Goal: Task Accomplishment & Management: Manage account settings

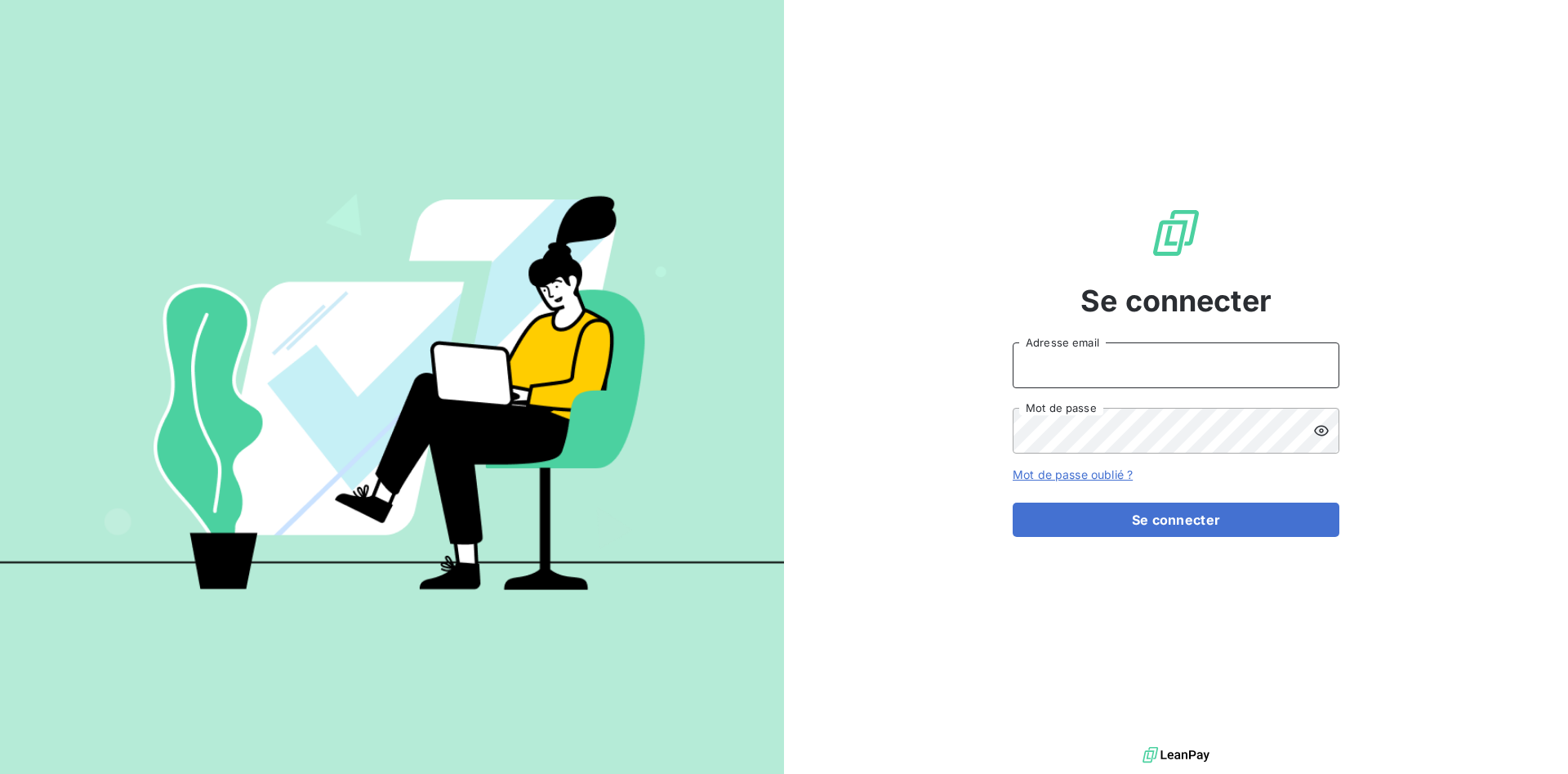
click at [1047, 369] on input "Adresse email" at bounding box center [1176, 365] width 327 height 45
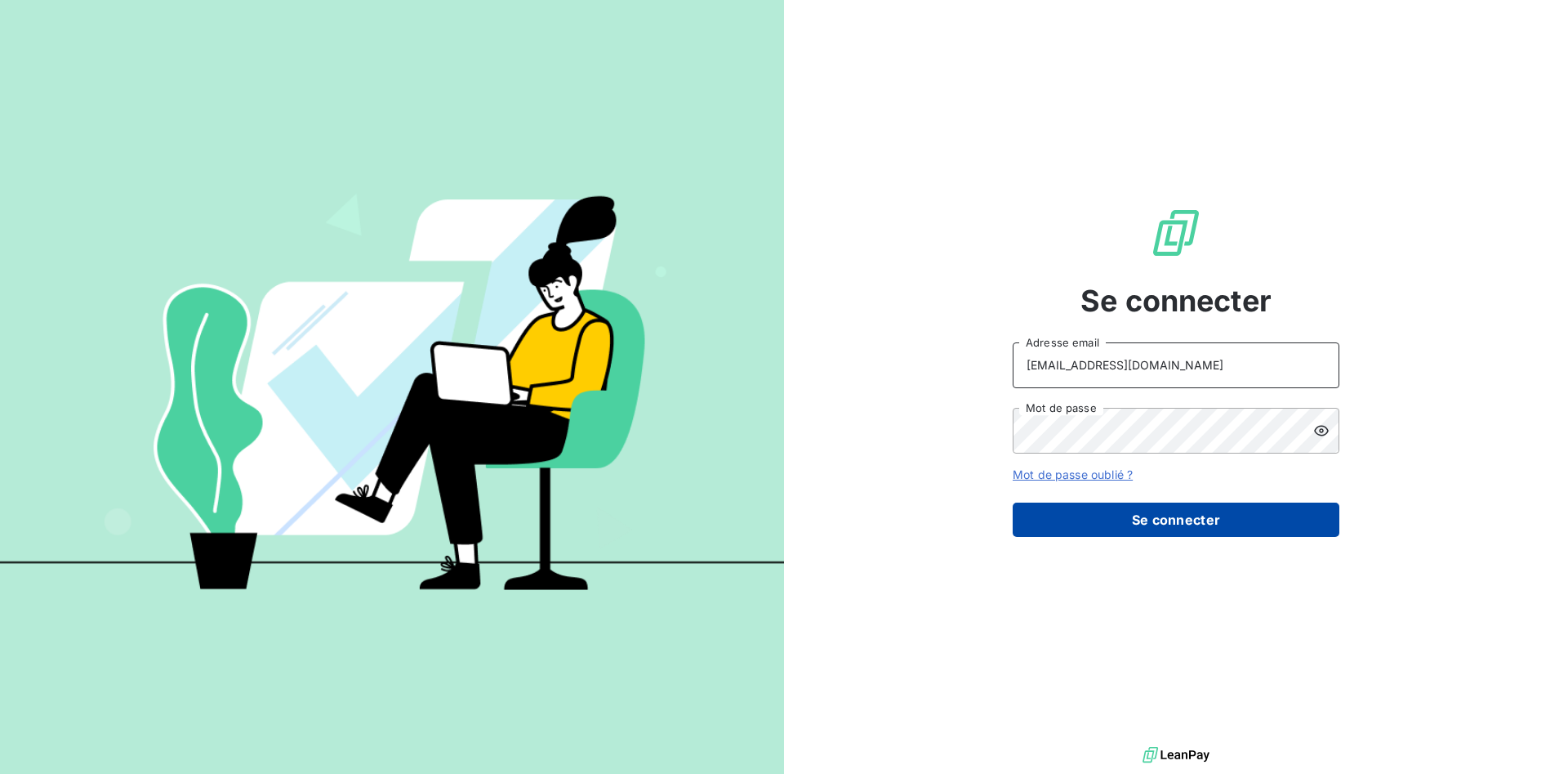
type input "[EMAIL_ADDRESS][DOMAIN_NAME]"
click at [1142, 510] on button "Se connecter" at bounding box center [1176, 519] width 327 height 34
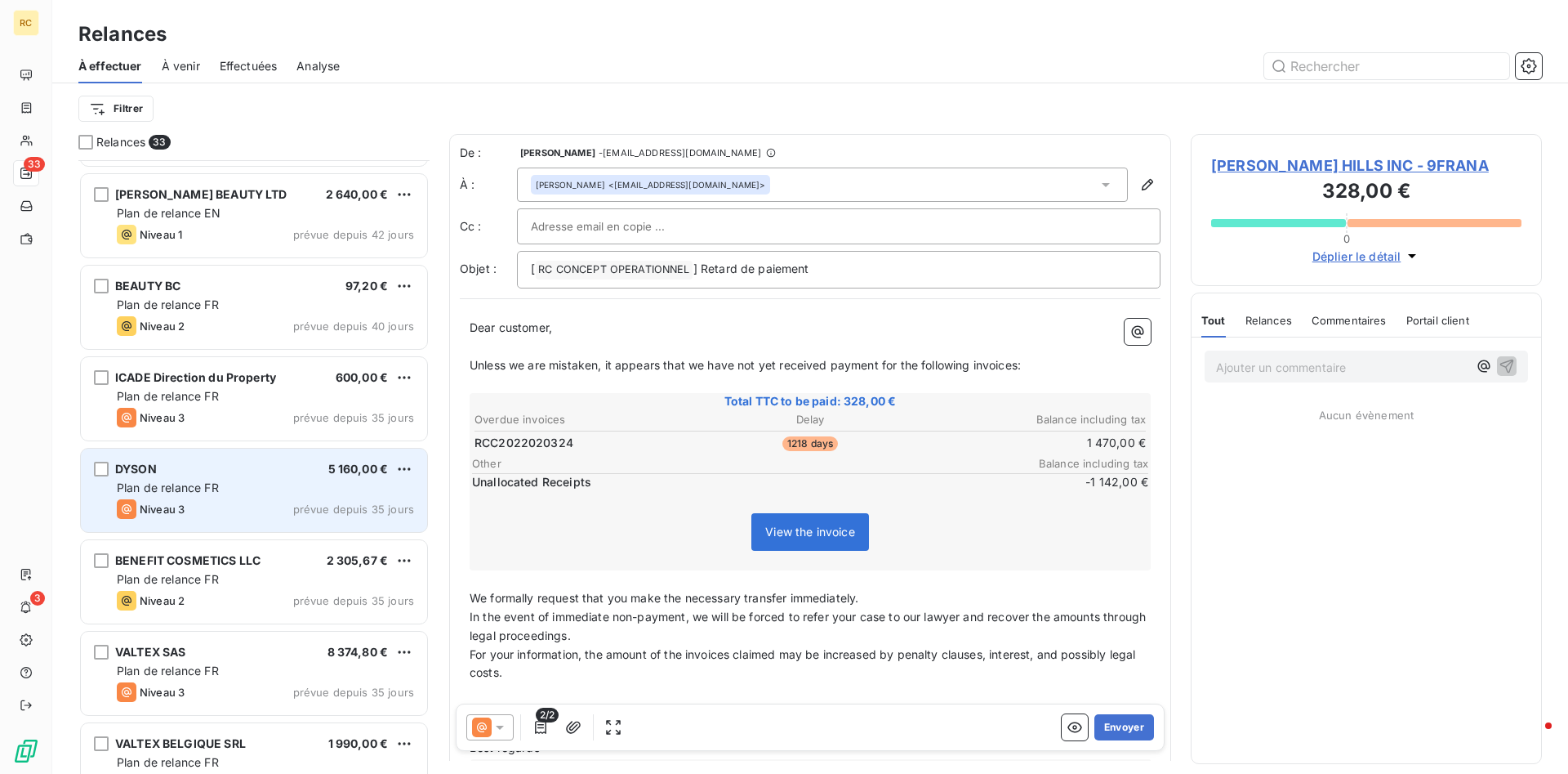
scroll to position [990, 0]
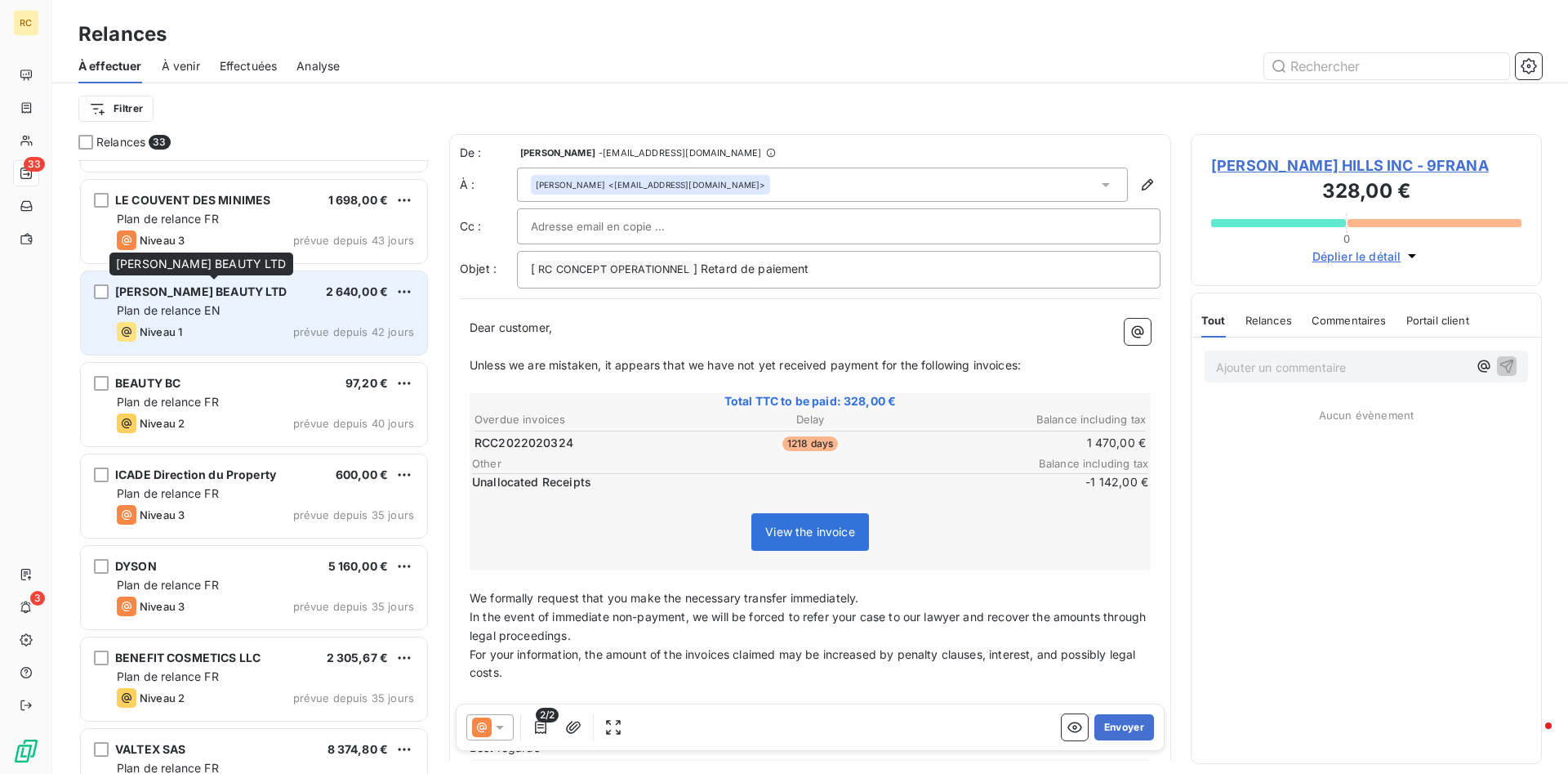
click at [181, 293] on span "[PERSON_NAME] BEAUTY LTD" at bounding box center [201, 290] width 173 height 14
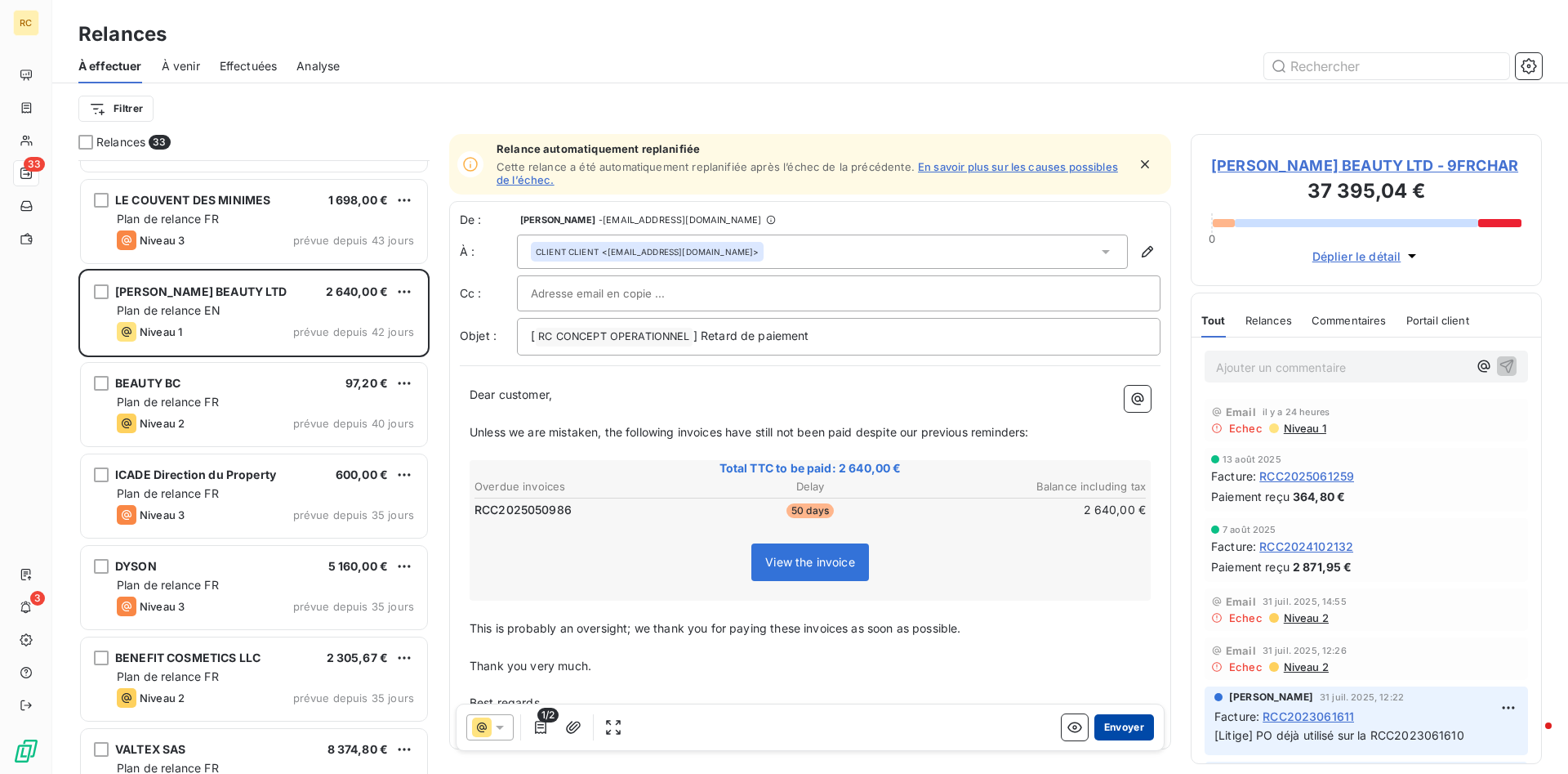
click at [1114, 721] on button "Envoyer" at bounding box center [1124, 727] width 59 height 26
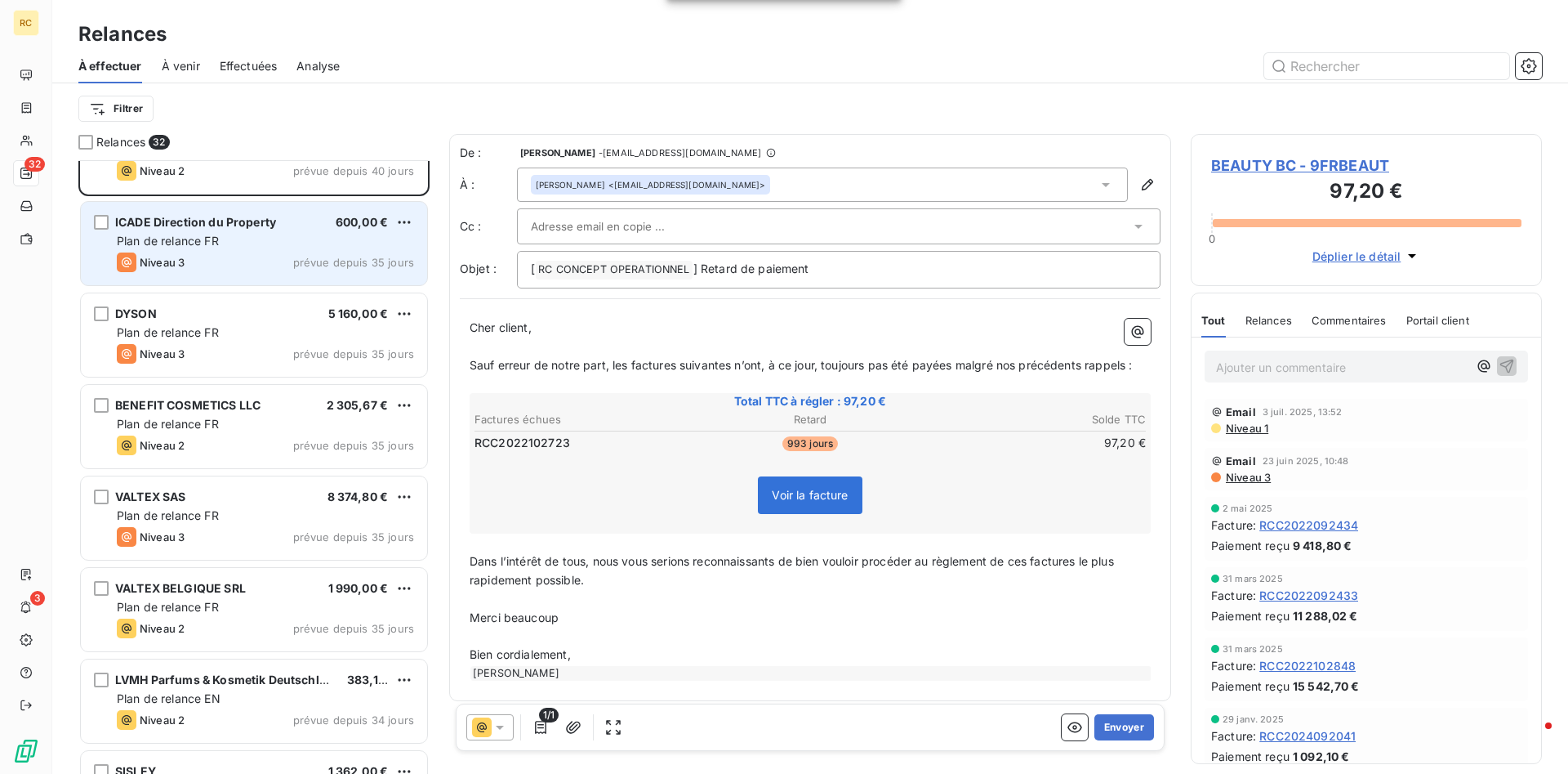
scroll to position [1156, 0]
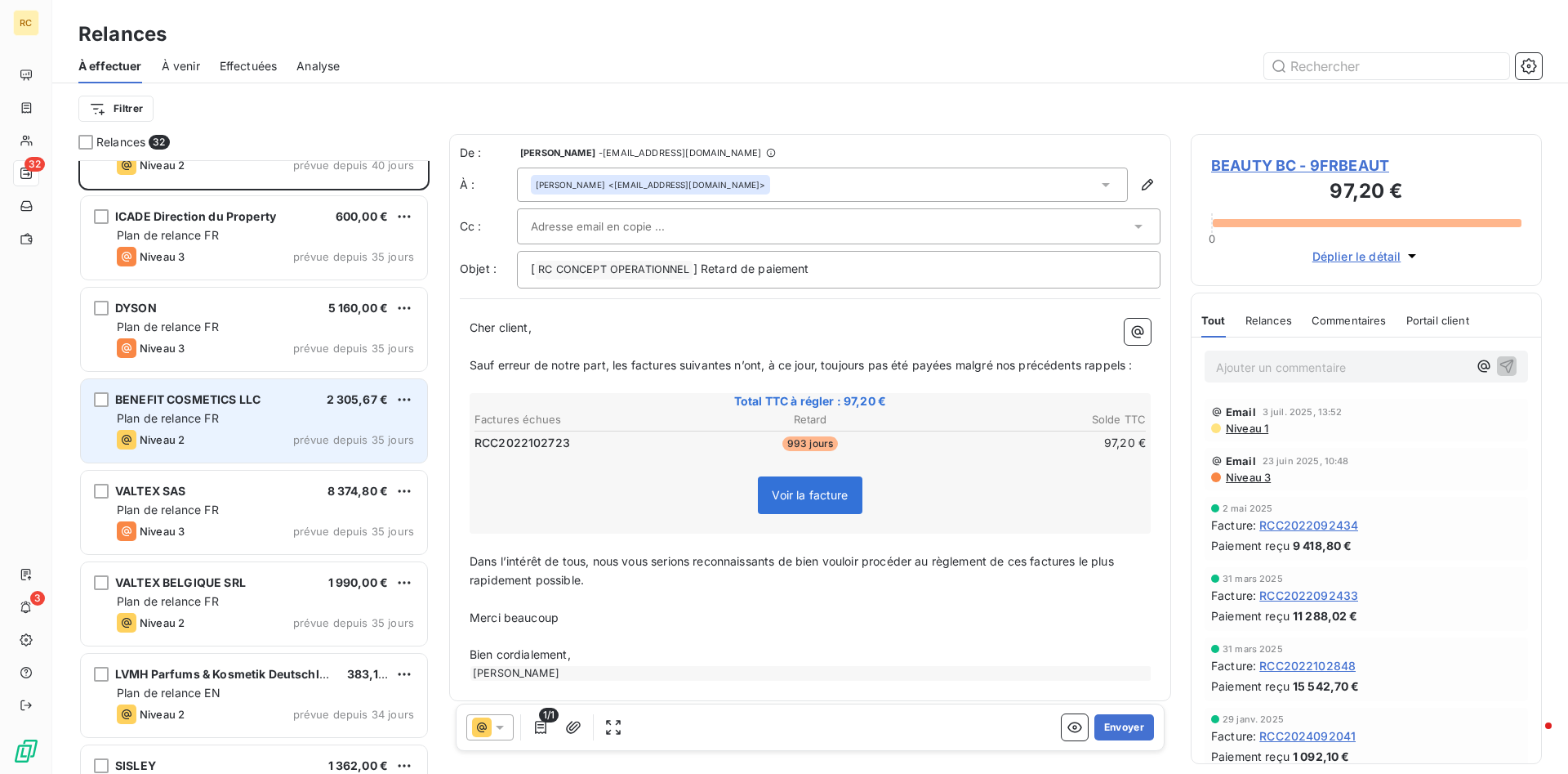
click at [201, 396] on span "BENEFIT COSMETICS LLC" at bounding box center [187, 398] width 146 height 14
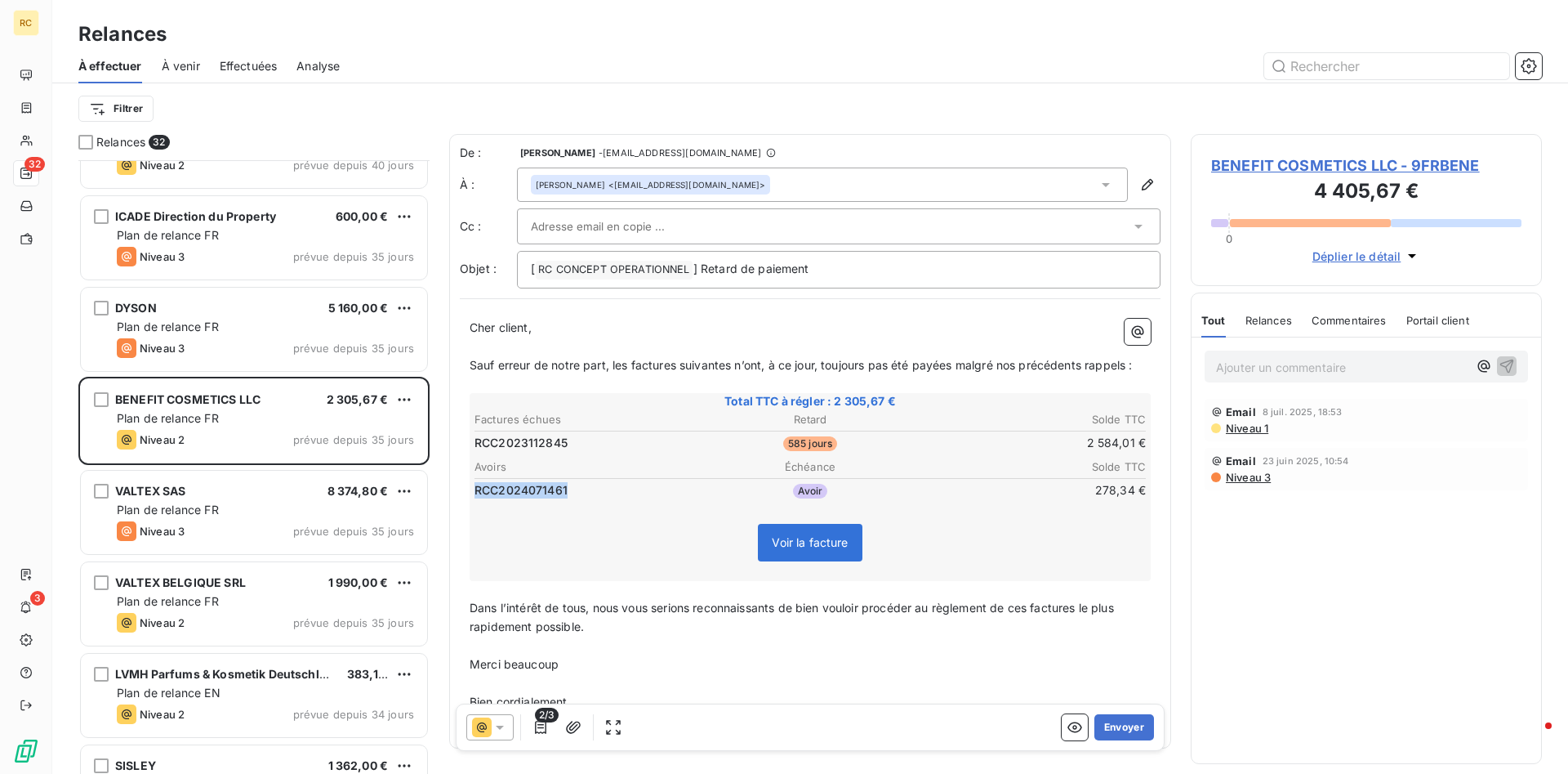
drag, startPoint x: 565, startPoint y: 489, endPoint x: 462, endPoint y: 483, distance: 103.2
click at [474, 483] on td "RCC2024071461" at bounding box center [585, 489] width 223 height 18
click at [577, 498] on td "RCC2024071461" at bounding box center [585, 489] width 223 height 18
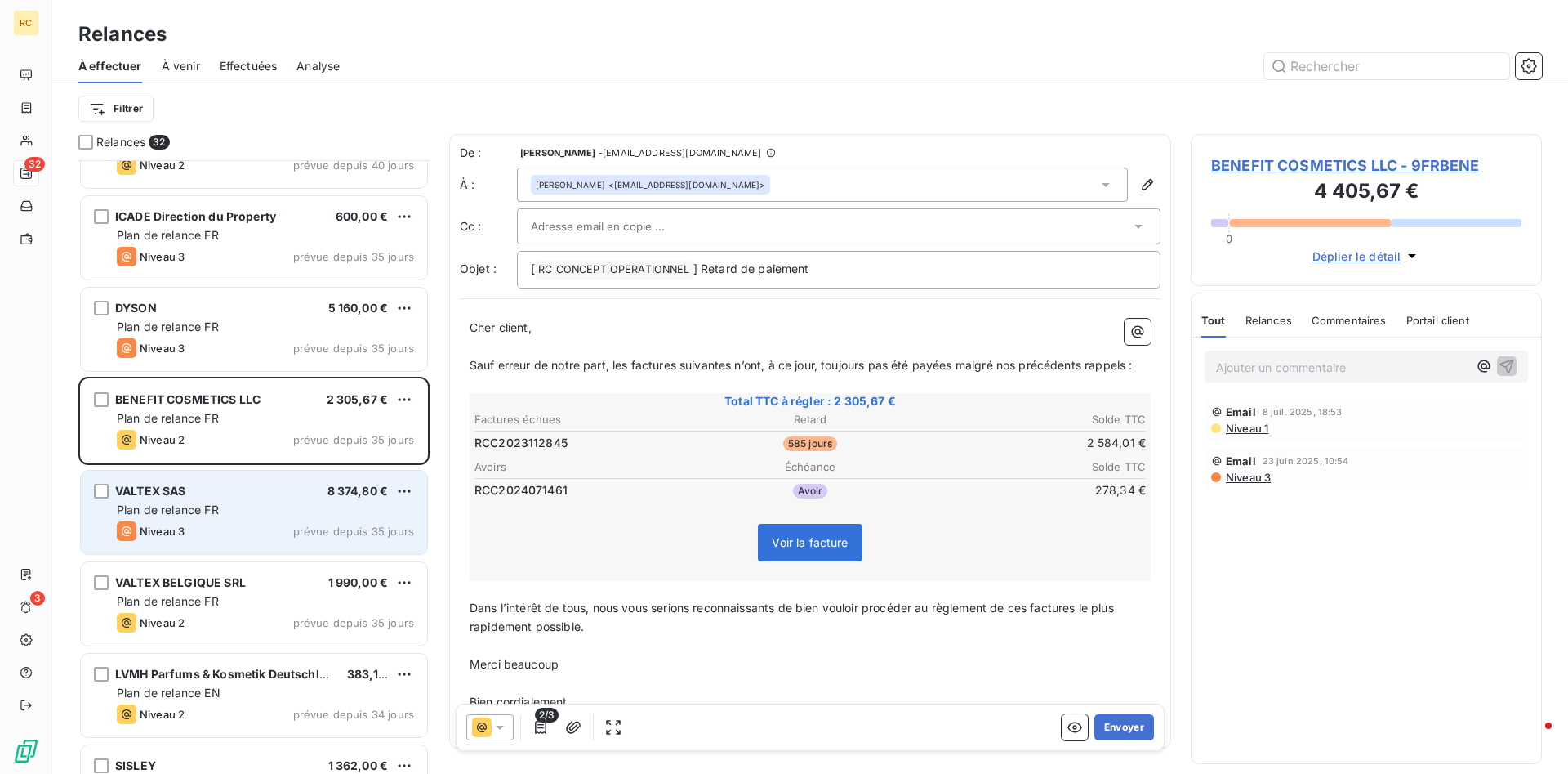
click at [165, 494] on span "VALTEX SAS" at bounding box center [150, 490] width 71 height 14
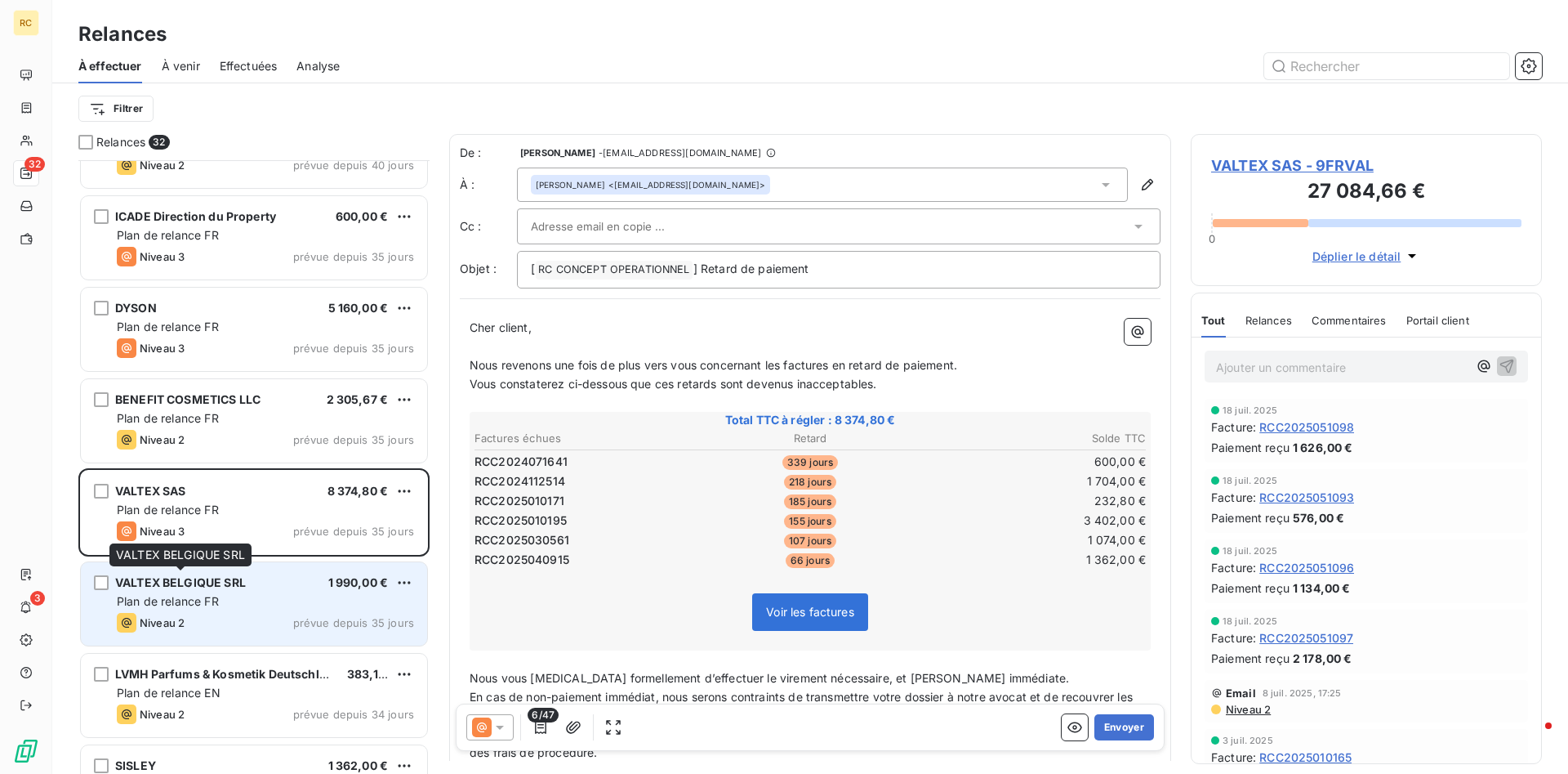
click at [174, 583] on span "VALTEX BELGIQUE SRL" at bounding box center [180, 582] width 131 height 14
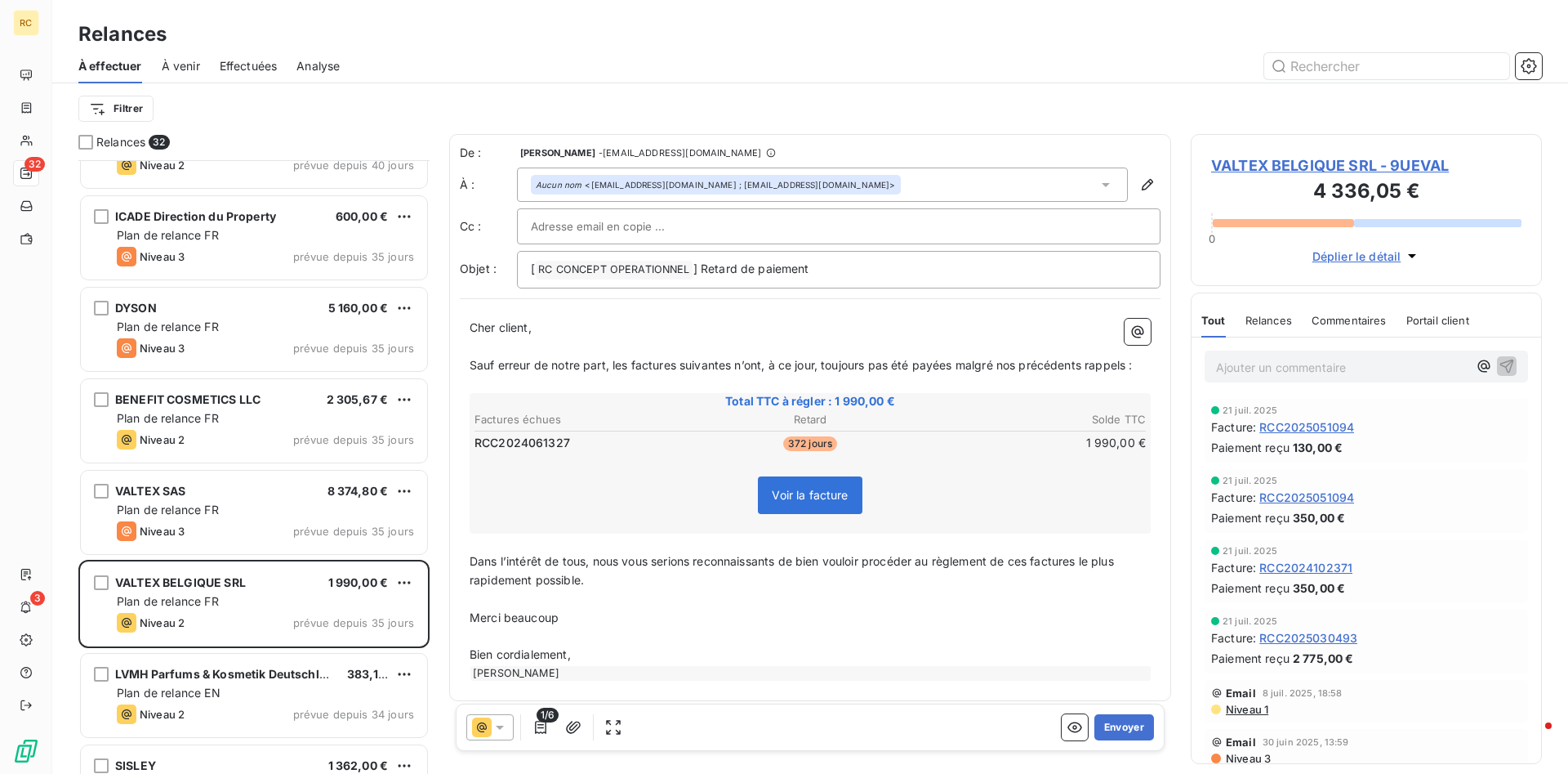
click at [496, 724] on icon at bounding box center [500, 728] width 17 height 17
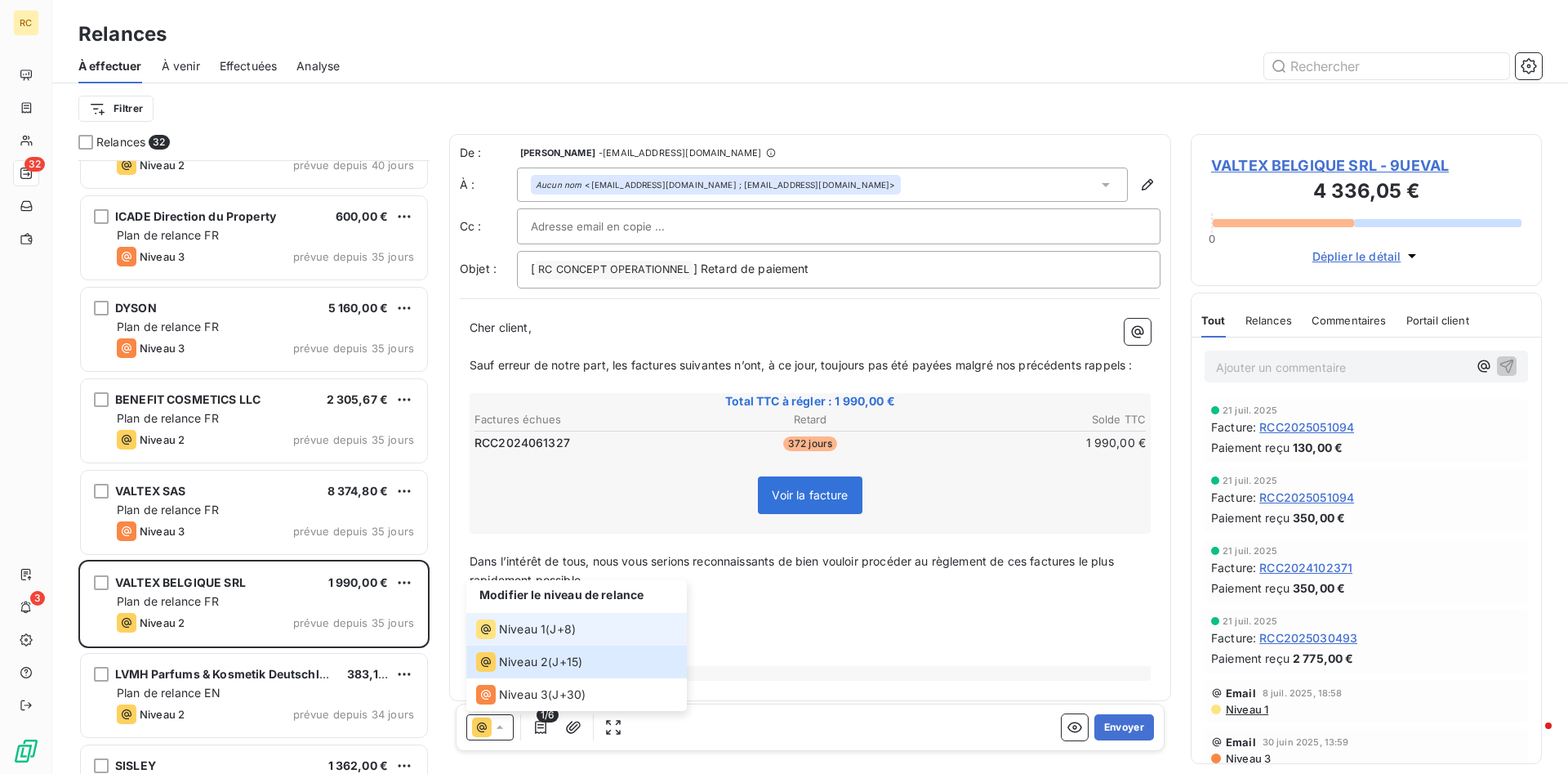
click at [505, 633] on span "Niveau 1" at bounding box center [522, 629] width 46 height 17
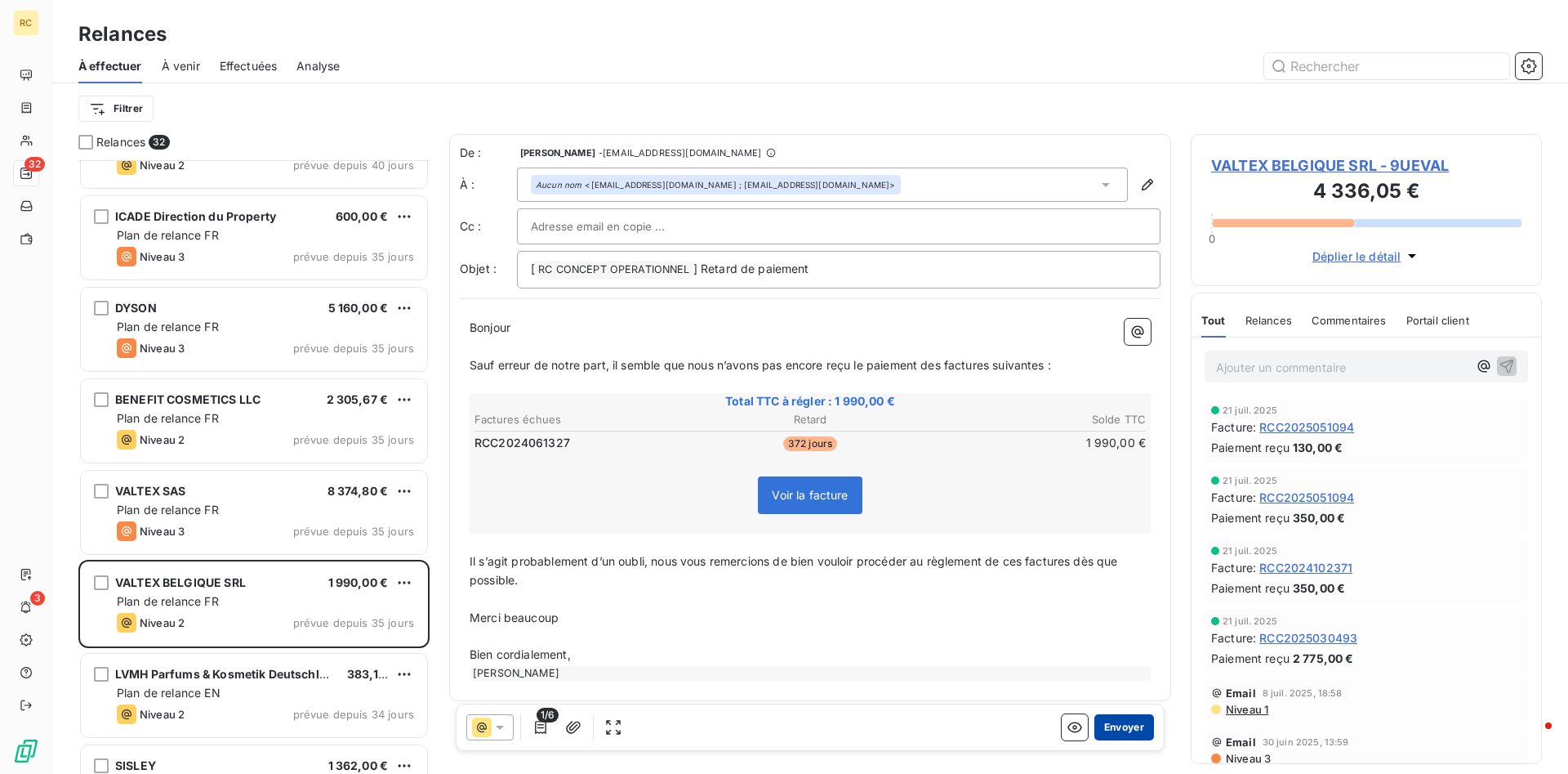
click at [1120, 729] on button "Envoyer" at bounding box center [1124, 727] width 59 height 26
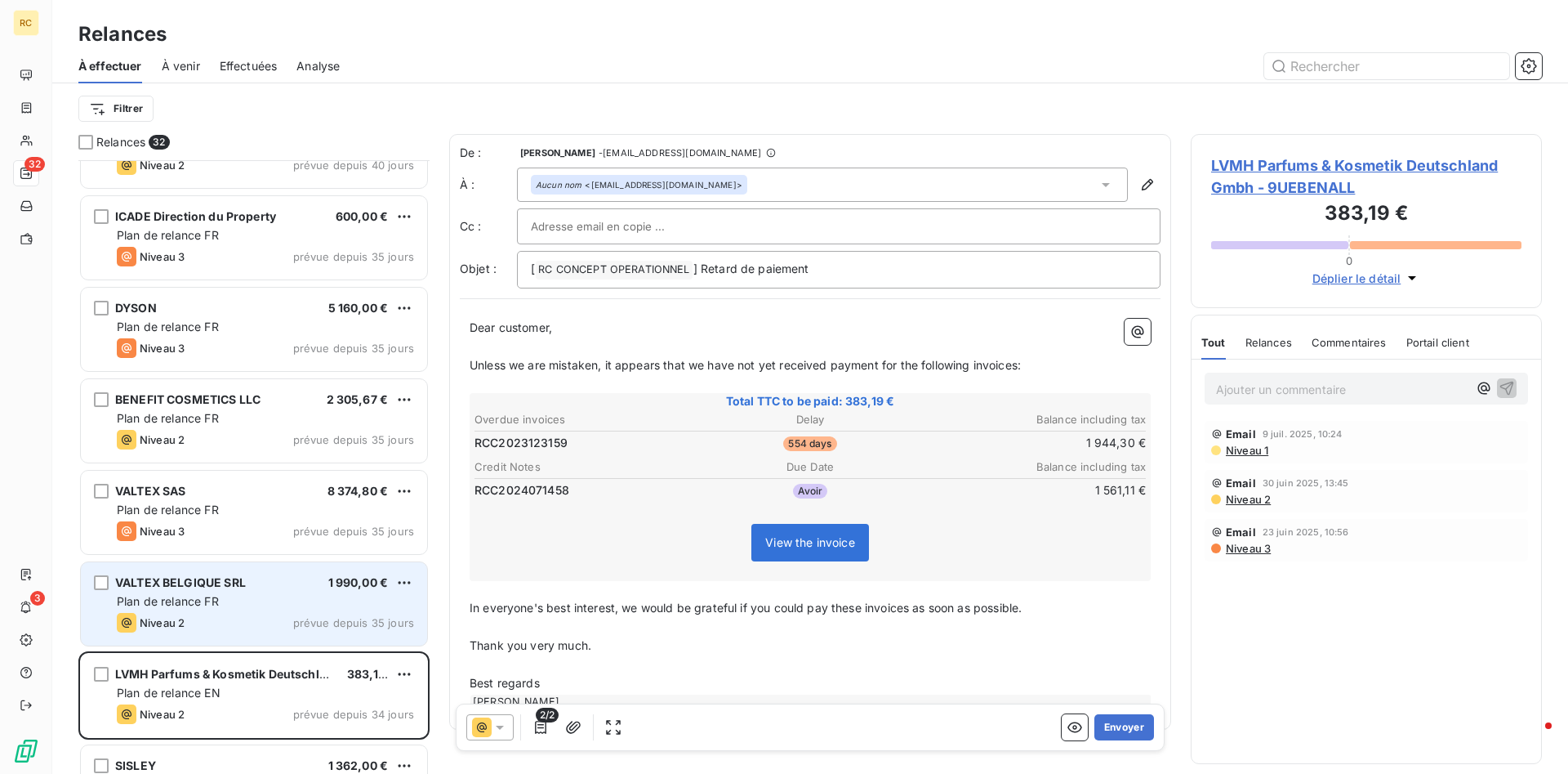
click at [151, 590] on div "VALTEX BELGIQUE SRL" at bounding box center [180, 583] width 131 height 17
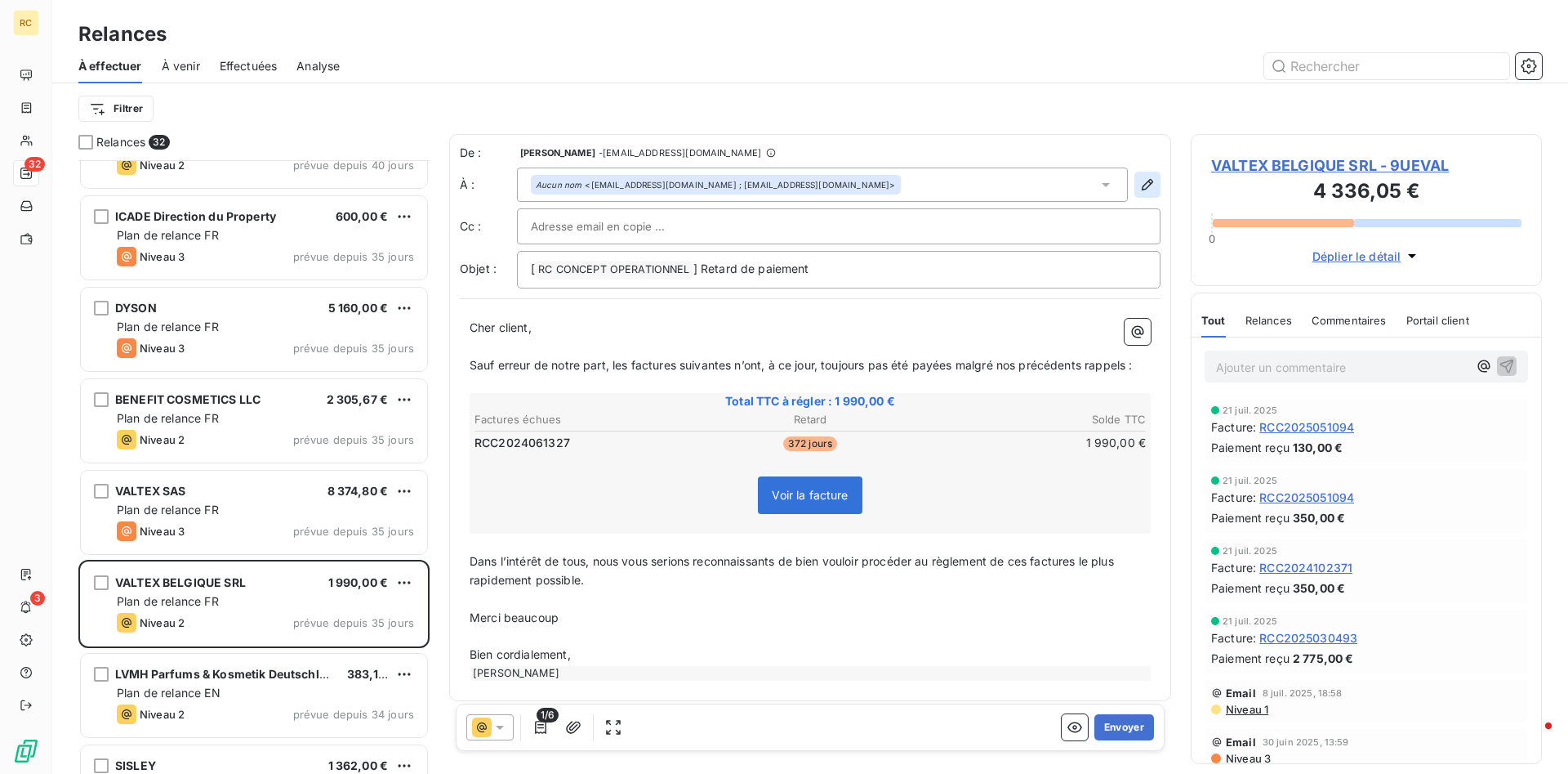
click at [1147, 186] on icon "button" at bounding box center [1148, 185] width 17 height 17
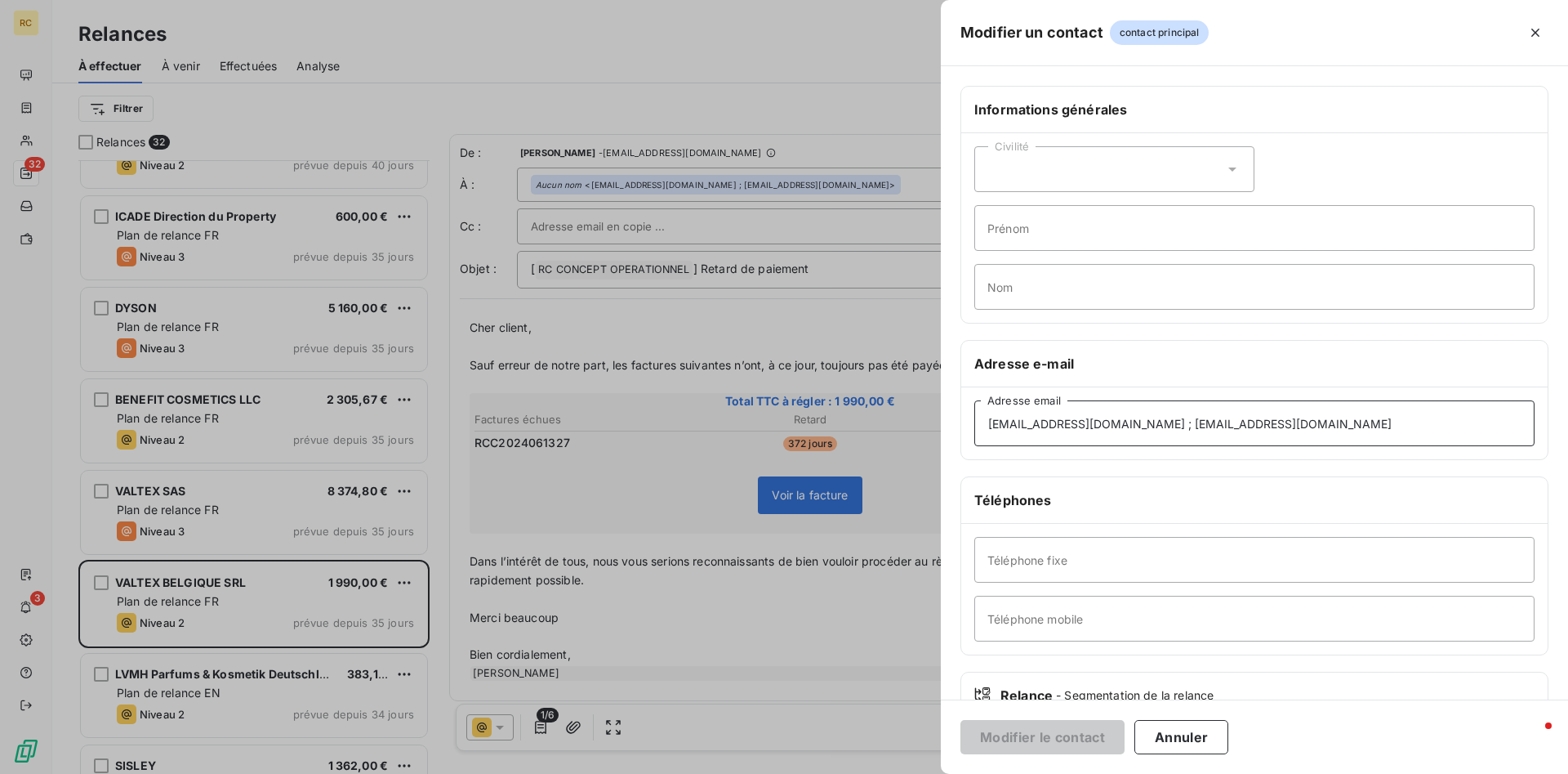
drag, startPoint x: 1166, startPoint y: 425, endPoint x: 1317, endPoint y: 427, distance: 151.0
click at [1317, 427] on input "[EMAIL_ADDRESS][DOMAIN_NAME] ; [EMAIL_ADDRESS][DOMAIN_NAME]" at bounding box center [1254, 422] width 560 height 45
drag, startPoint x: 1280, startPoint y: 419, endPoint x: 1164, endPoint y: 418, distance: 116.0
click at [1164, 418] on input "[EMAIL_ADDRESS][DOMAIN_NAME] ; [EMAIL_ADDRESS][DOMAIN_NAME]" at bounding box center [1254, 422] width 560 height 45
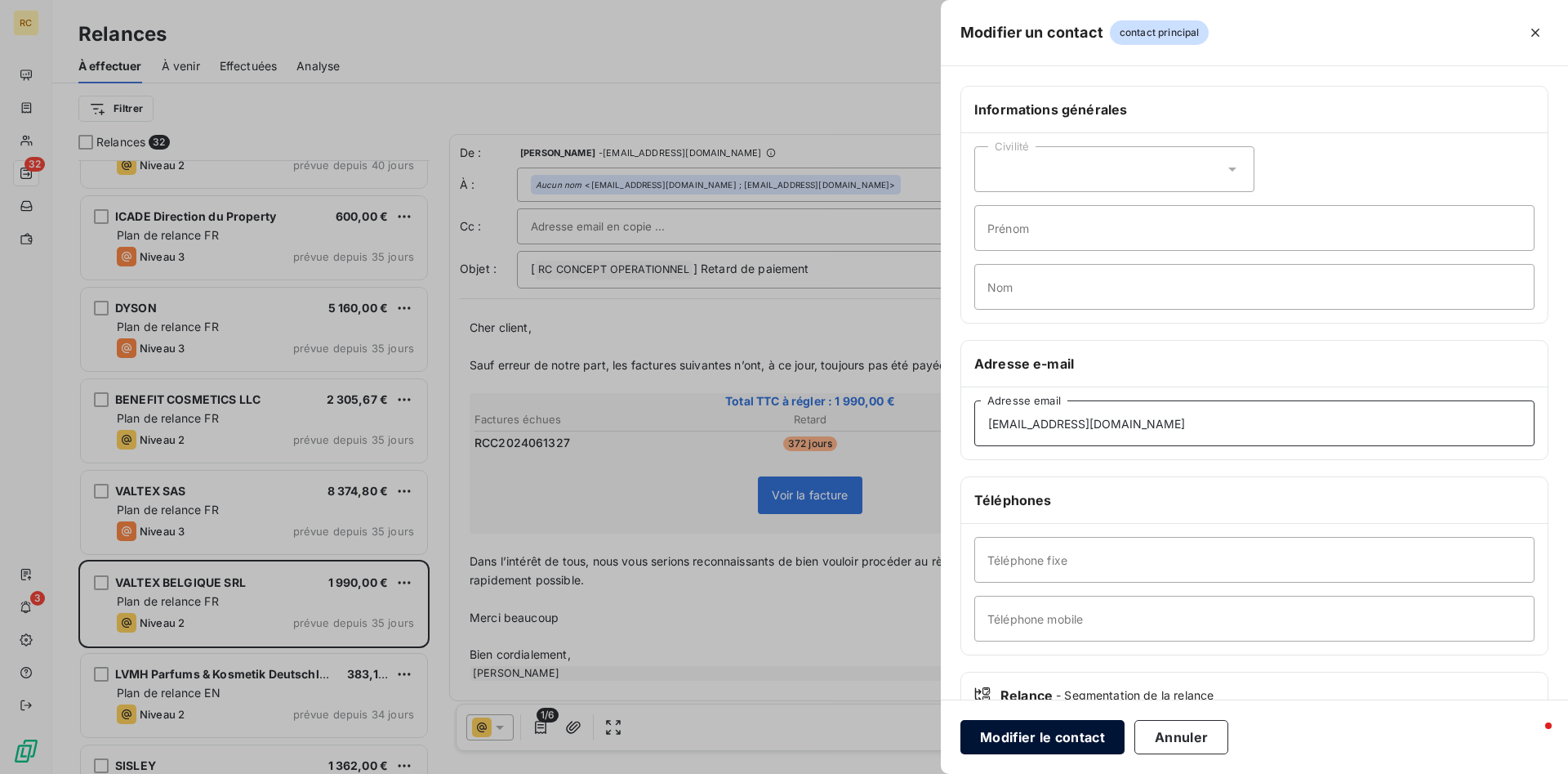
type input "[EMAIL_ADDRESS][DOMAIN_NAME]"
click at [1045, 740] on button "Modifier le contact" at bounding box center [1042, 736] width 164 height 34
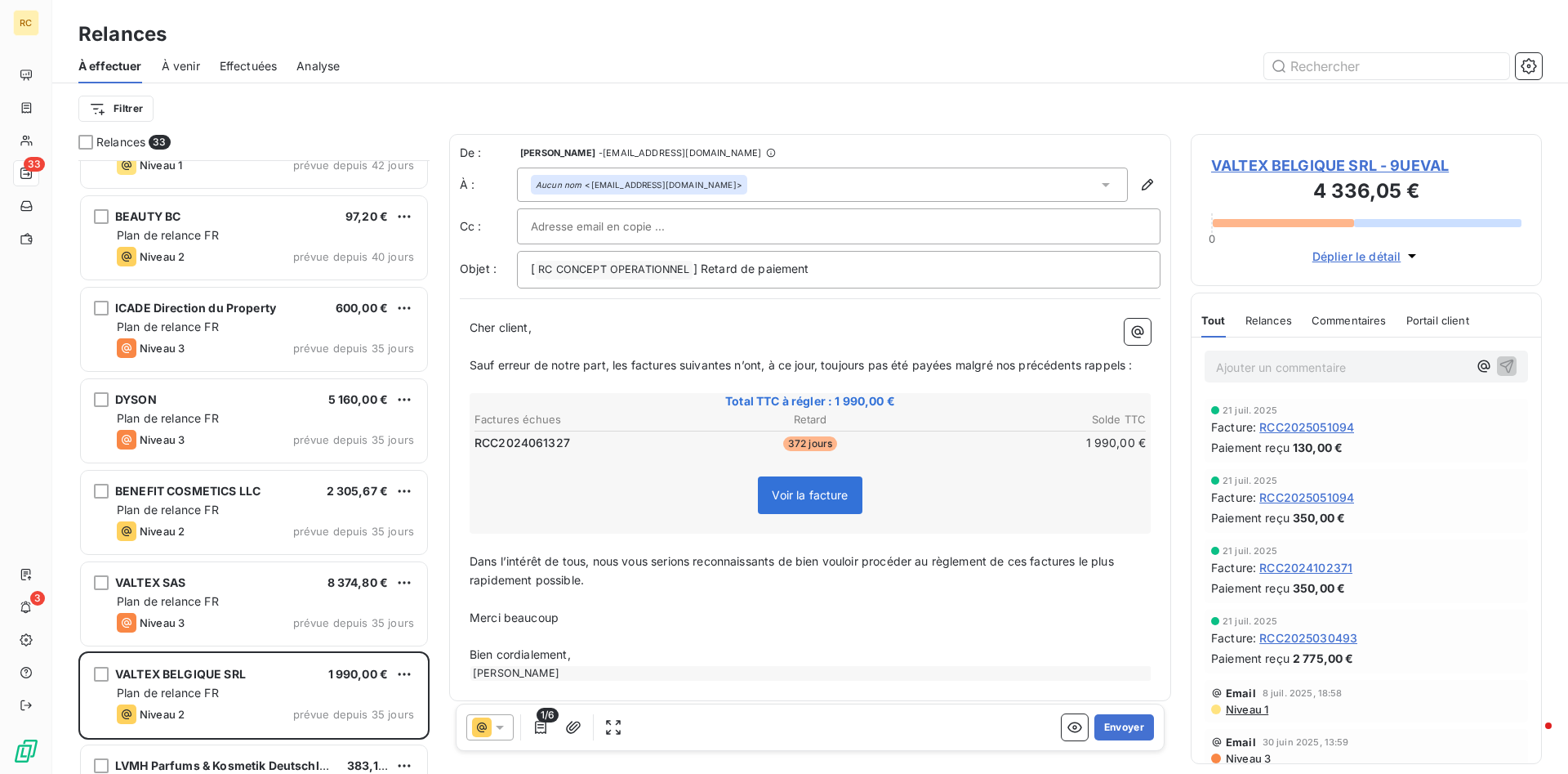
click at [498, 726] on icon at bounding box center [499, 728] width 8 height 4
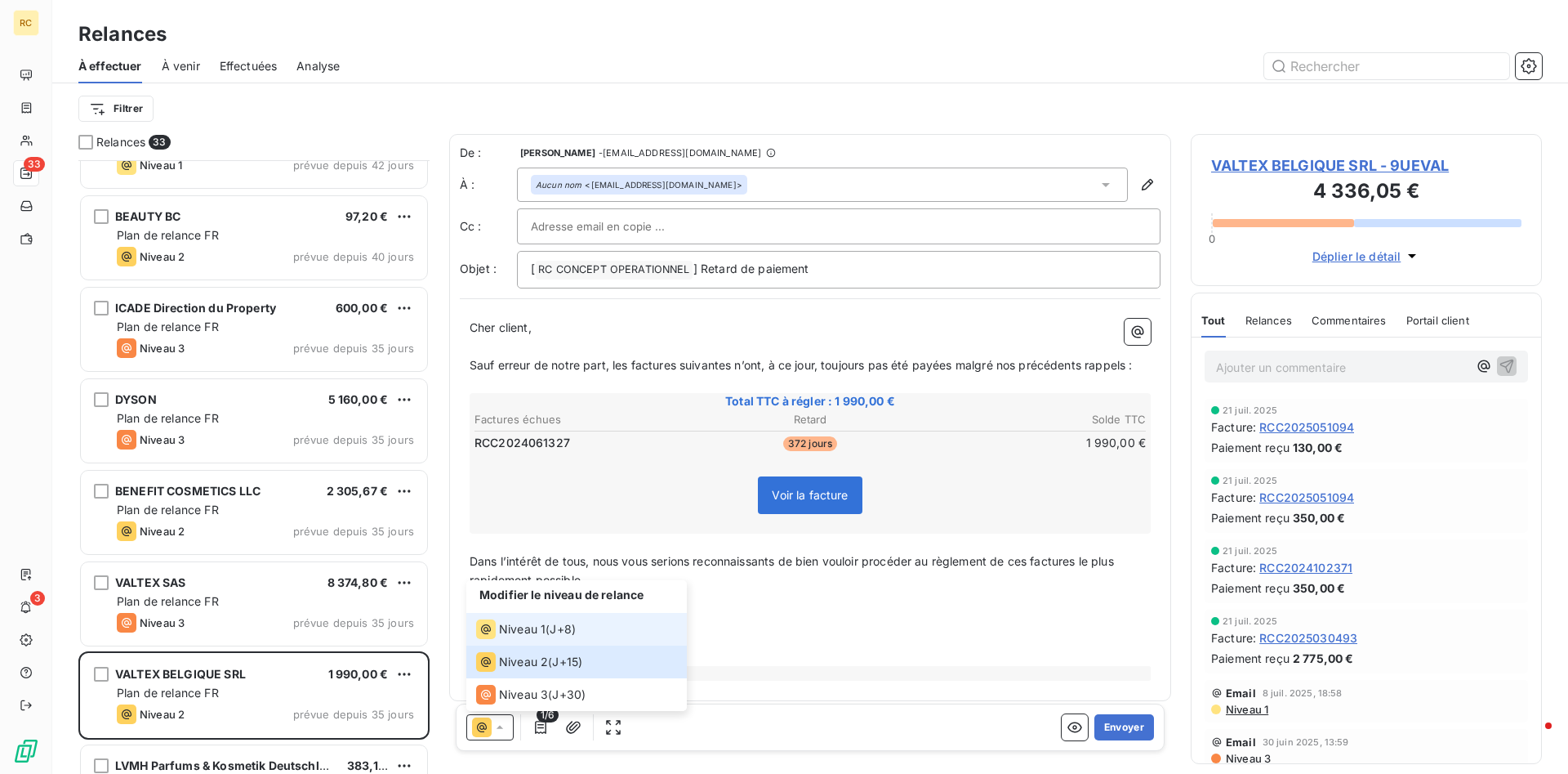
click at [508, 631] on span "Niveau 1" at bounding box center [522, 629] width 46 height 17
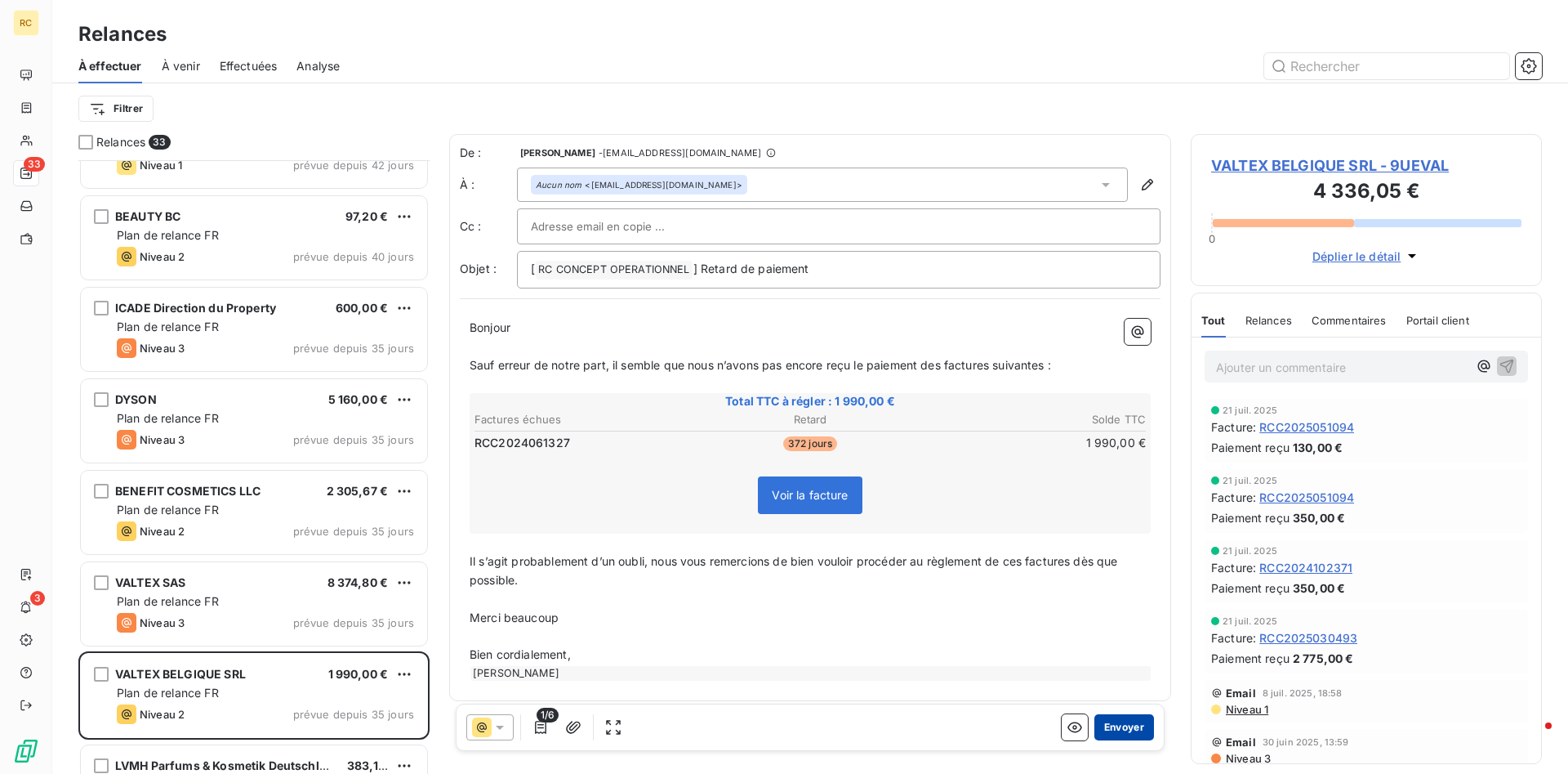
click at [1118, 722] on button "Envoyer" at bounding box center [1124, 727] width 59 height 26
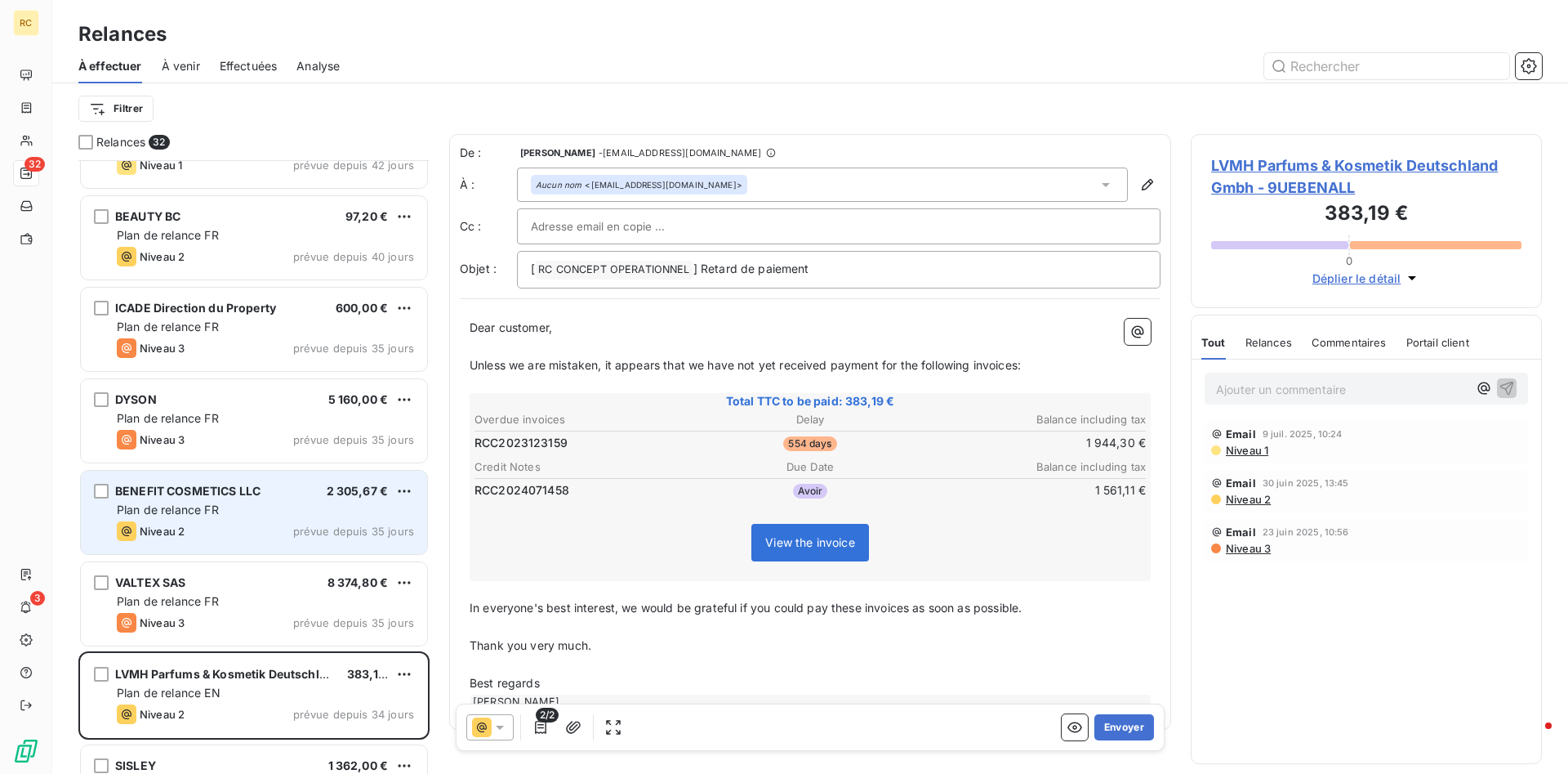
click at [166, 494] on span "BENEFIT COSMETICS LLC" at bounding box center [187, 490] width 146 height 14
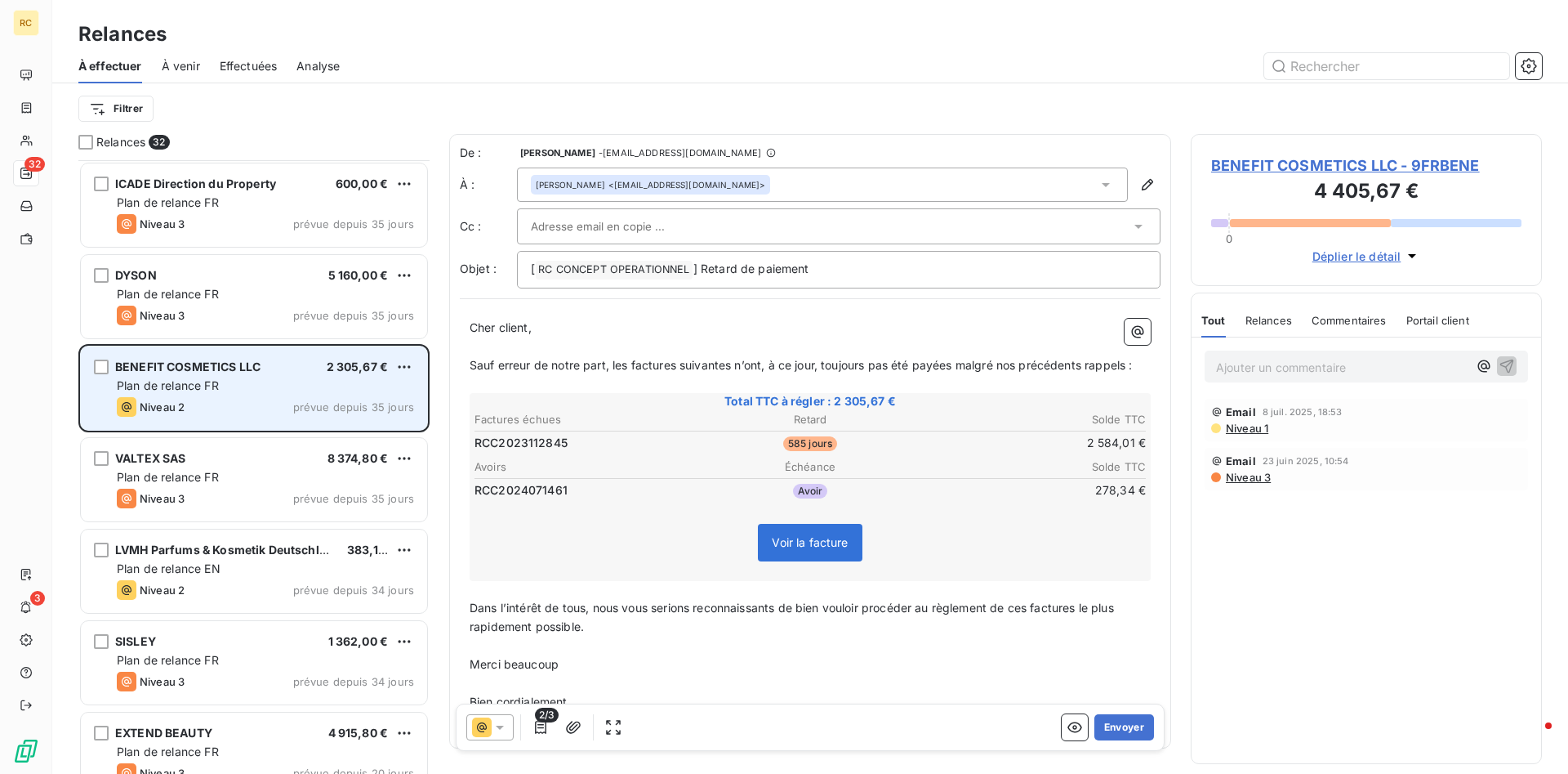
scroll to position [1407, 0]
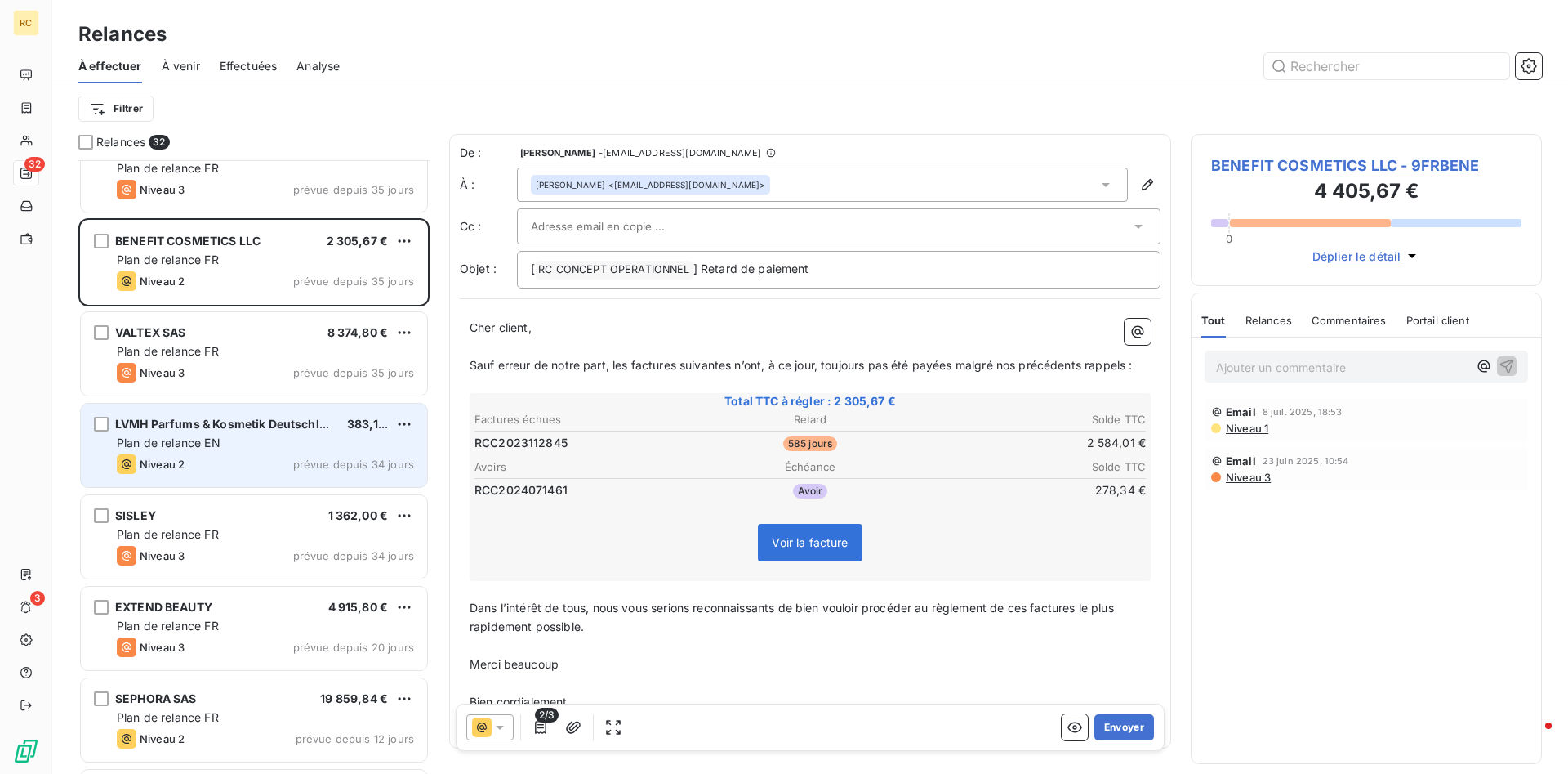
click at [134, 424] on span "LVMH Parfums & Kosmetik Deutschland Gmbh" at bounding box center [246, 423] width 263 height 14
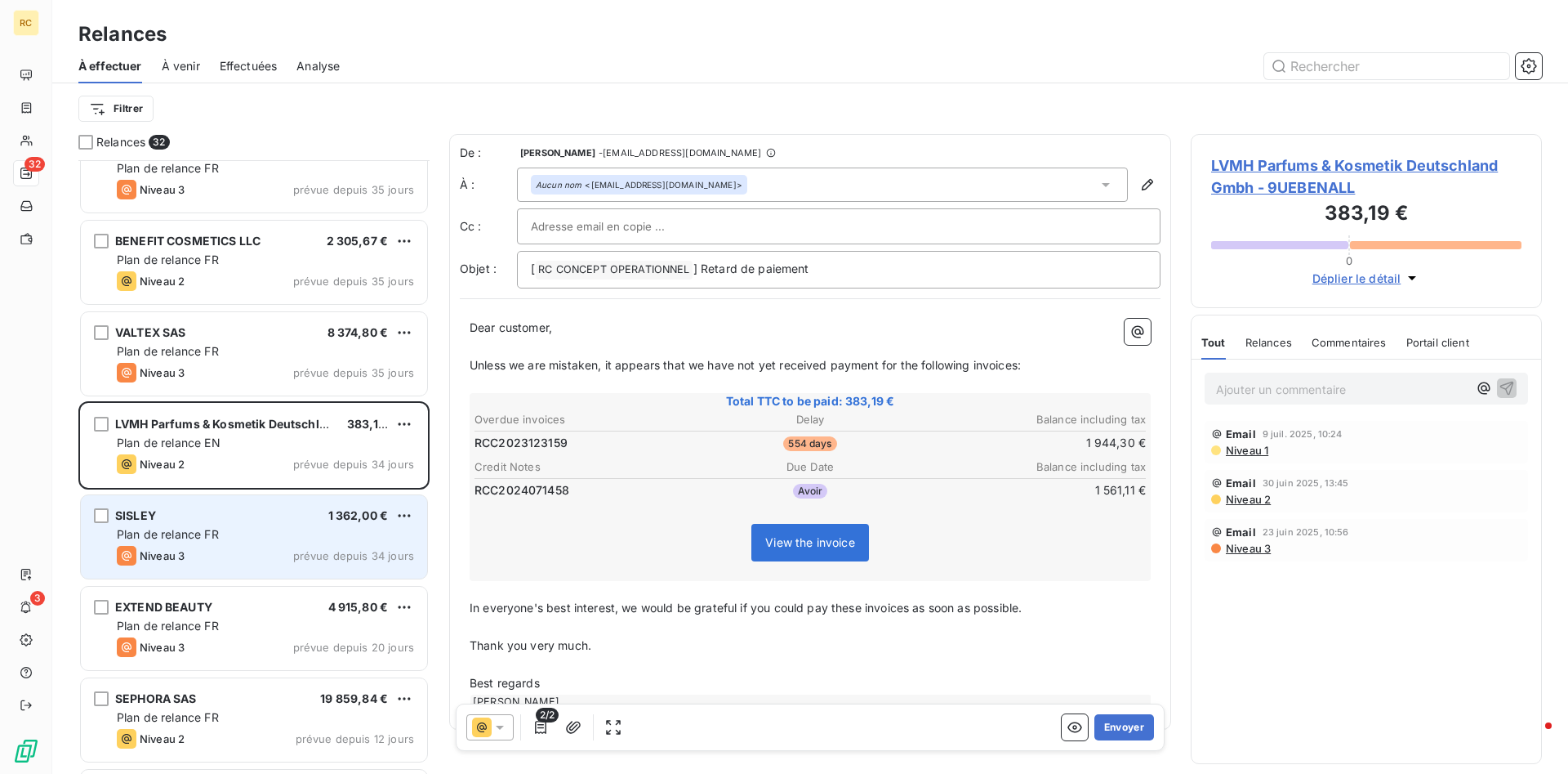
click at [121, 522] on span "SISLEY" at bounding box center [135, 514] width 41 height 14
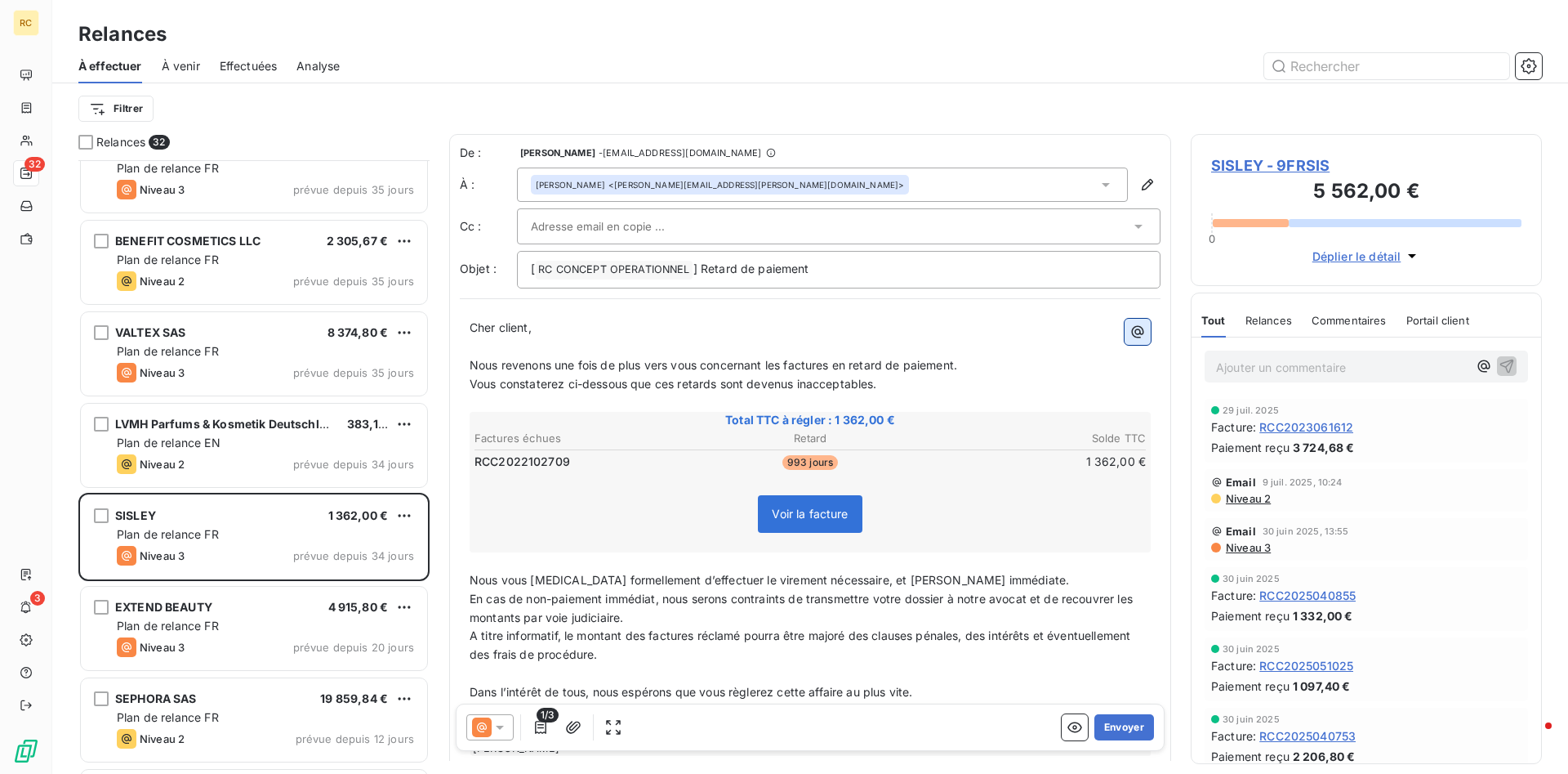
click at [1143, 331] on icon "button" at bounding box center [1137, 330] width 12 height 12
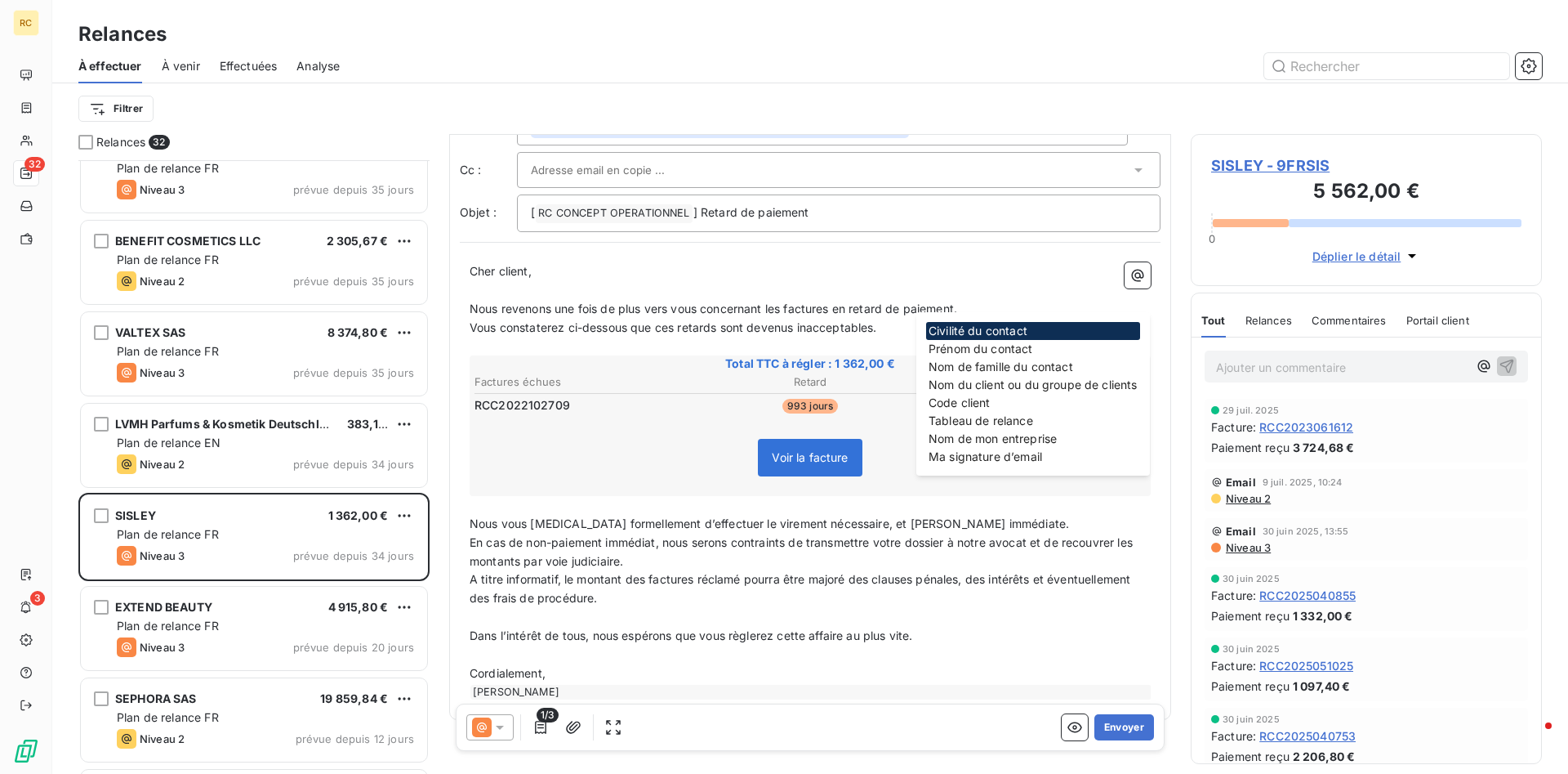
scroll to position [84, 0]
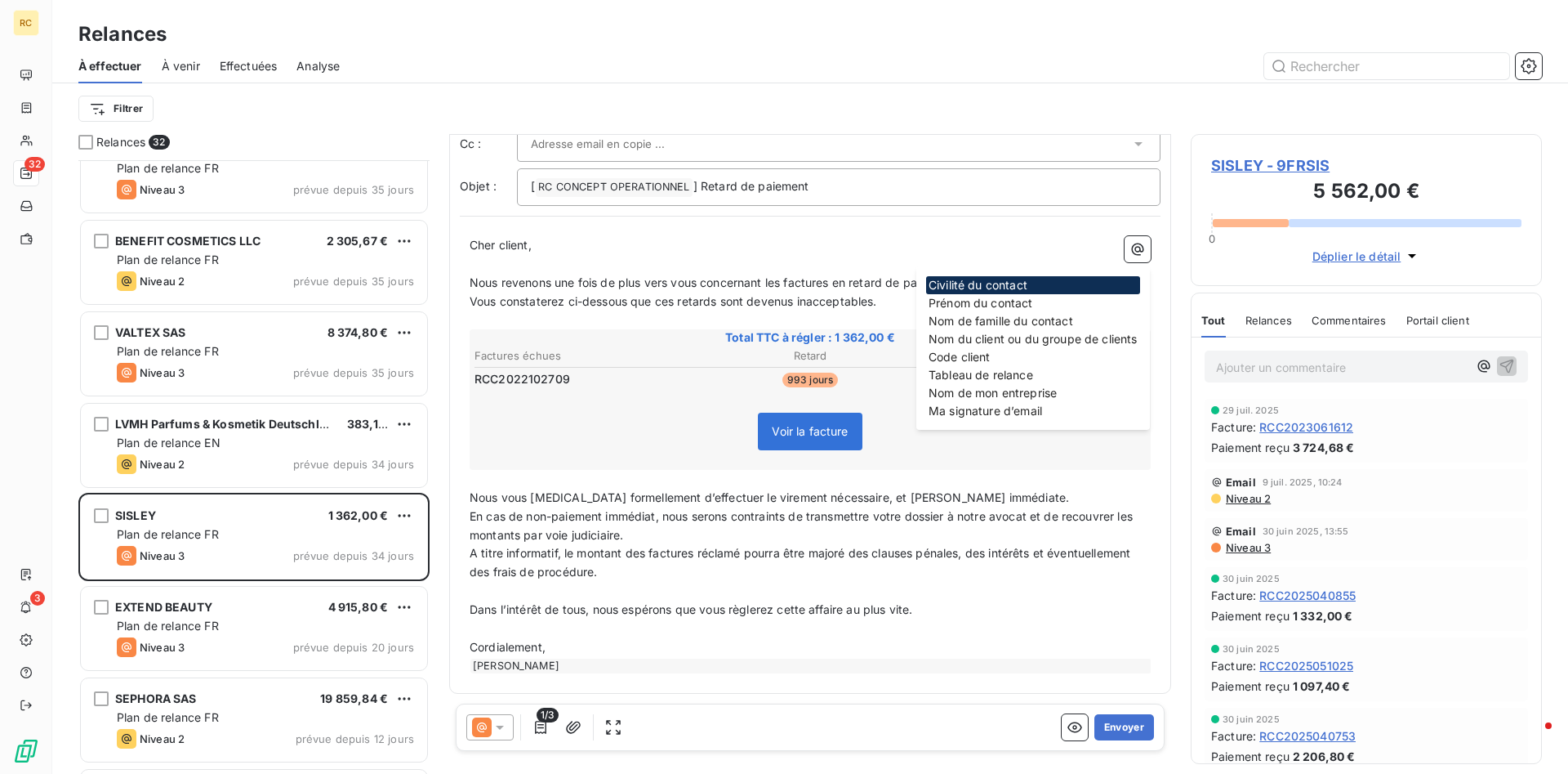
click at [1356, 319] on span "Commentaires" at bounding box center [1349, 320] width 75 height 13
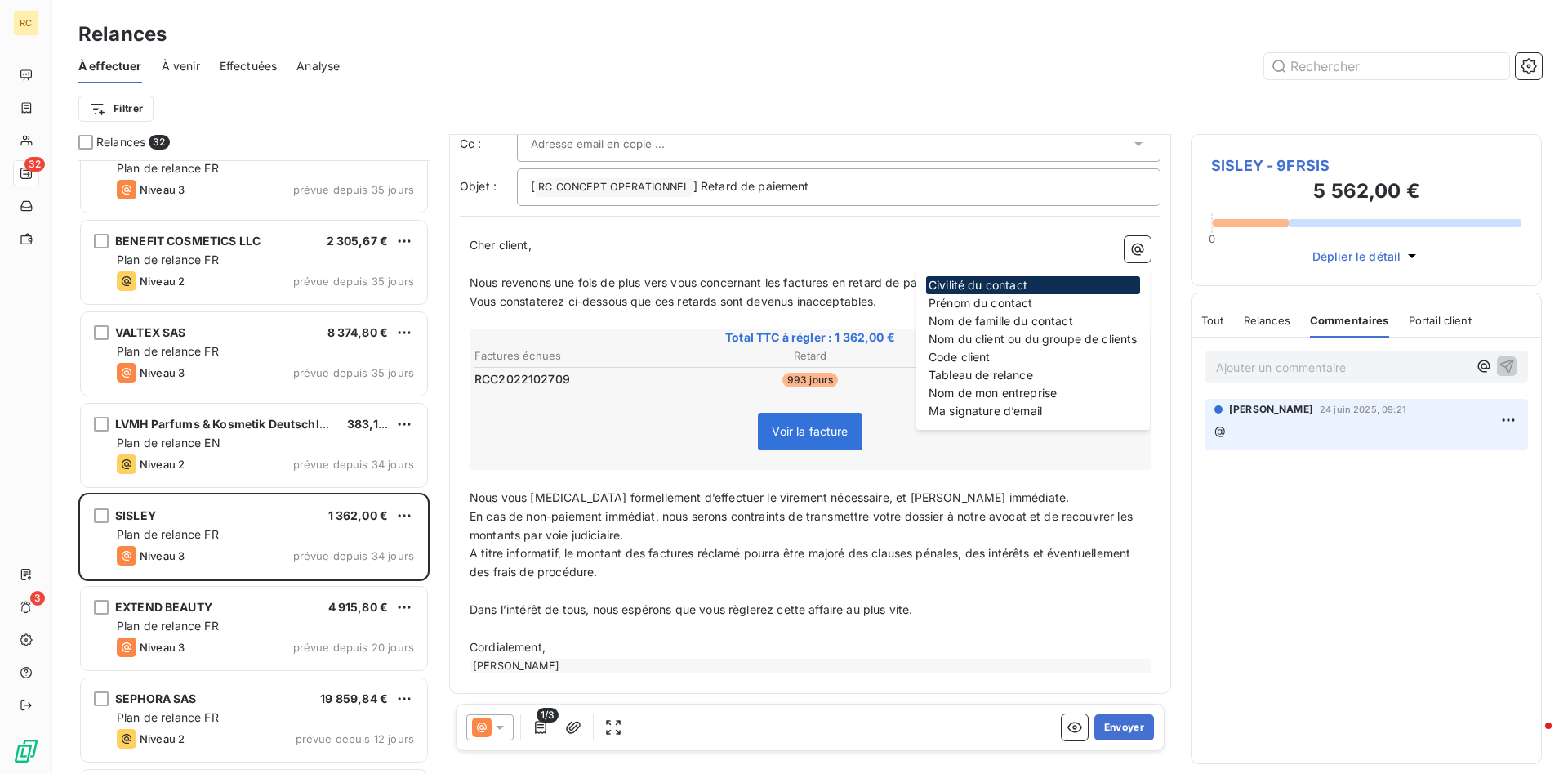
click at [1256, 453] on div "[PERSON_NAME] 24 juin 2025, 09:21 @" at bounding box center [1366, 424] width 350 height 58
click at [1294, 461] on div "Ajouter un commentaire ﻿ [PERSON_NAME] 24 juin 2025, 09:21 @" at bounding box center [1366, 550] width 350 height 426
click at [1241, 365] on p "Ajouter un commentaire ﻿" at bounding box center [1342, 368] width 251 height 20
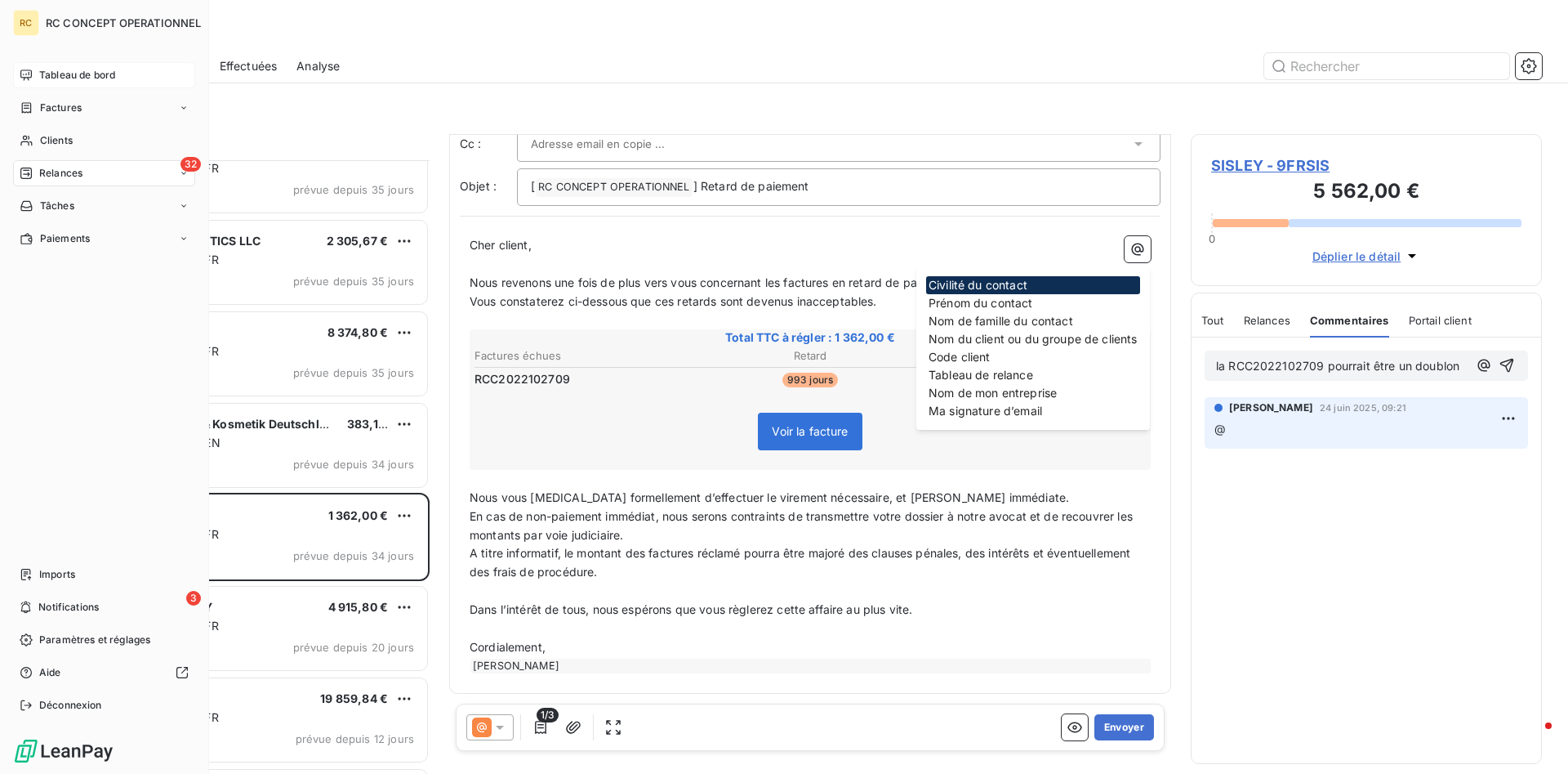
click at [80, 73] on span "Tableau de bord" at bounding box center [77, 75] width 76 height 15
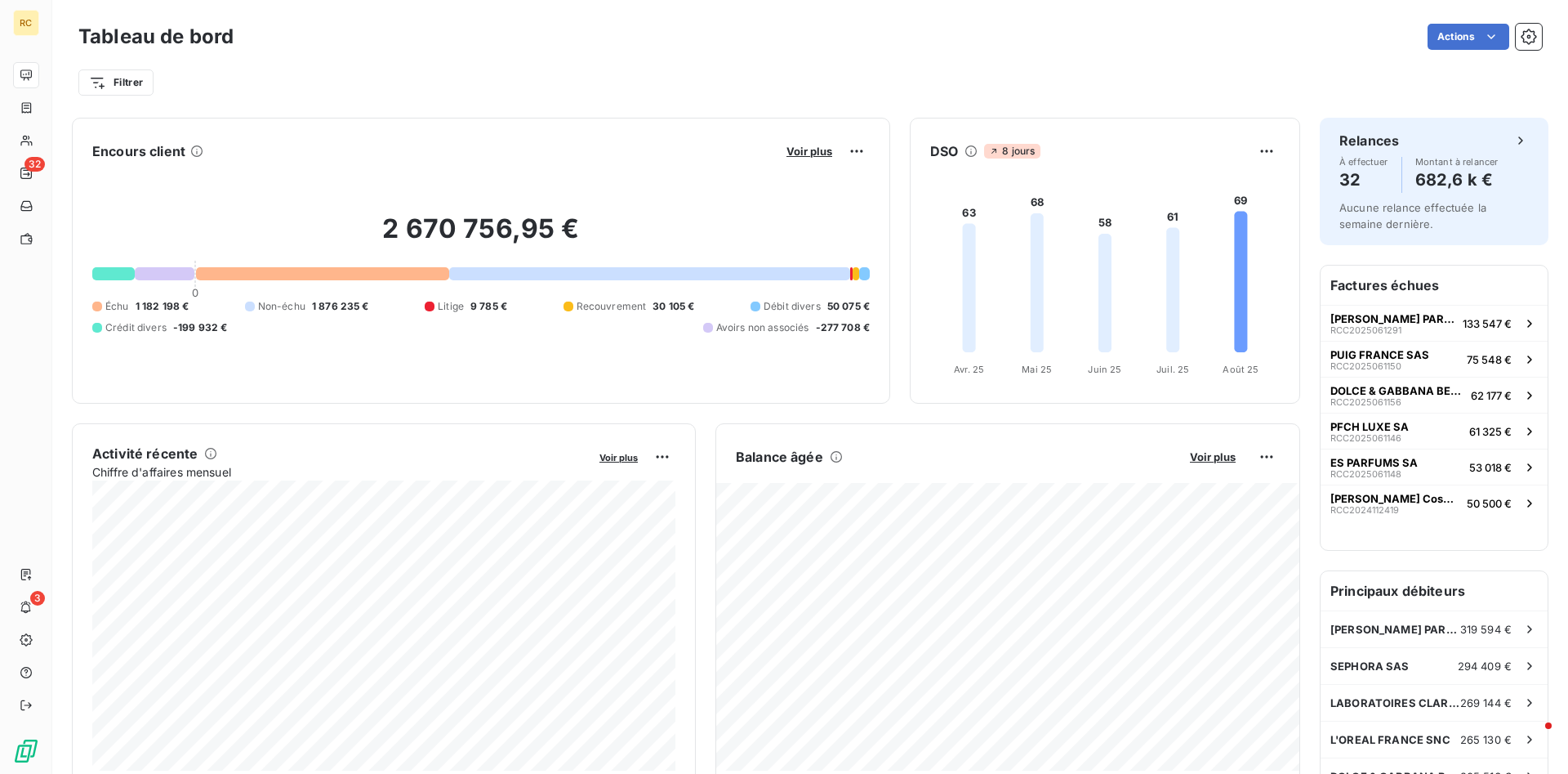
click at [863, 274] on div at bounding box center [864, 274] width 10 height 13
click at [798, 311] on span "Débit divers" at bounding box center [792, 306] width 58 height 15
click at [862, 274] on div at bounding box center [864, 274] width 10 height 13
click at [776, 299] on span "Débit divers" at bounding box center [792, 306] width 58 height 15
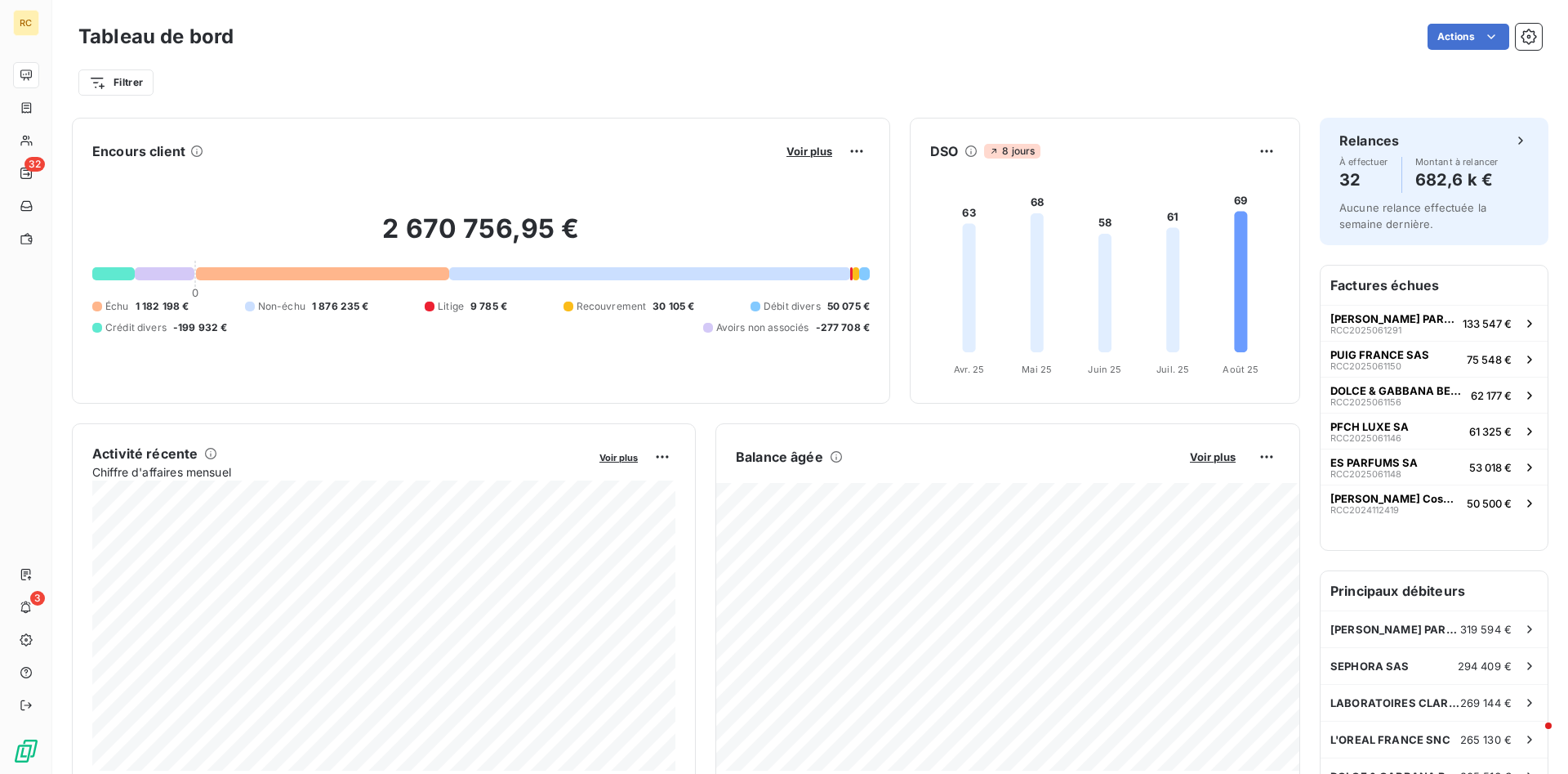
click at [864, 310] on span "50 075 €" at bounding box center [849, 306] width 43 height 15
click at [861, 308] on span "50 075 €" at bounding box center [849, 306] width 43 height 15
click at [835, 302] on span "50 075 €" at bounding box center [849, 306] width 43 height 15
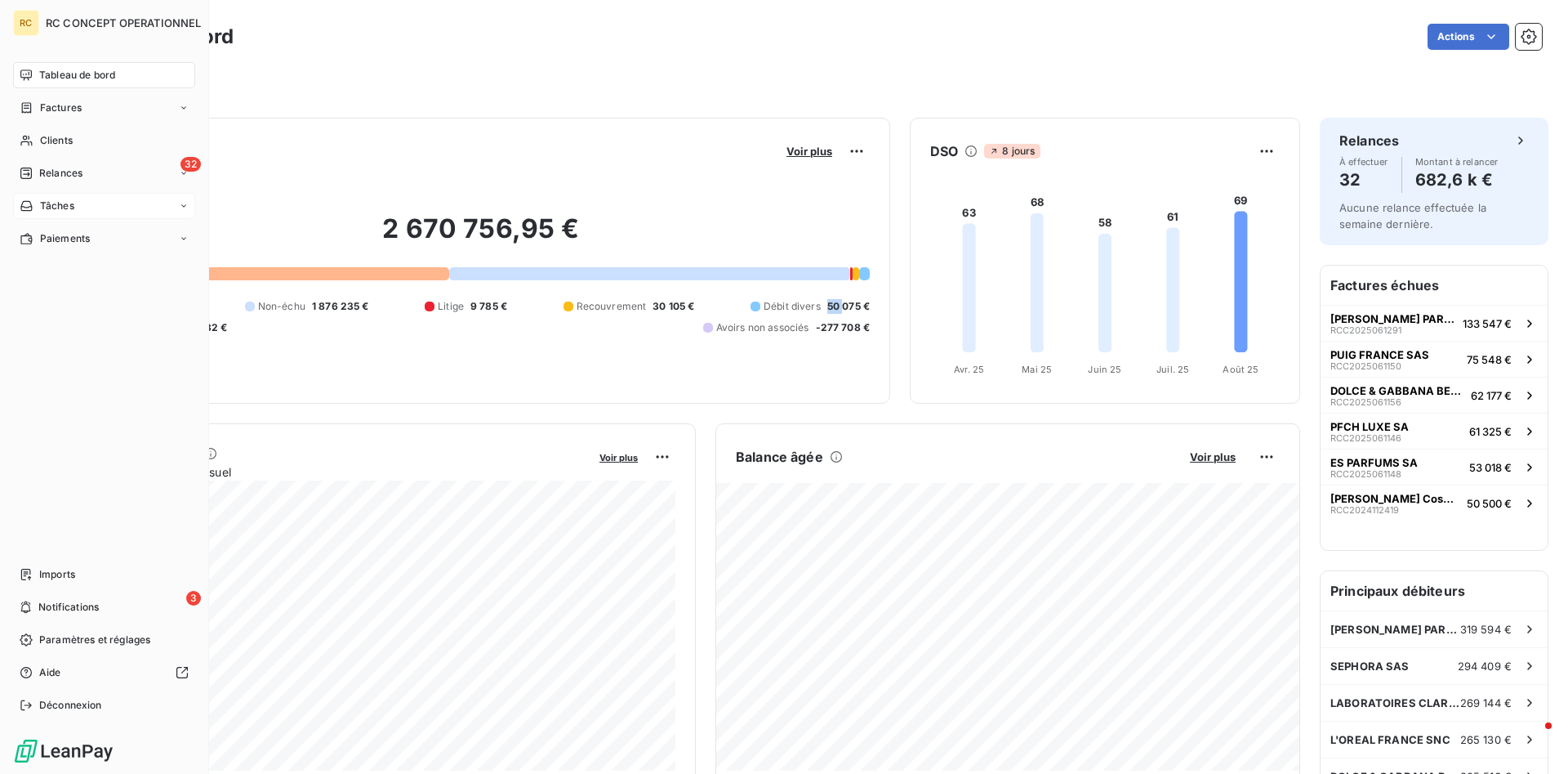
click at [47, 209] on span "Tâches" at bounding box center [57, 206] width 34 height 15
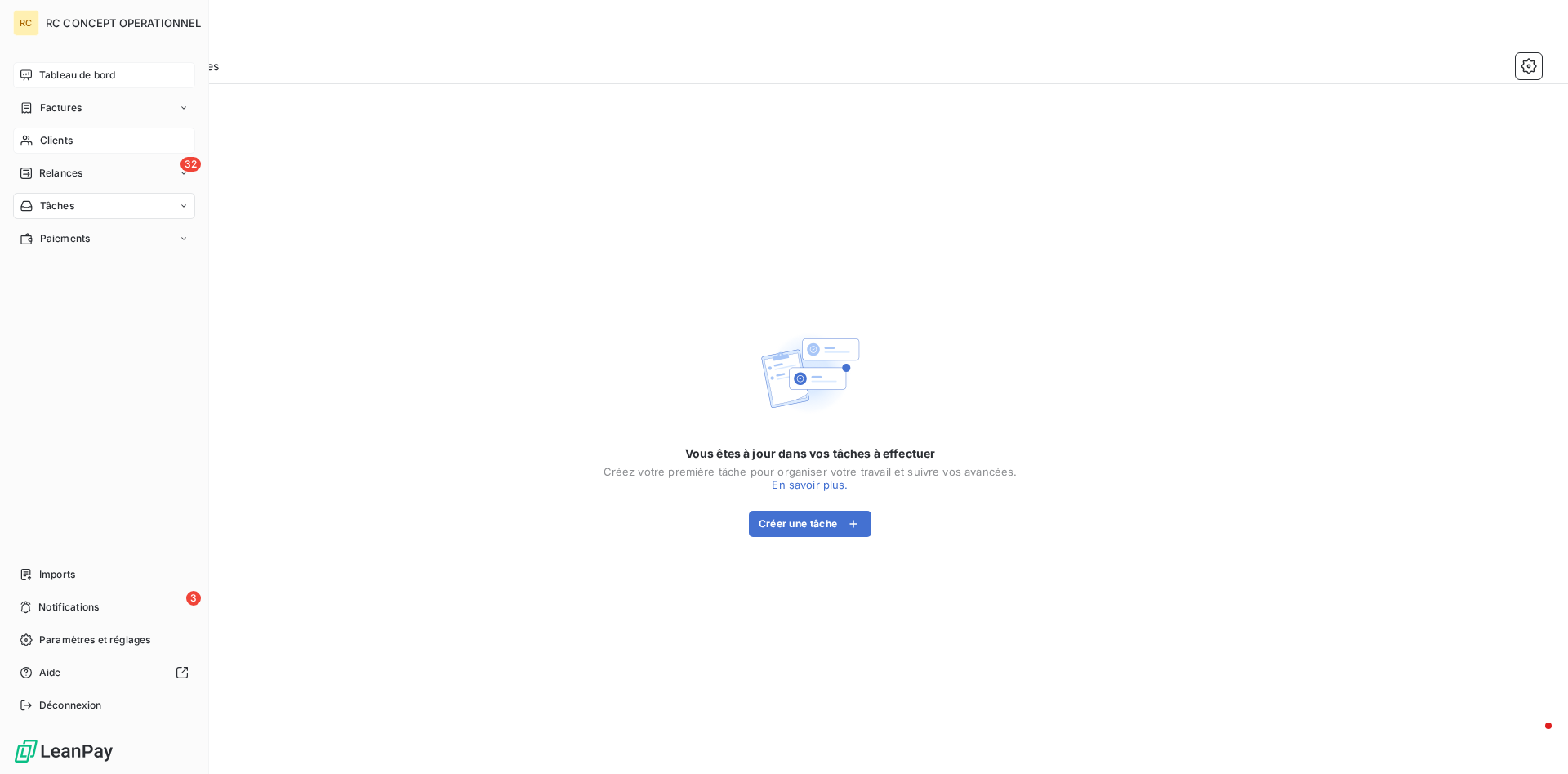
click at [58, 134] on span "Clients" at bounding box center [56, 140] width 32 height 15
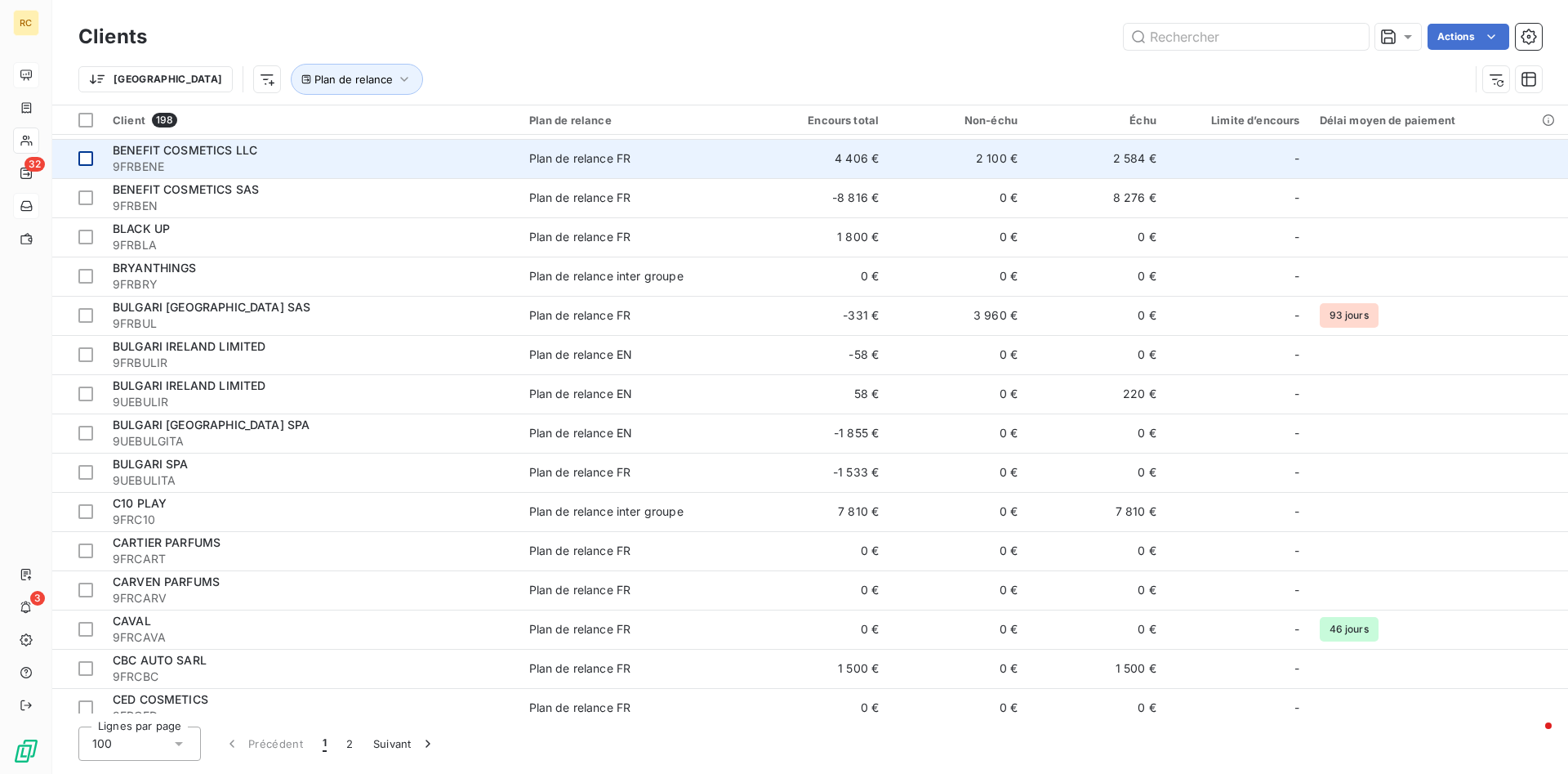
scroll to position [417, 0]
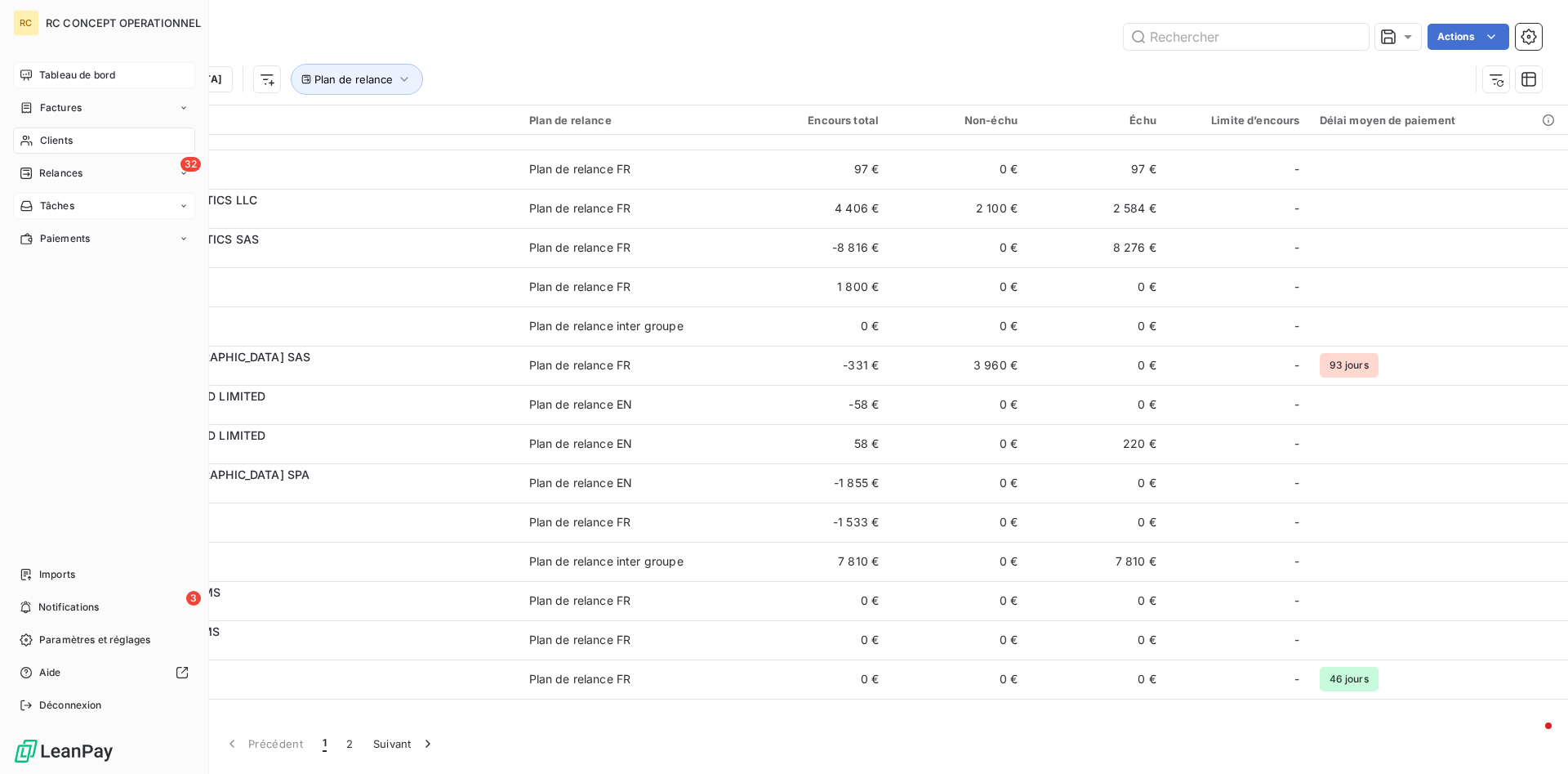
click at [61, 143] on span "Clients" at bounding box center [56, 140] width 32 height 15
click at [57, 141] on span "Clients" at bounding box center [56, 140] width 32 height 15
click at [55, 105] on span "Factures" at bounding box center [60, 108] width 42 height 15
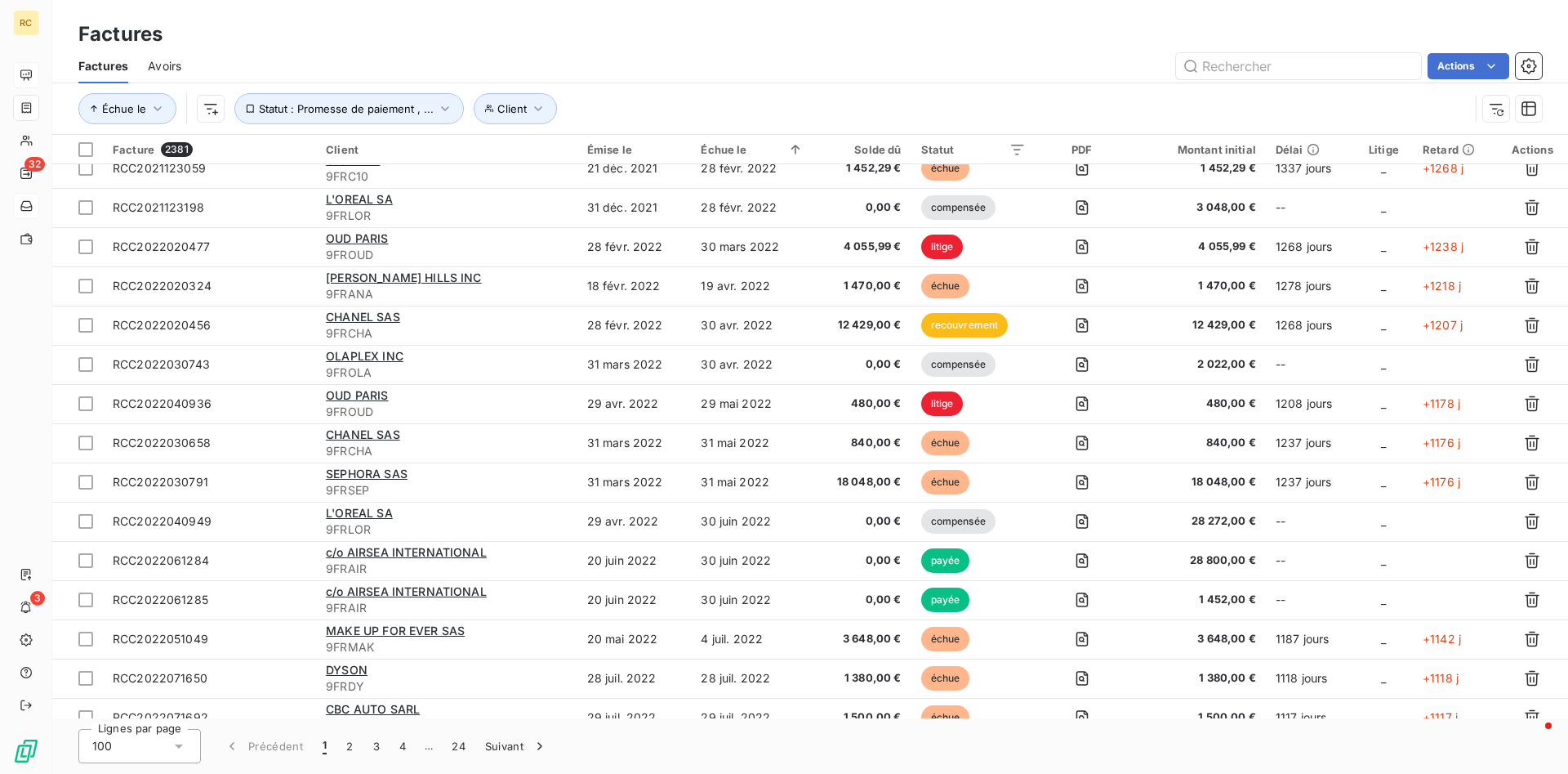
scroll to position [417, 0]
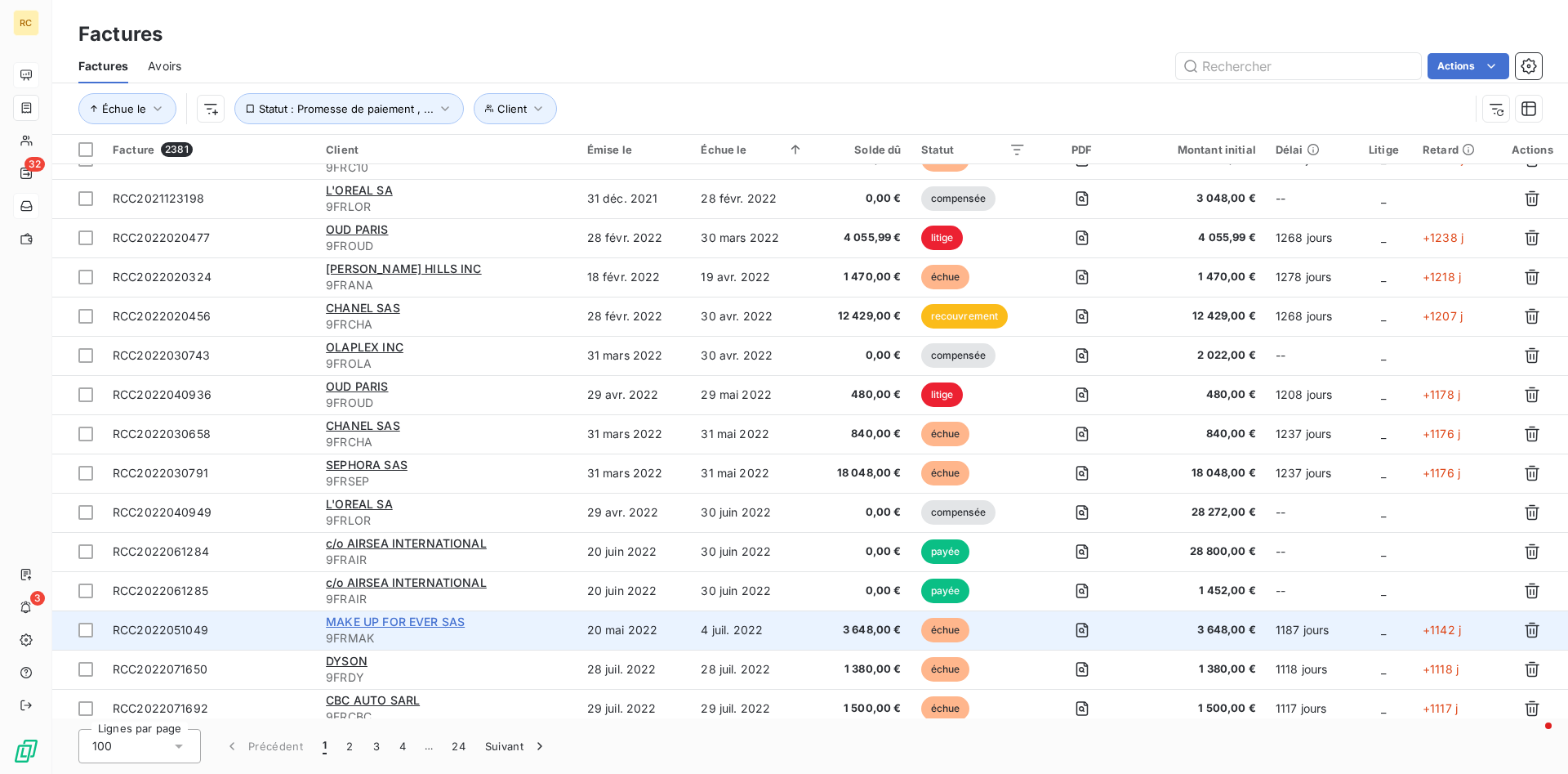
click at [383, 620] on span "MAKE UP FOR EVER SAS" at bounding box center [395, 621] width 139 height 14
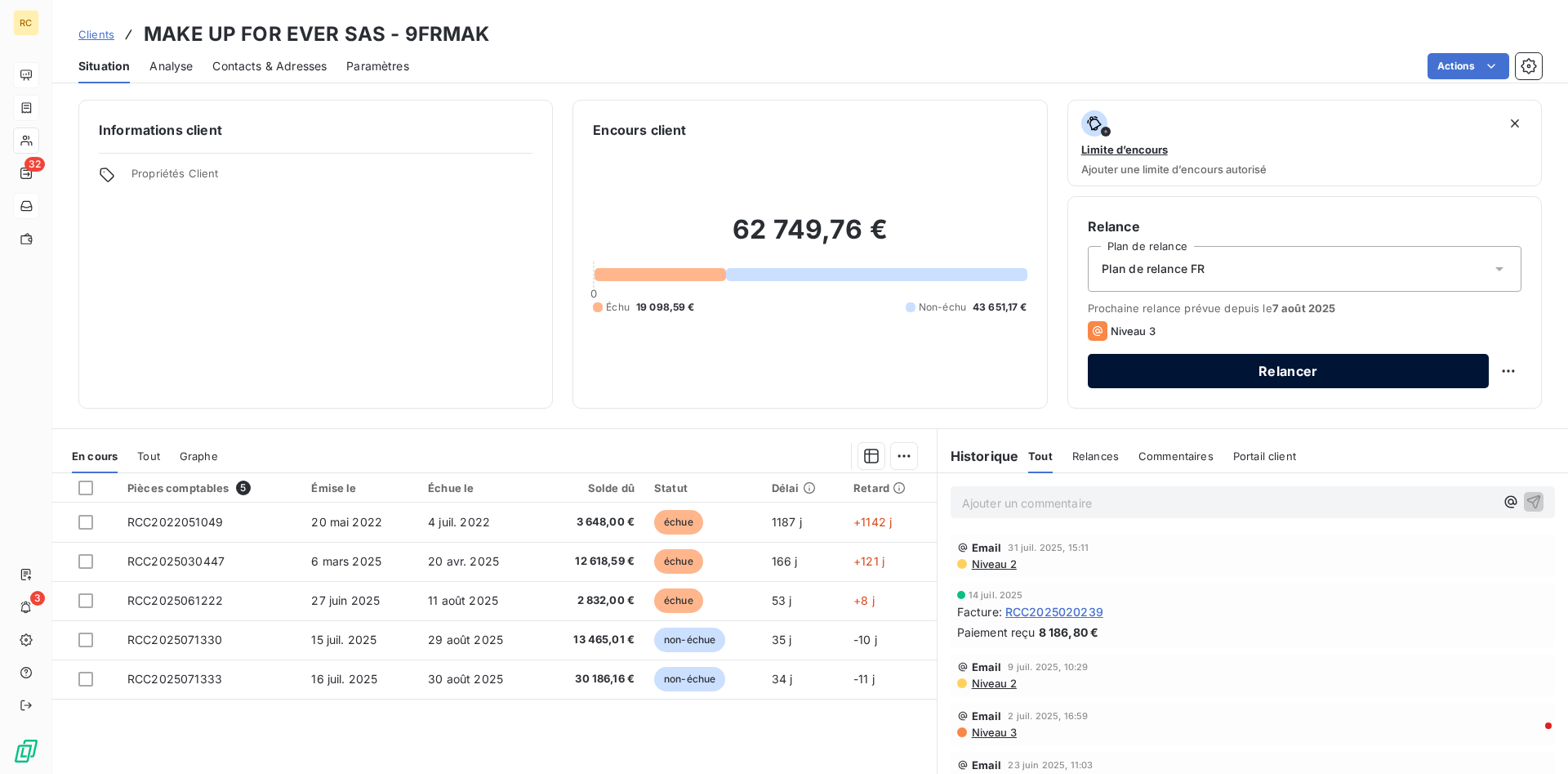
click at [1334, 375] on button "Relancer" at bounding box center [1288, 370] width 401 height 34
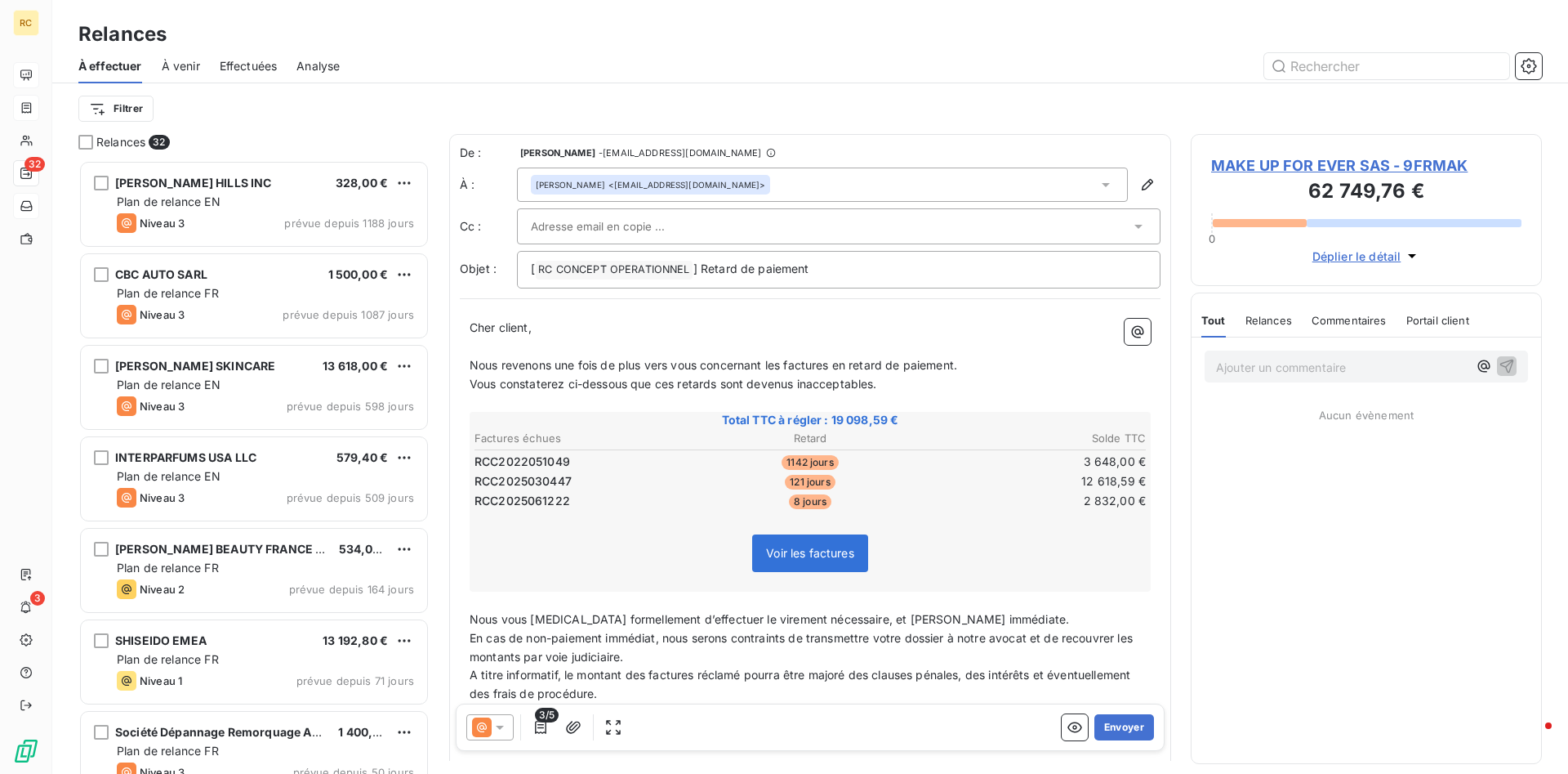
scroll to position [613, 351]
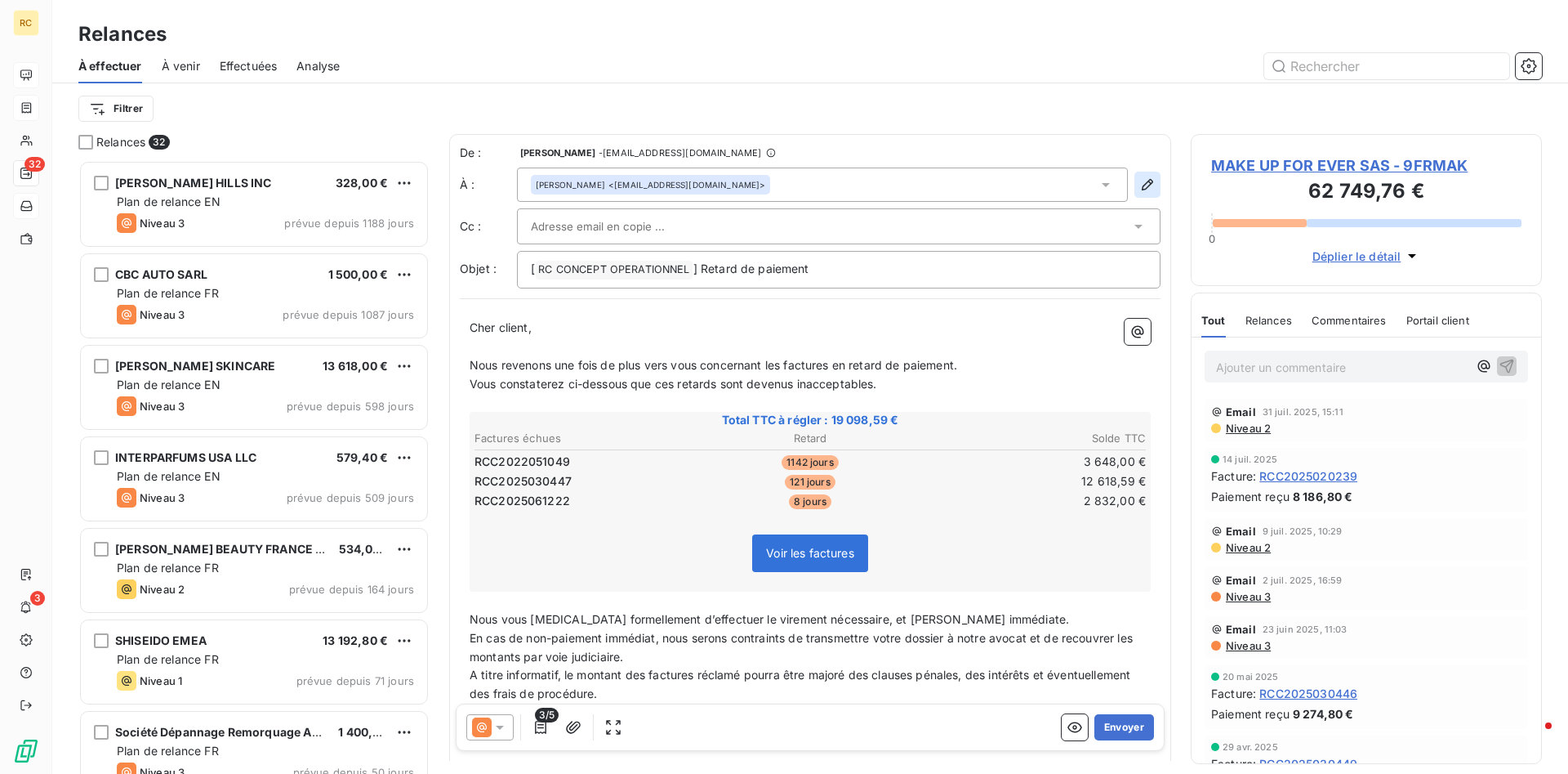
click at [1146, 187] on icon "button" at bounding box center [1148, 185] width 17 height 17
type input "Charlotte"
type input "BRENIN"
type input "[EMAIL_ADDRESS][DOMAIN_NAME]"
type input "01 58 18 33 03"
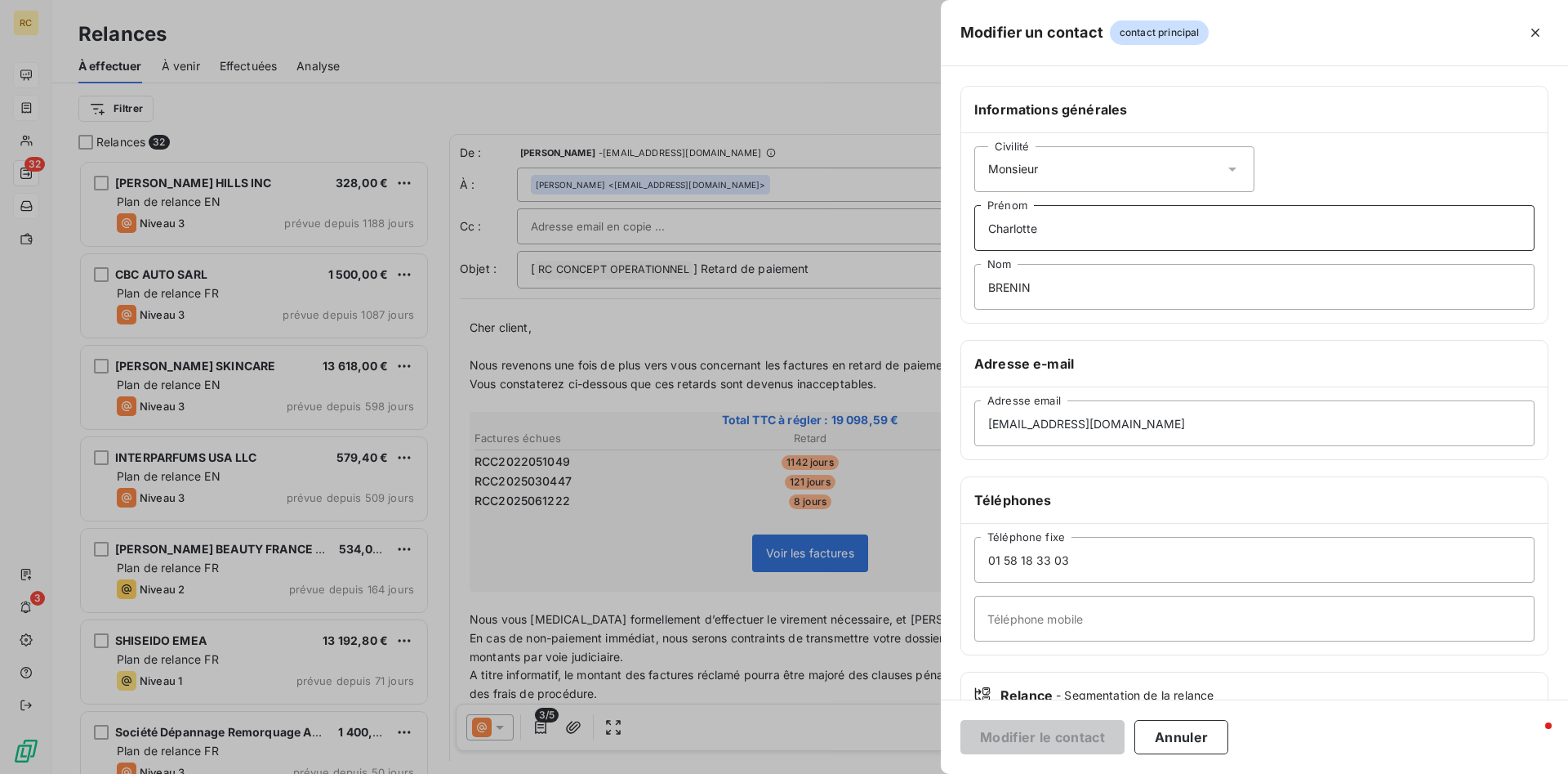
click at [1081, 233] on input "Charlotte" at bounding box center [1254, 227] width 560 height 45
drag, startPoint x: 1073, startPoint y: 231, endPoint x: 745, endPoint y: 242, distance: 328.2
click at [974, 242] on input "Charlotte" at bounding box center [1254, 227] width 560 height 45
click at [1039, 288] on input "BRENIN" at bounding box center [1254, 286] width 560 height 45
drag, startPoint x: 1039, startPoint y: 288, endPoint x: 951, endPoint y: 290, distance: 88.0
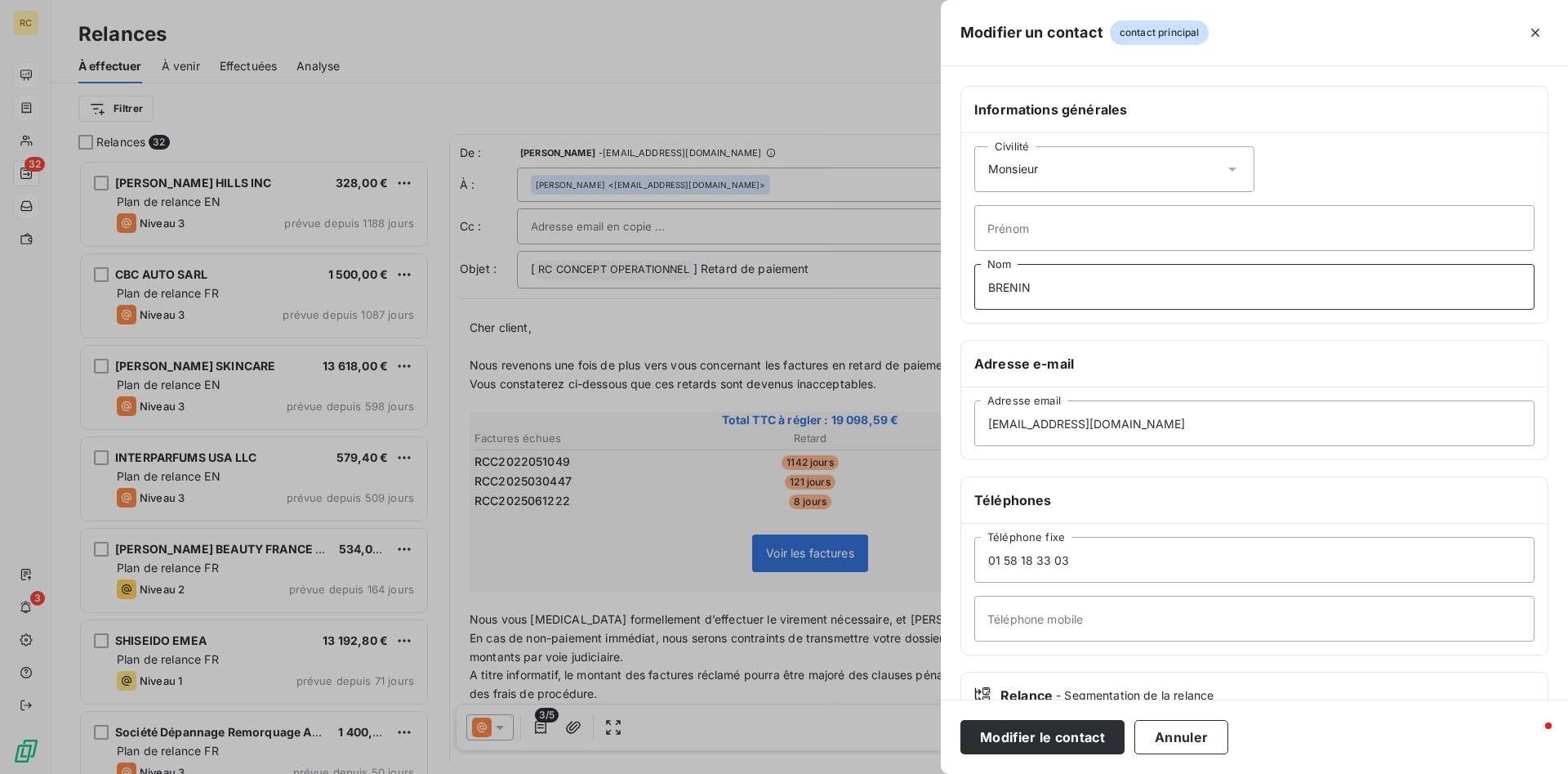
click at [974, 290] on input "BRENIN" at bounding box center [1254, 286] width 560 height 45
drag, startPoint x: 1138, startPoint y: 421, endPoint x: 864, endPoint y: 421, distance: 274.0
click at [974, 421] on input "[EMAIL_ADDRESS][DOMAIN_NAME]" at bounding box center [1254, 422] width 560 height 45
paste input "invoicepayable"
type input "[EMAIL_ADDRESS][DOMAIN_NAME]"
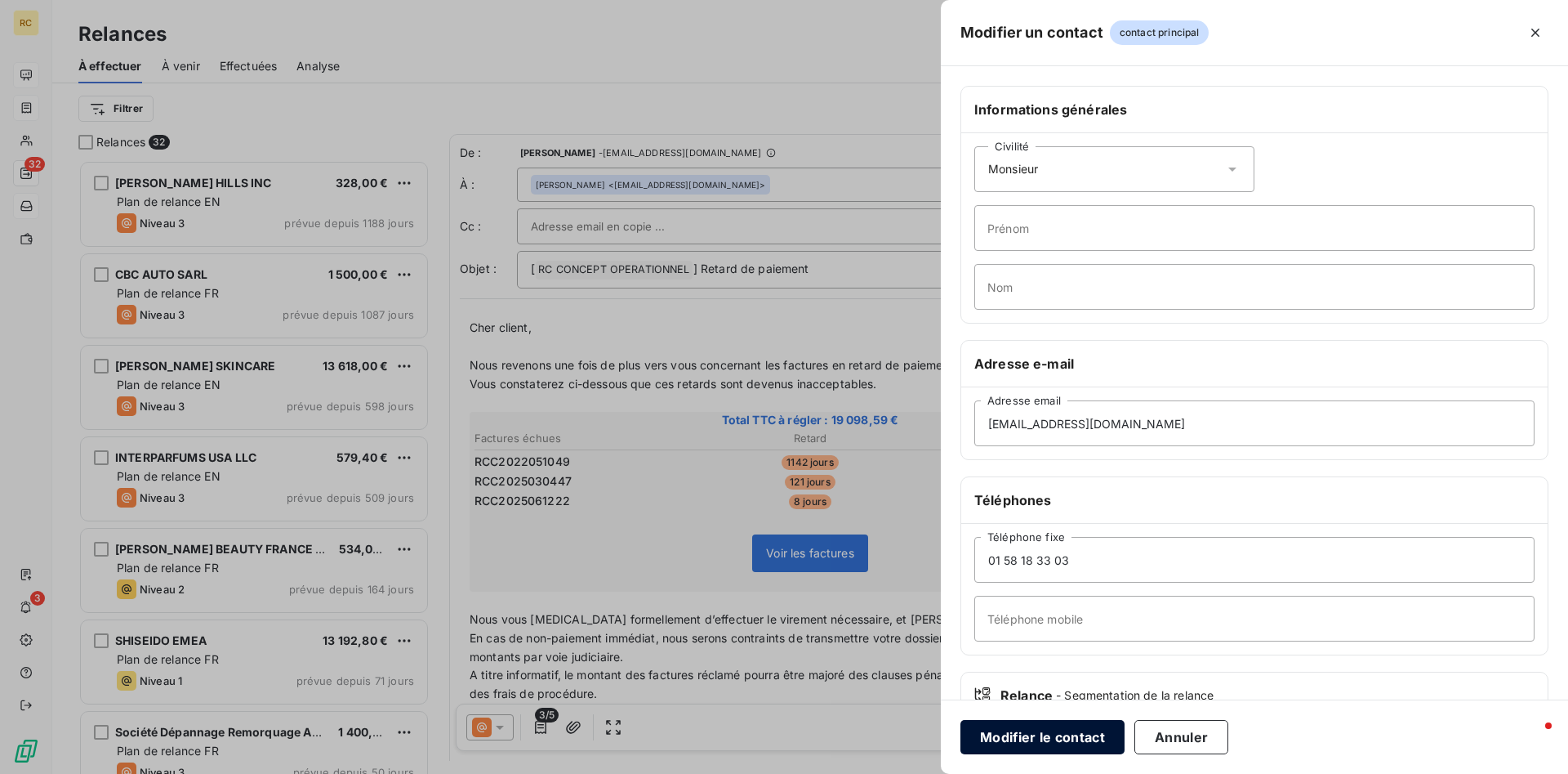
click at [1047, 746] on button "Modifier le contact" at bounding box center [1042, 736] width 164 height 34
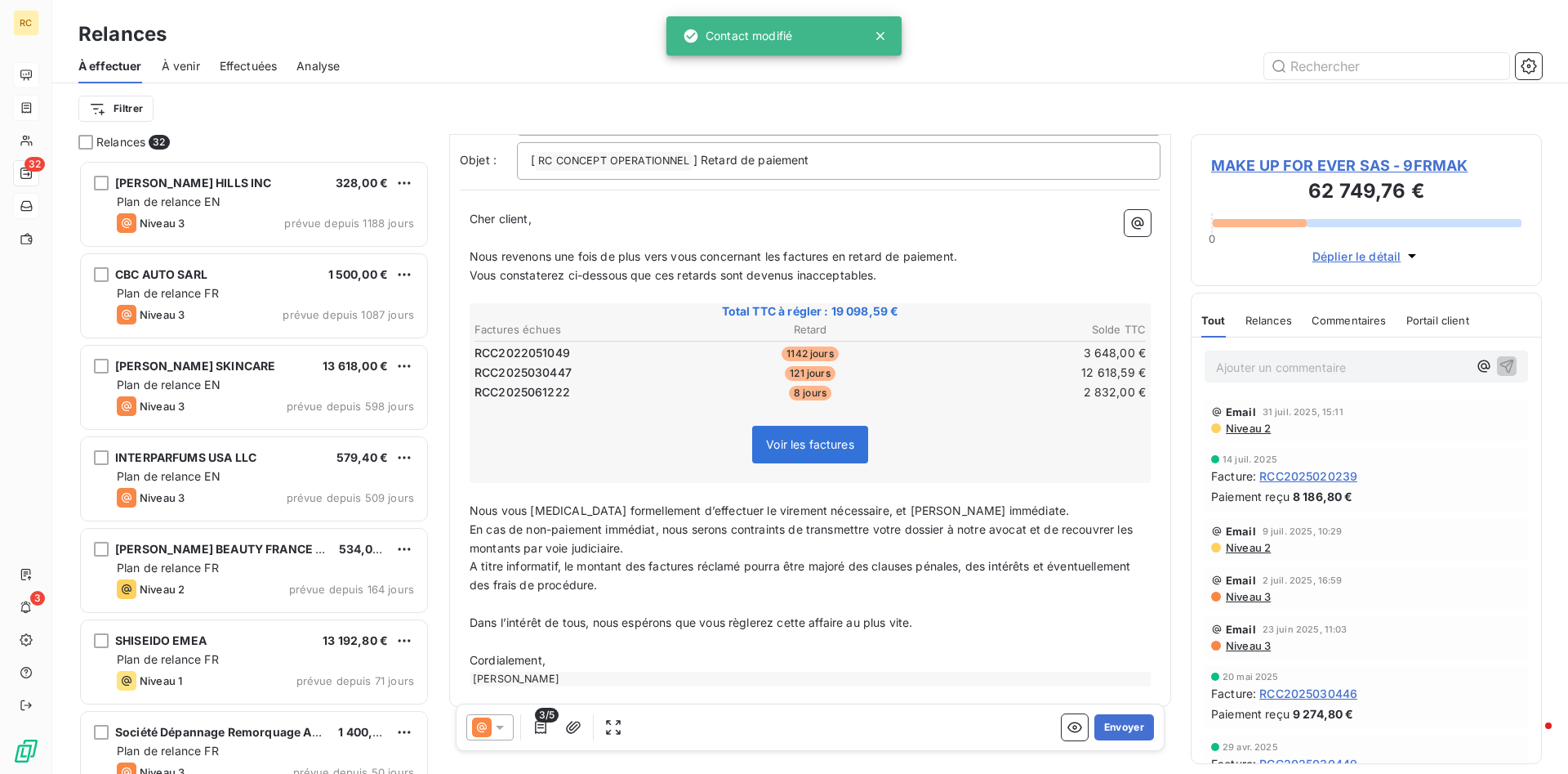
scroll to position [123, 0]
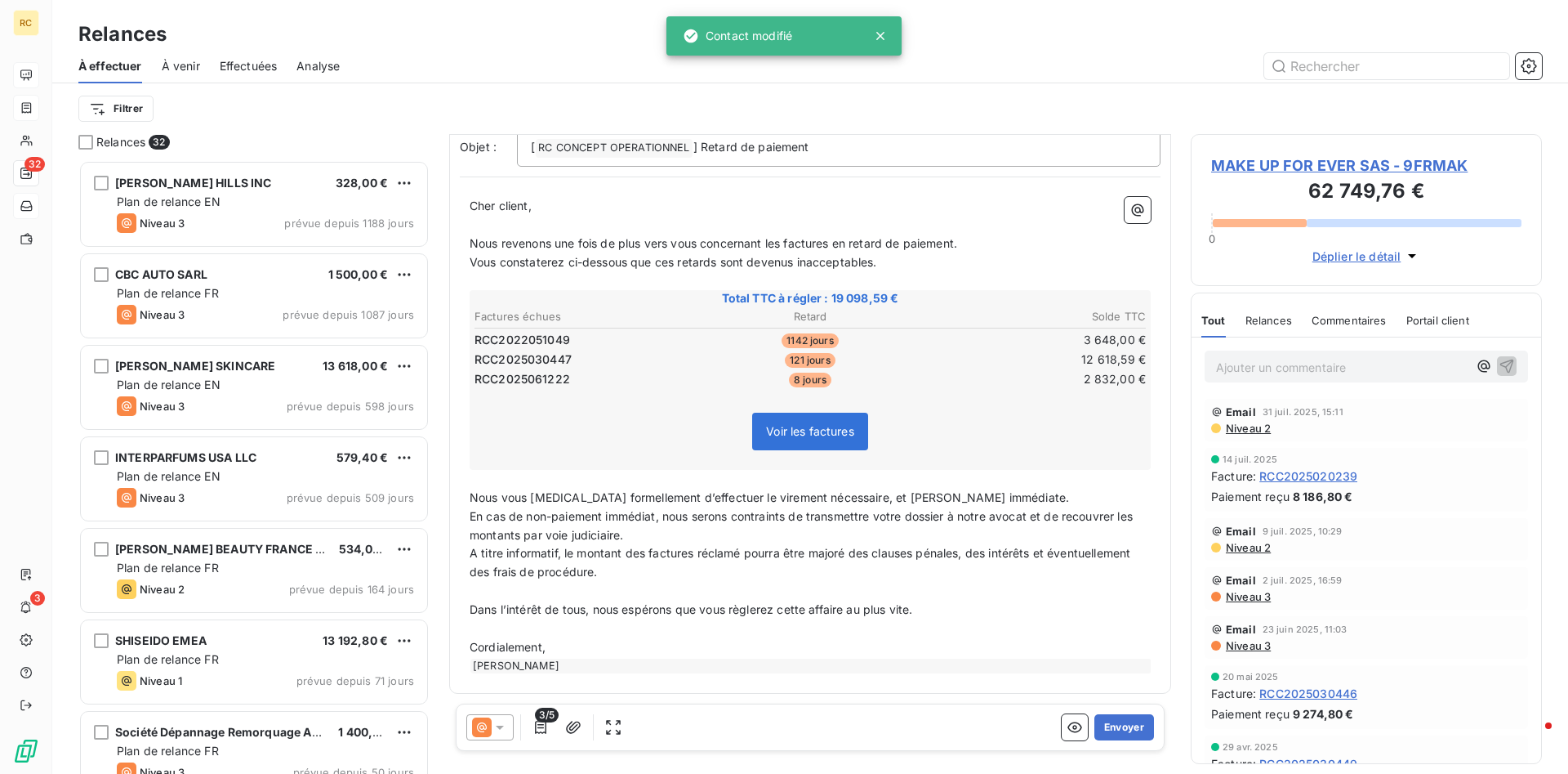
click at [499, 722] on icon at bounding box center [500, 728] width 17 height 17
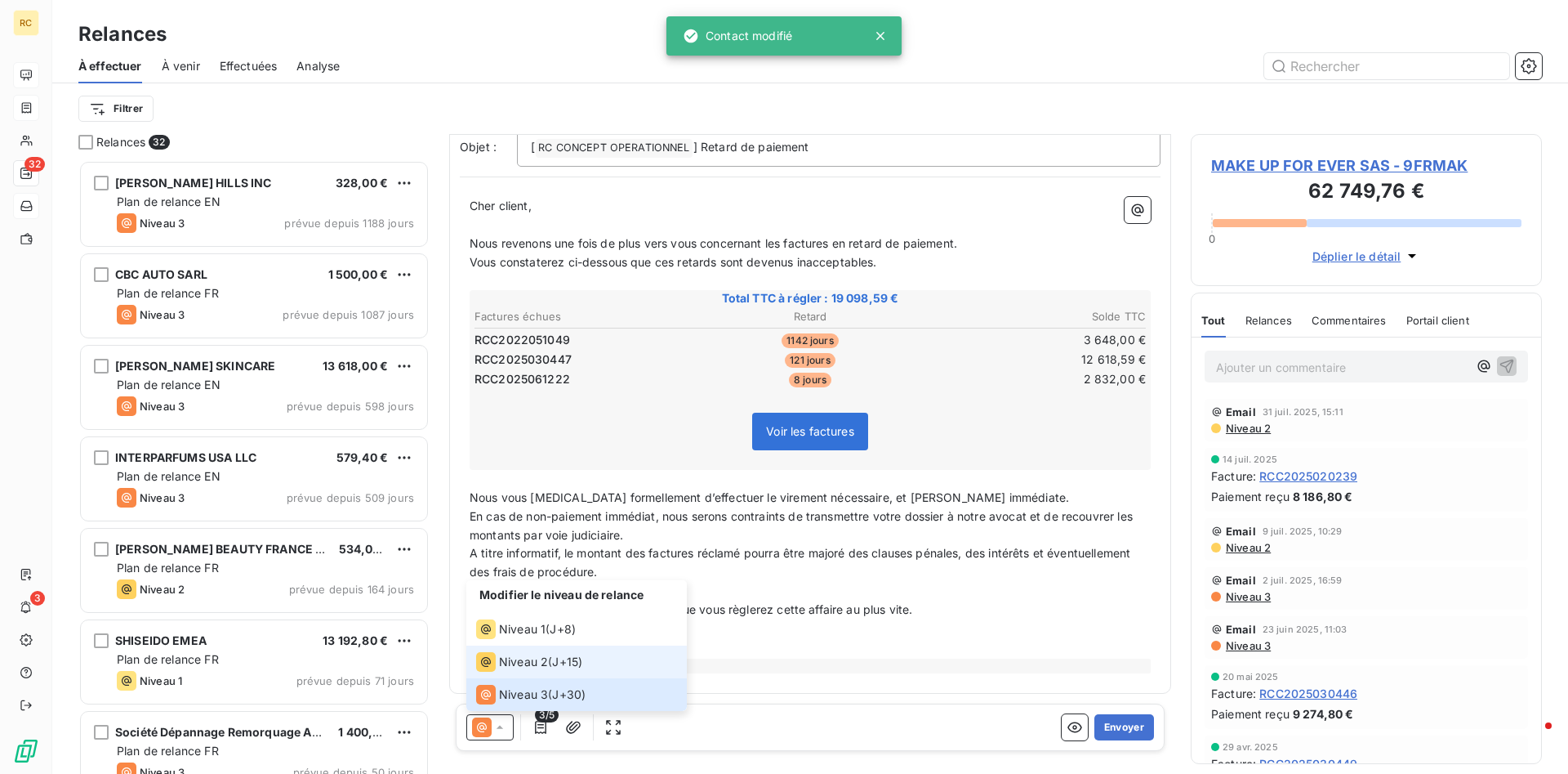
click at [510, 662] on span "Niveau 2" at bounding box center [523, 662] width 49 height 17
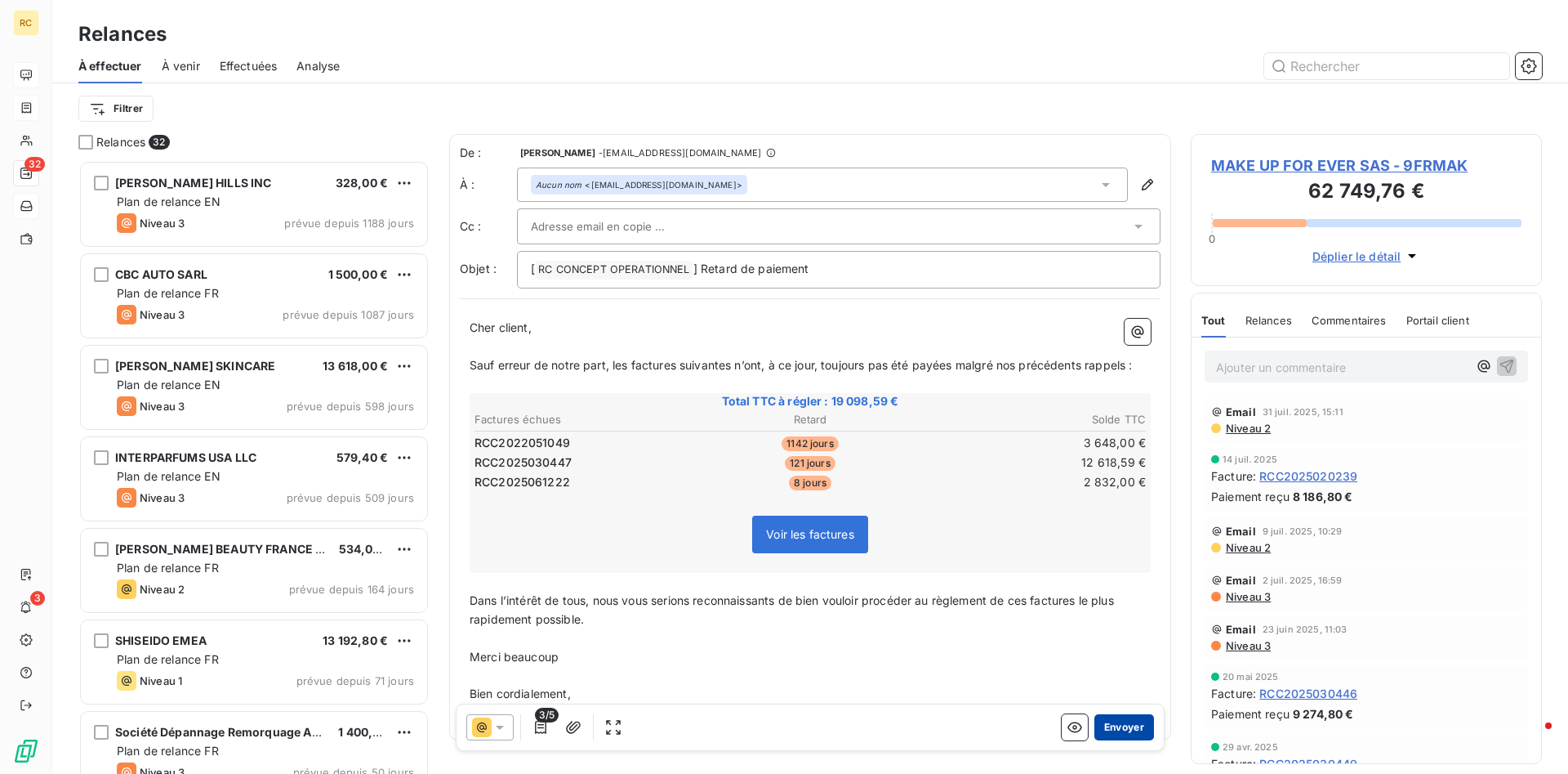
click at [1138, 726] on button "Envoyer" at bounding box center [1124, 727] width 59 height 26
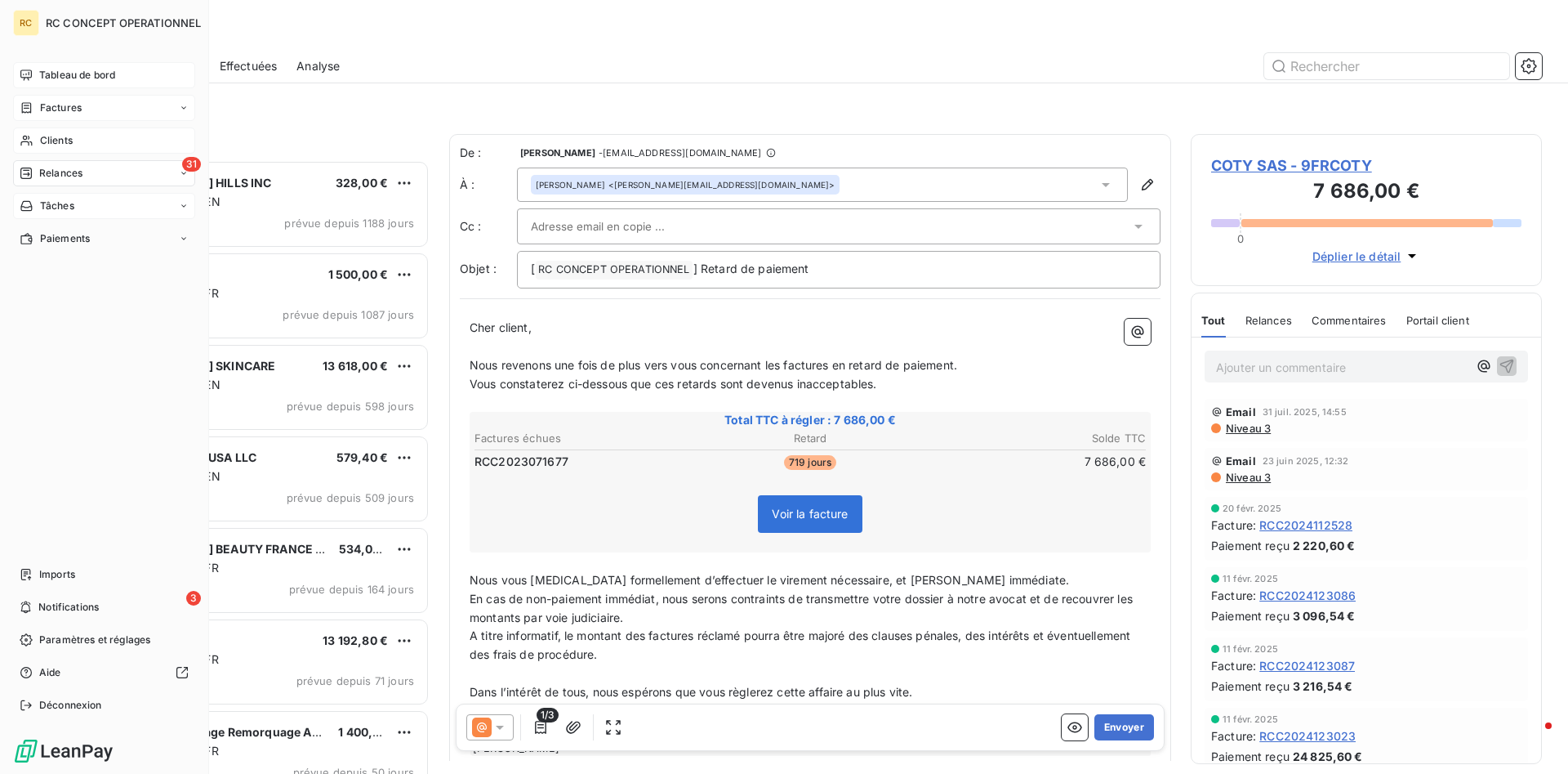
click at [57, 142] on span "Clients" at bounding box center [56, 140] width 32 height 15
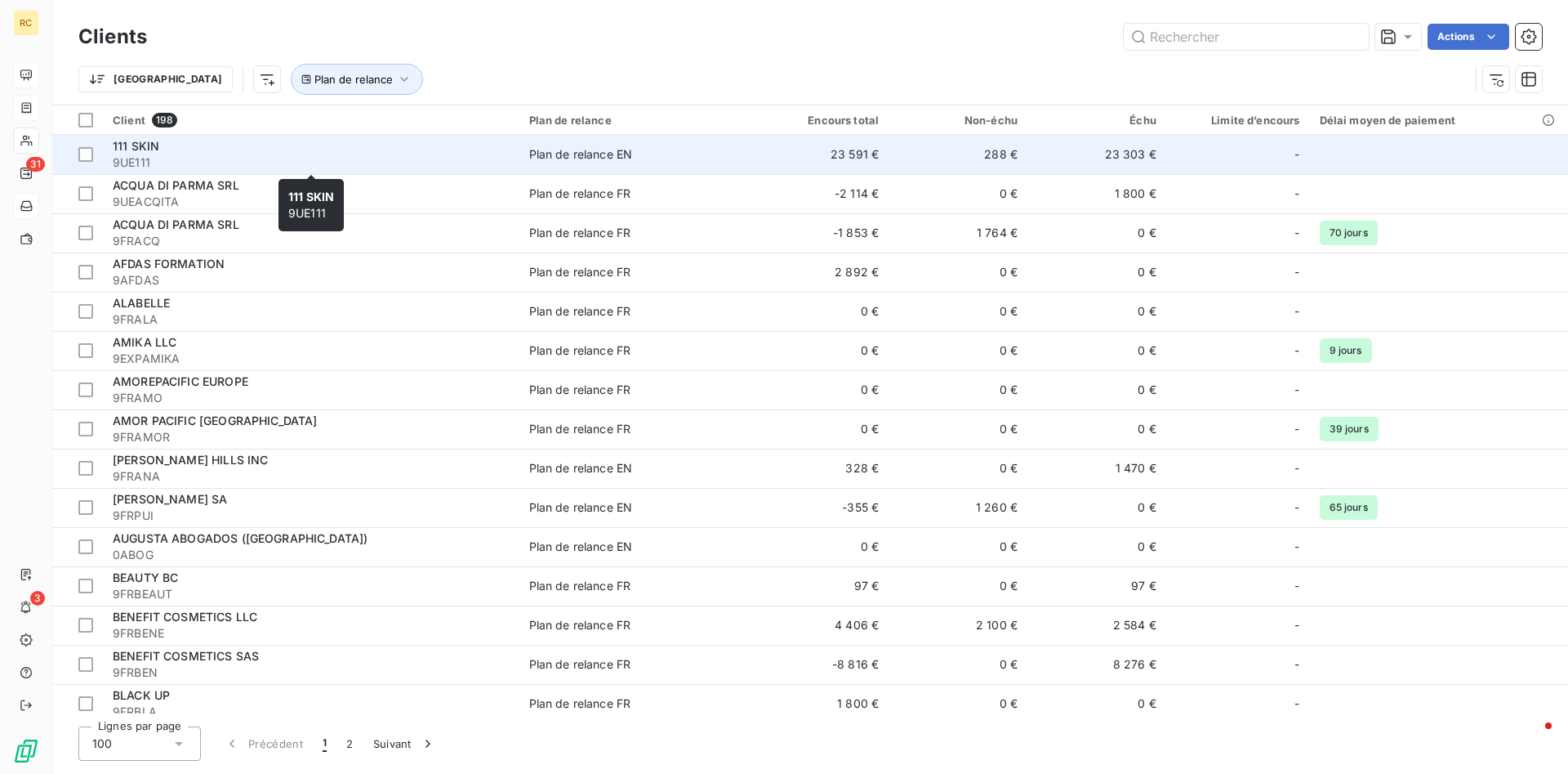
click at [132, 149] on span "111 SKIN" at bounding box center [135, 146] width 46 height 14
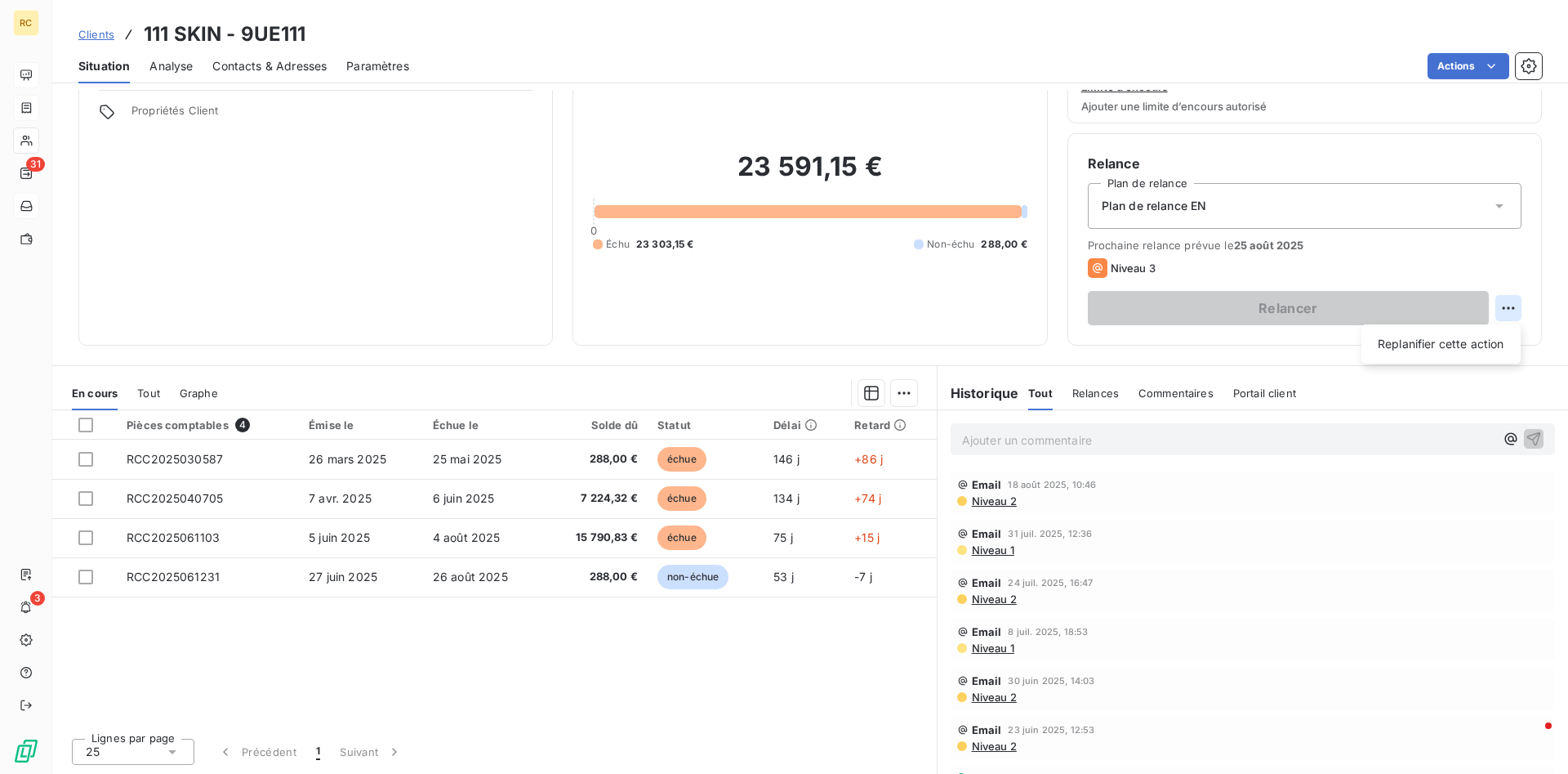
scroll to position [63, 0]
click at [1510, 310] on html "RC 31 3 Clients 111 SKIN - 9UE111 Situation Analyse Contacts & Adresses Paramèt…" at bounding box center [784, 387] width 1568 height 774
click at [1203, 311] on html "RC 31 3 Clients 111 SKIN - 9UE111 Situation Analyse Contacts & Adresses Paramèt…" at bounding box center [784, 387] width 1568 height 774
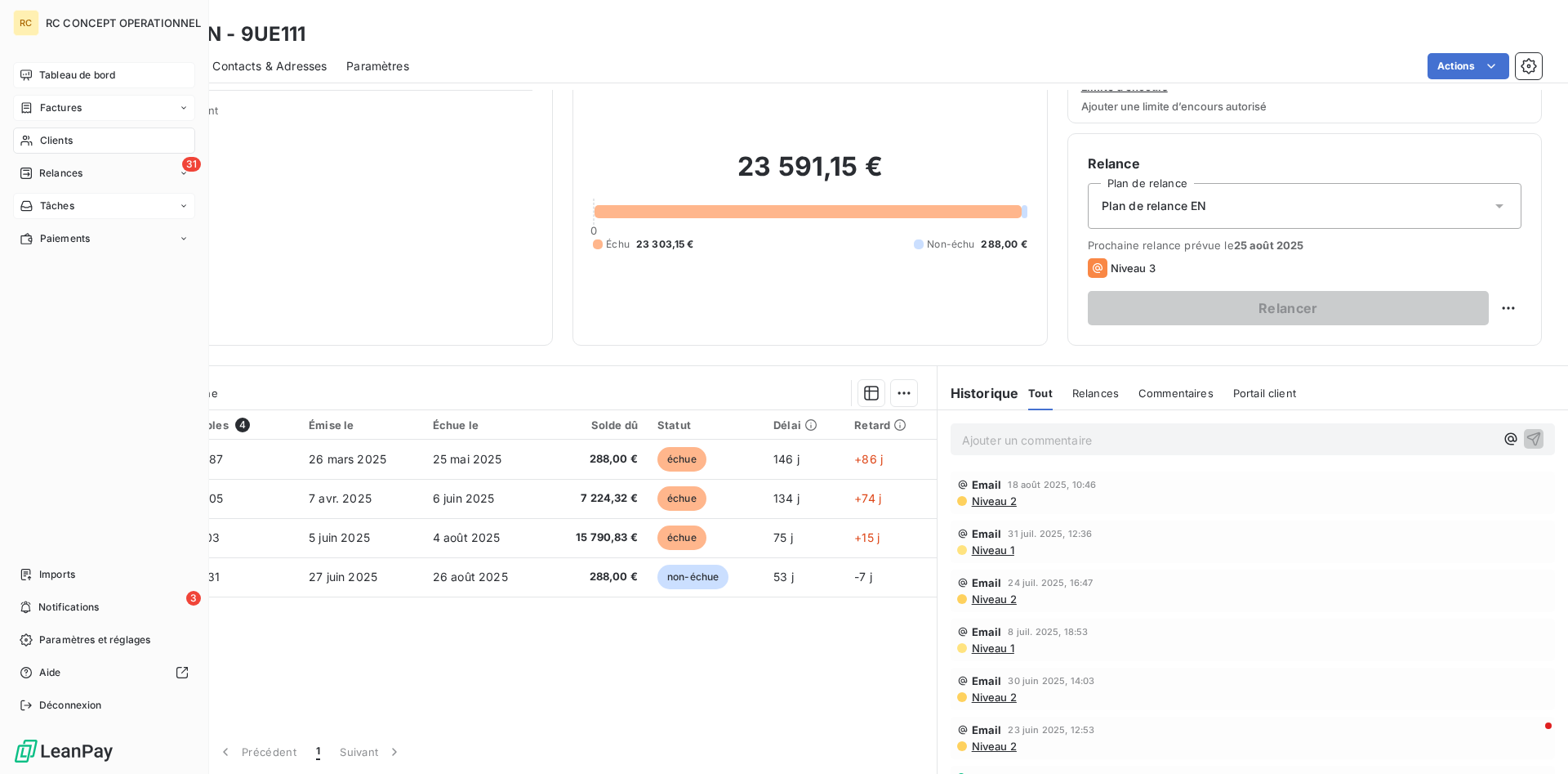
click at [45, 139] on span "Clients" at bounding box center [56, 140] width 32 height 15
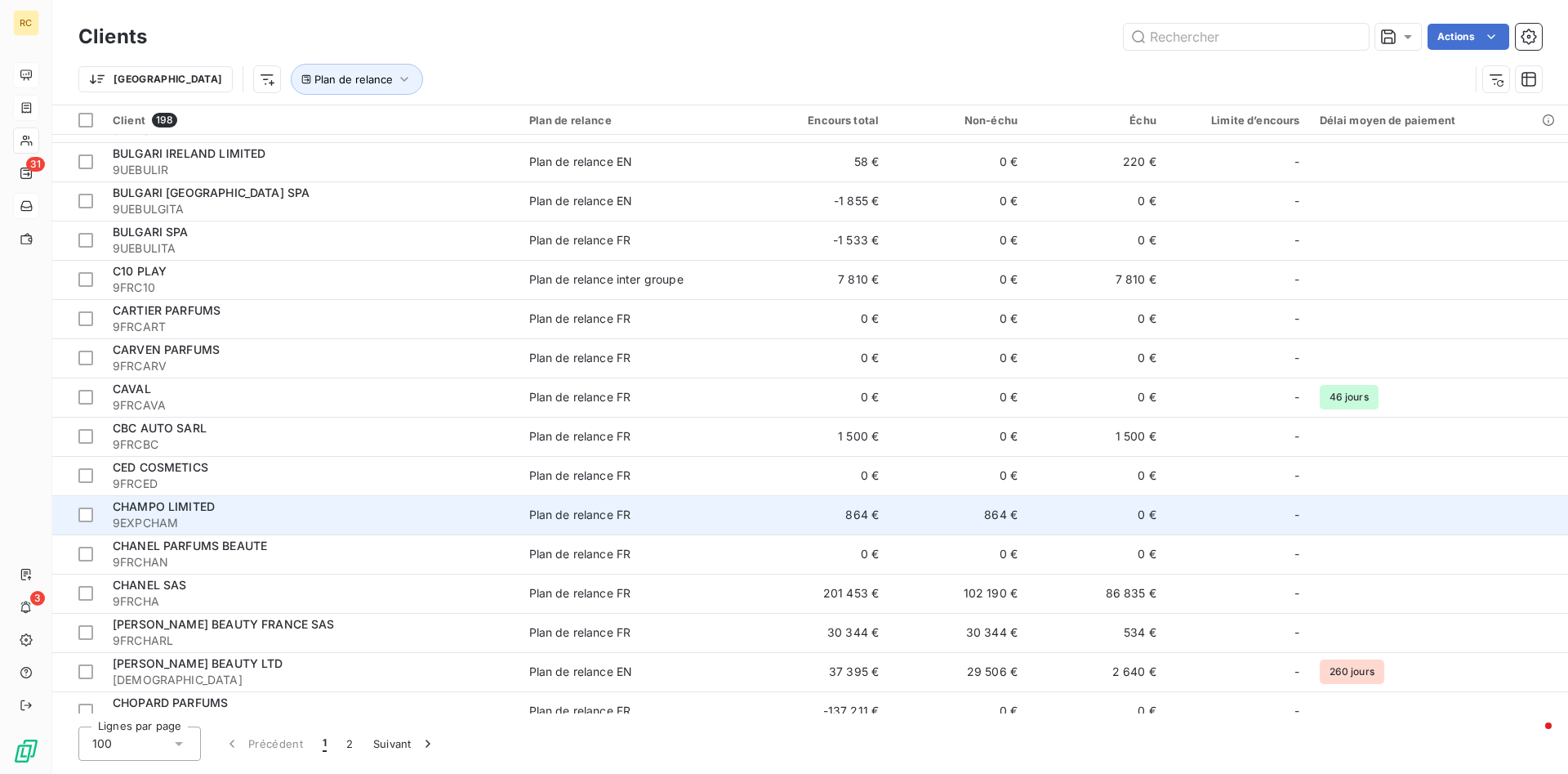
scroll to position [750, 0]
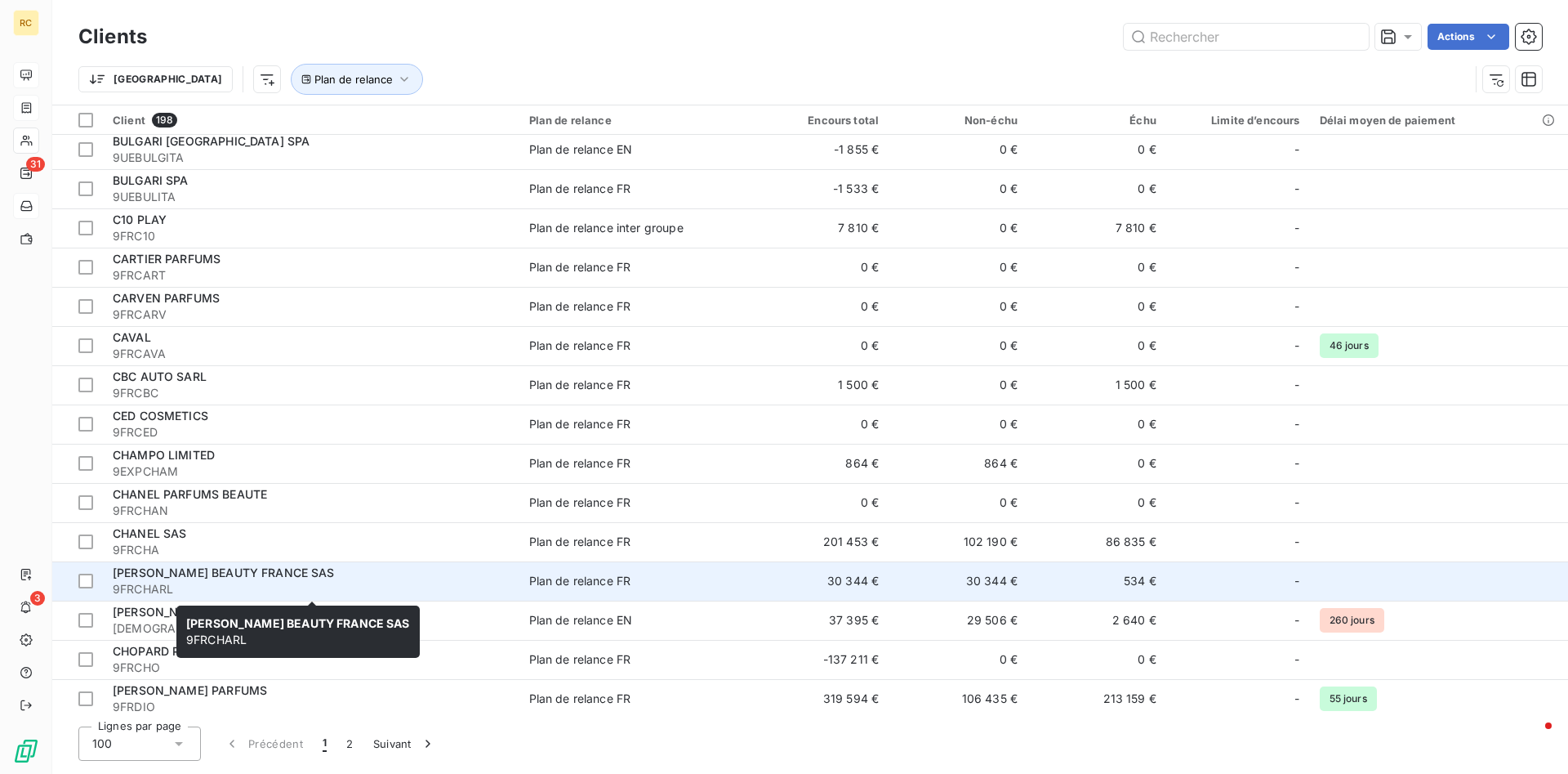
click at [297, 573] on span "[PERSON_NAME] BEAUTY FRANCE SAS" at bounding box center [223, 572] width 222 height 14
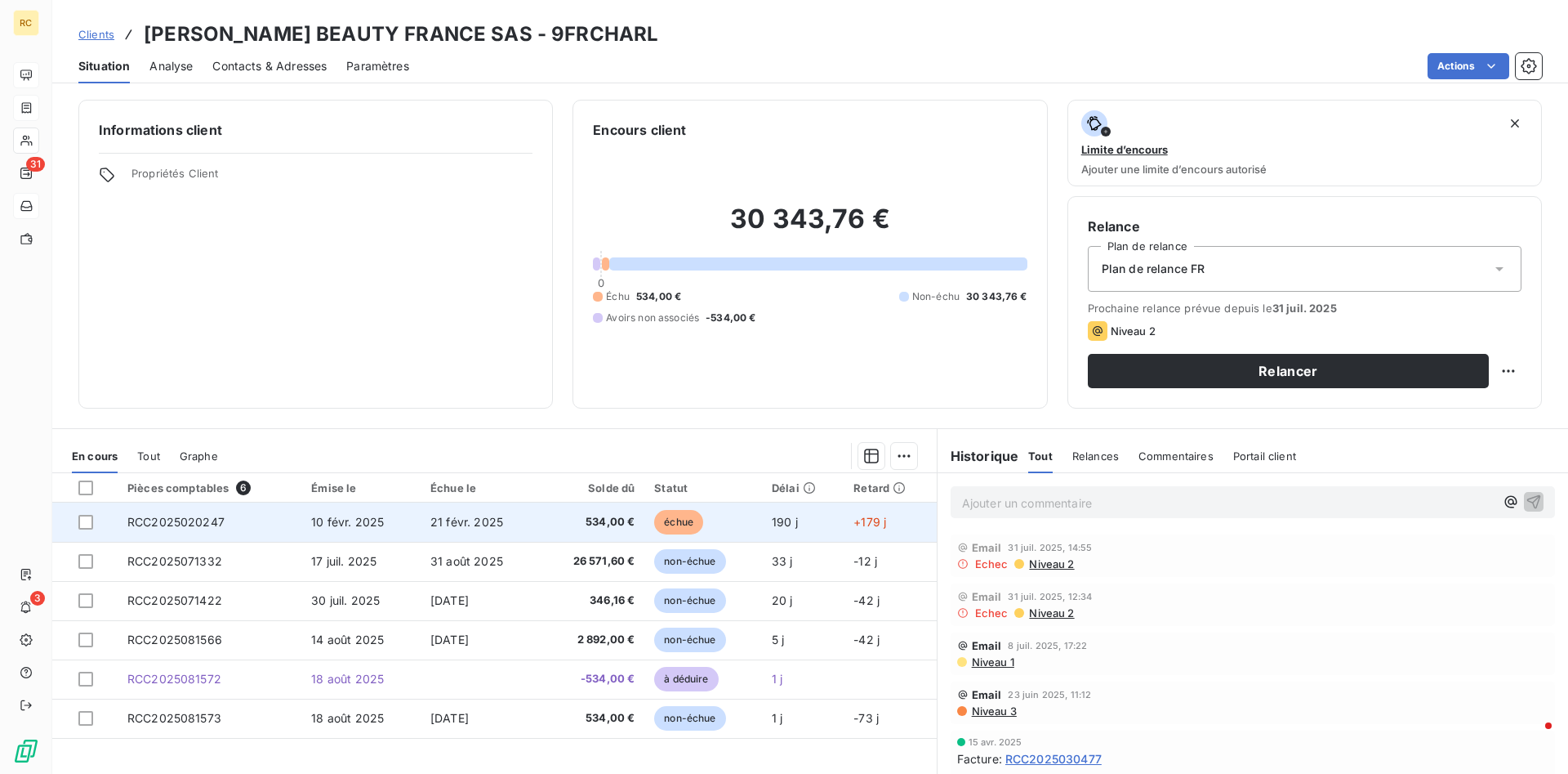
scroll to position [63, 0]
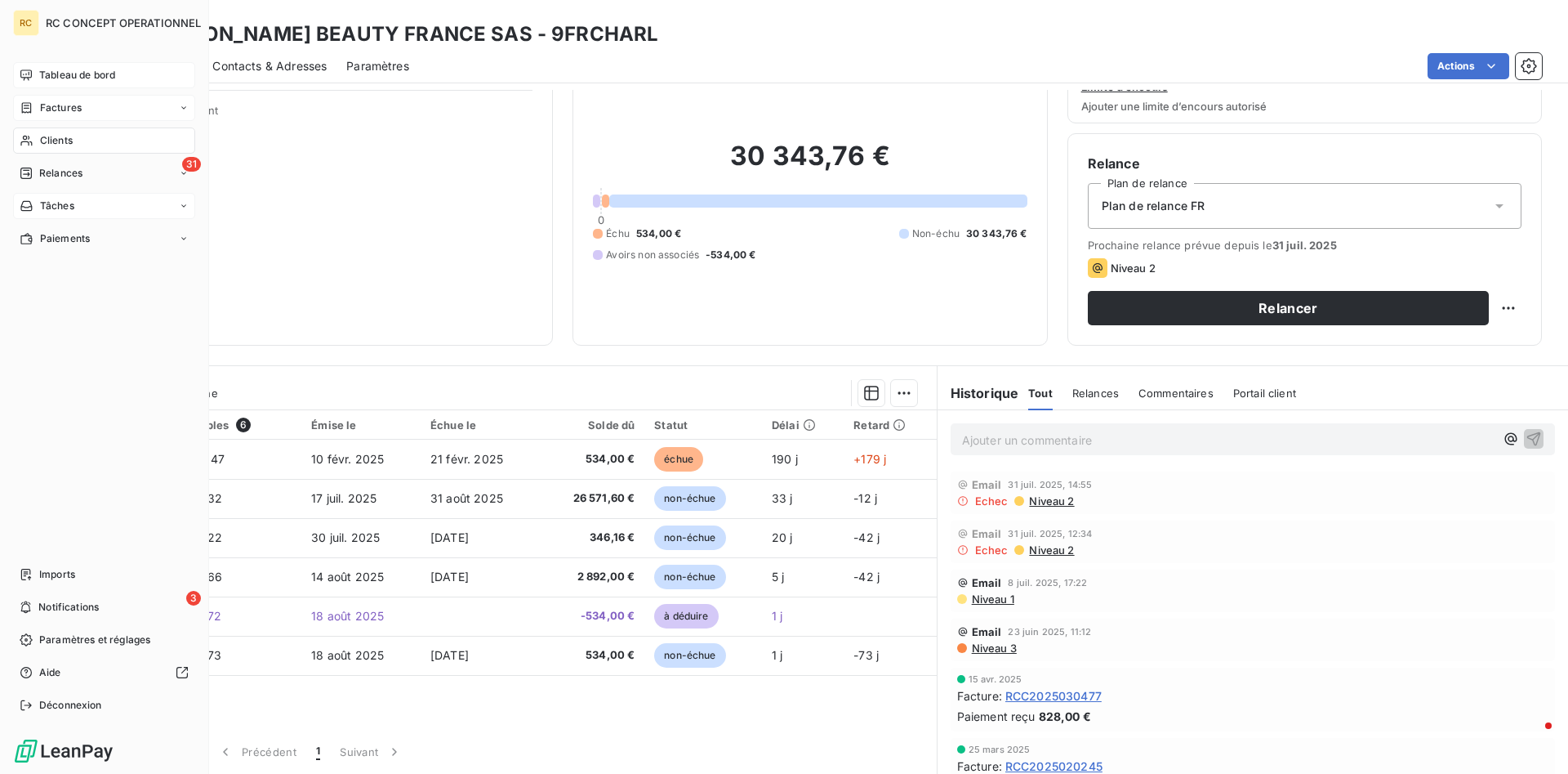
click at [46, 132] on div "Clients" at bounding box center [104, 140] width 182 height 26
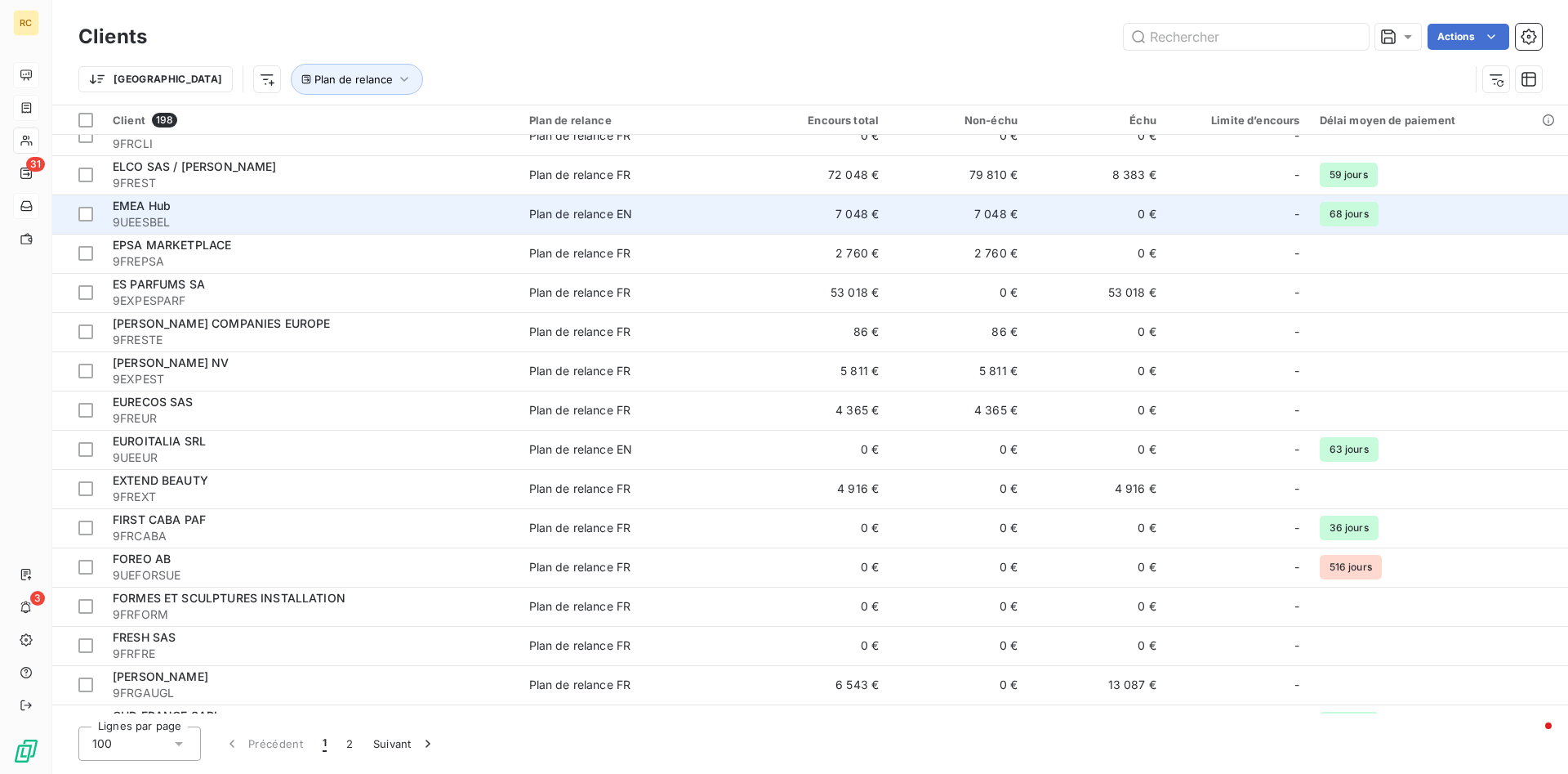
scroll to position [2333, 0]
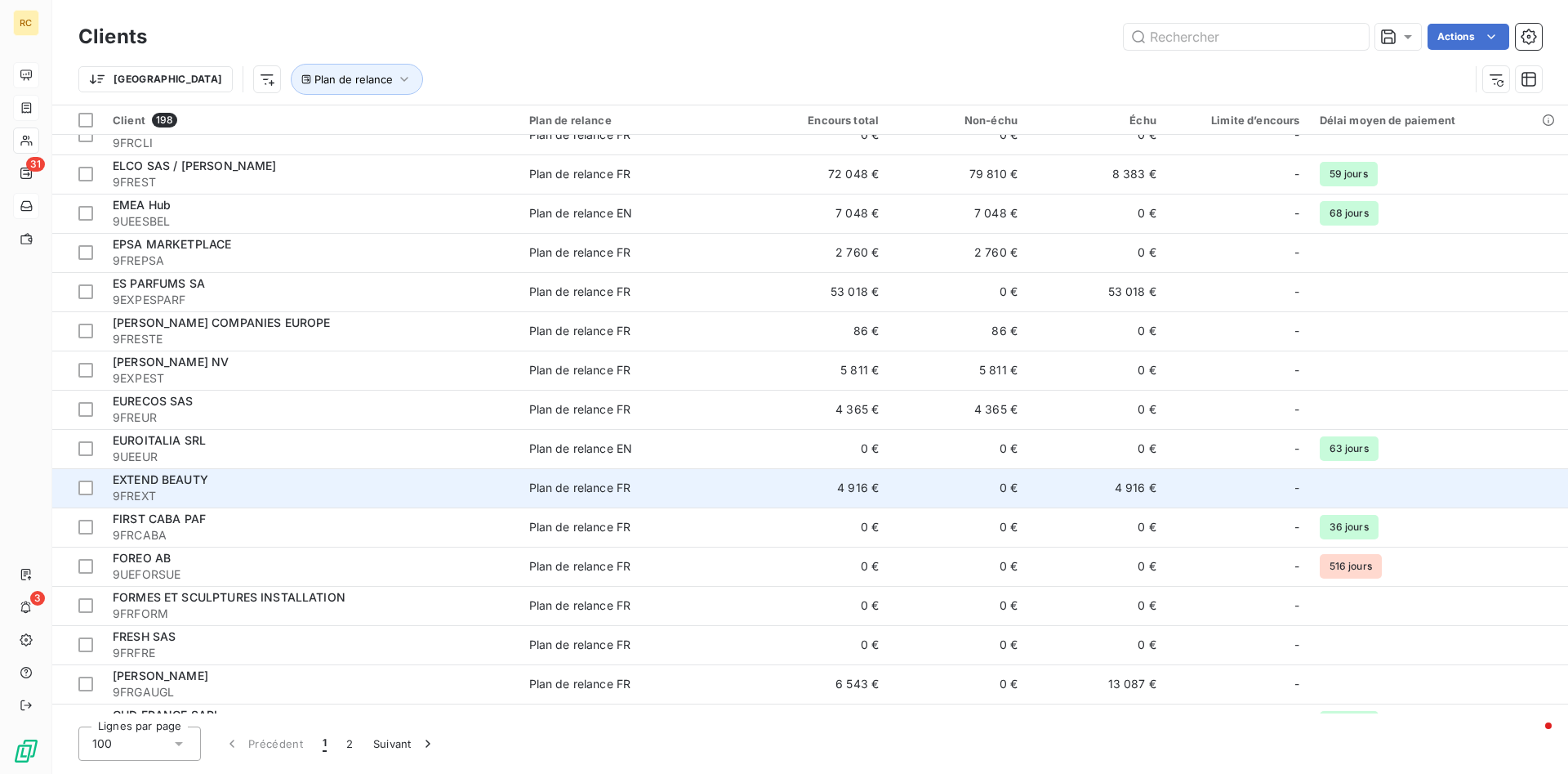
click at [157, 481] on span "EXTEND BEAUTY" at bounding box center [160, 479] width 96 height 14
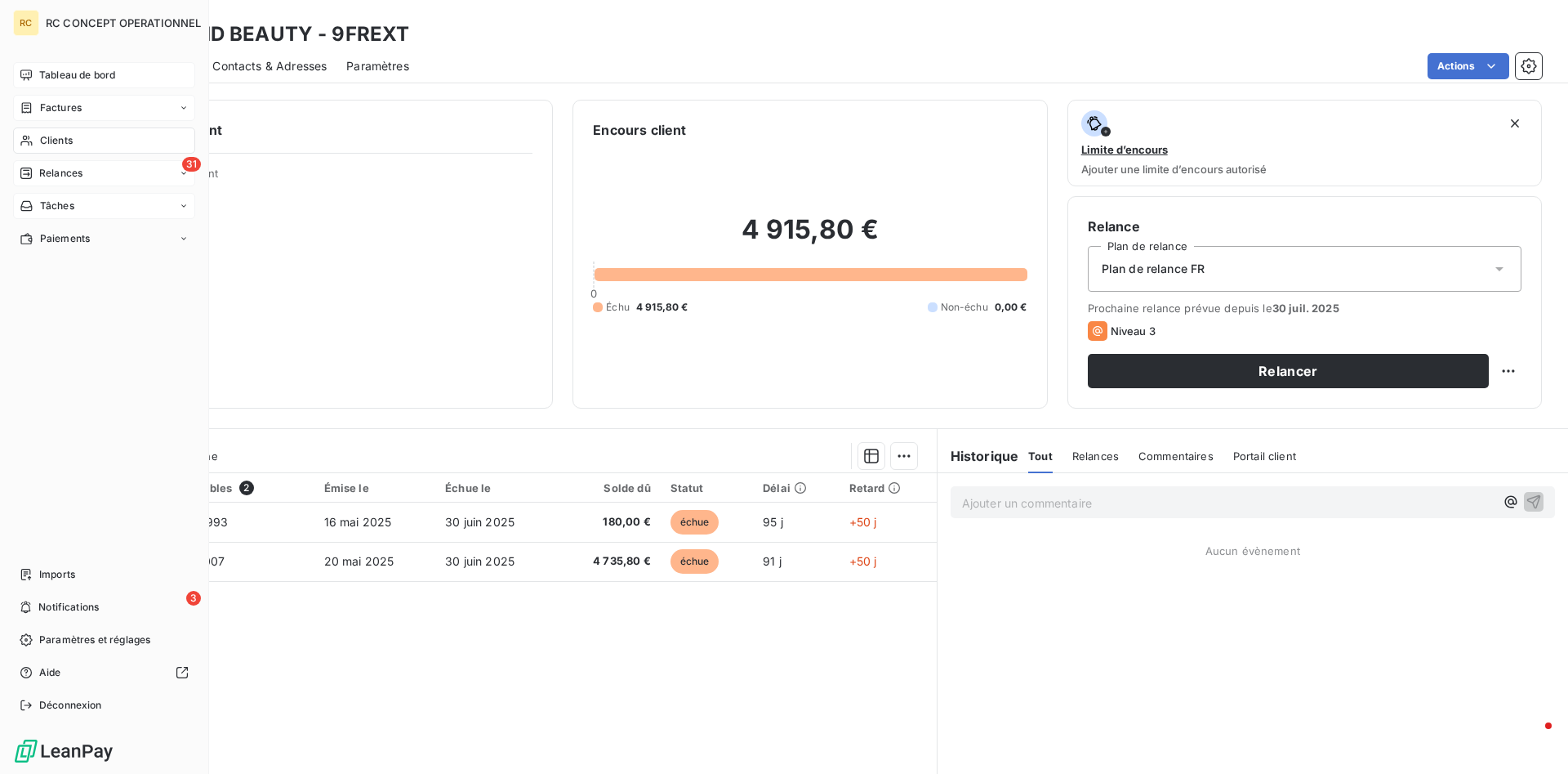
click at [60, 167] on span "Relances" at bounding box center [60, 174] width 44 height 15
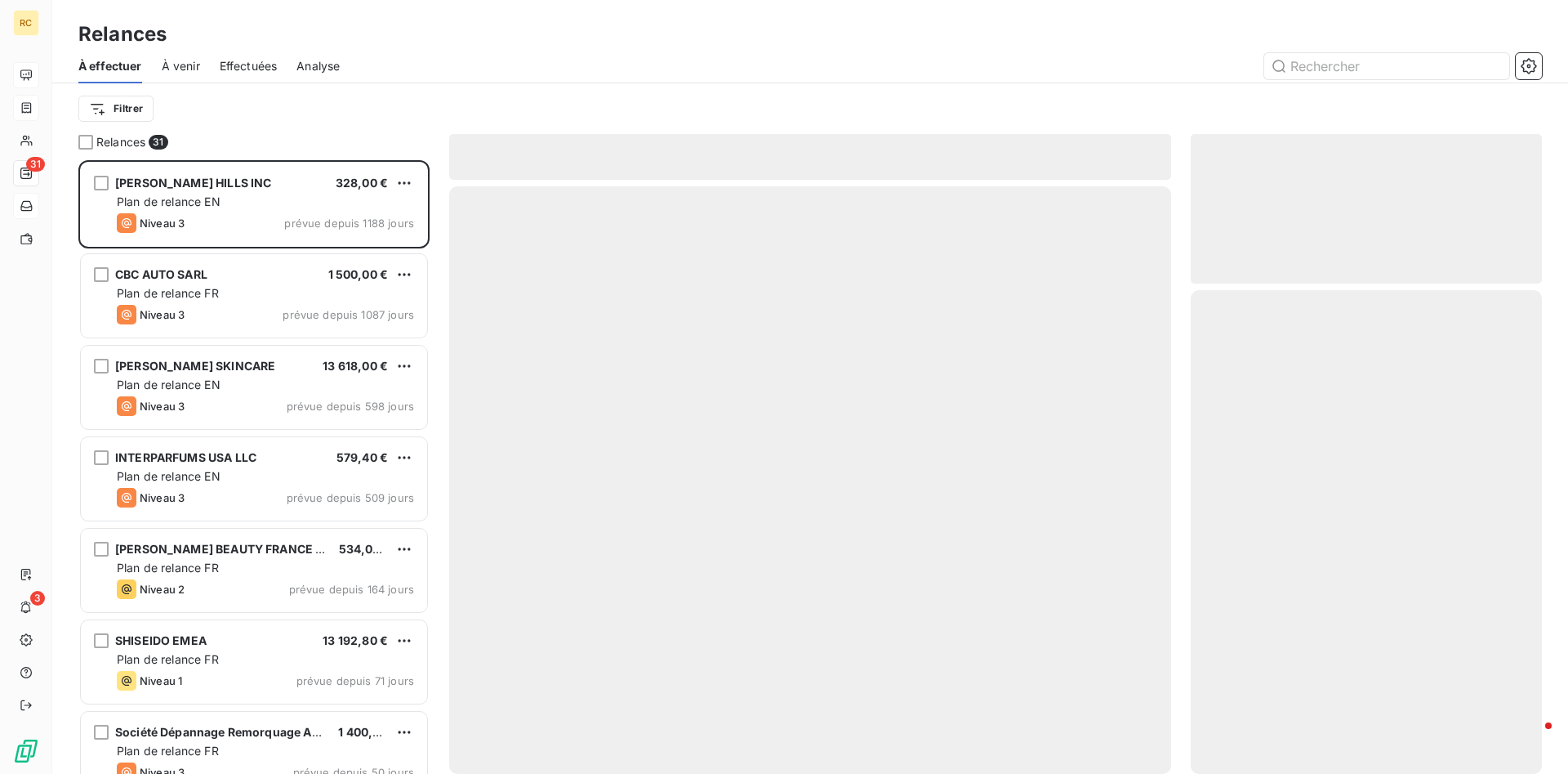
scroll to position [613, 351]
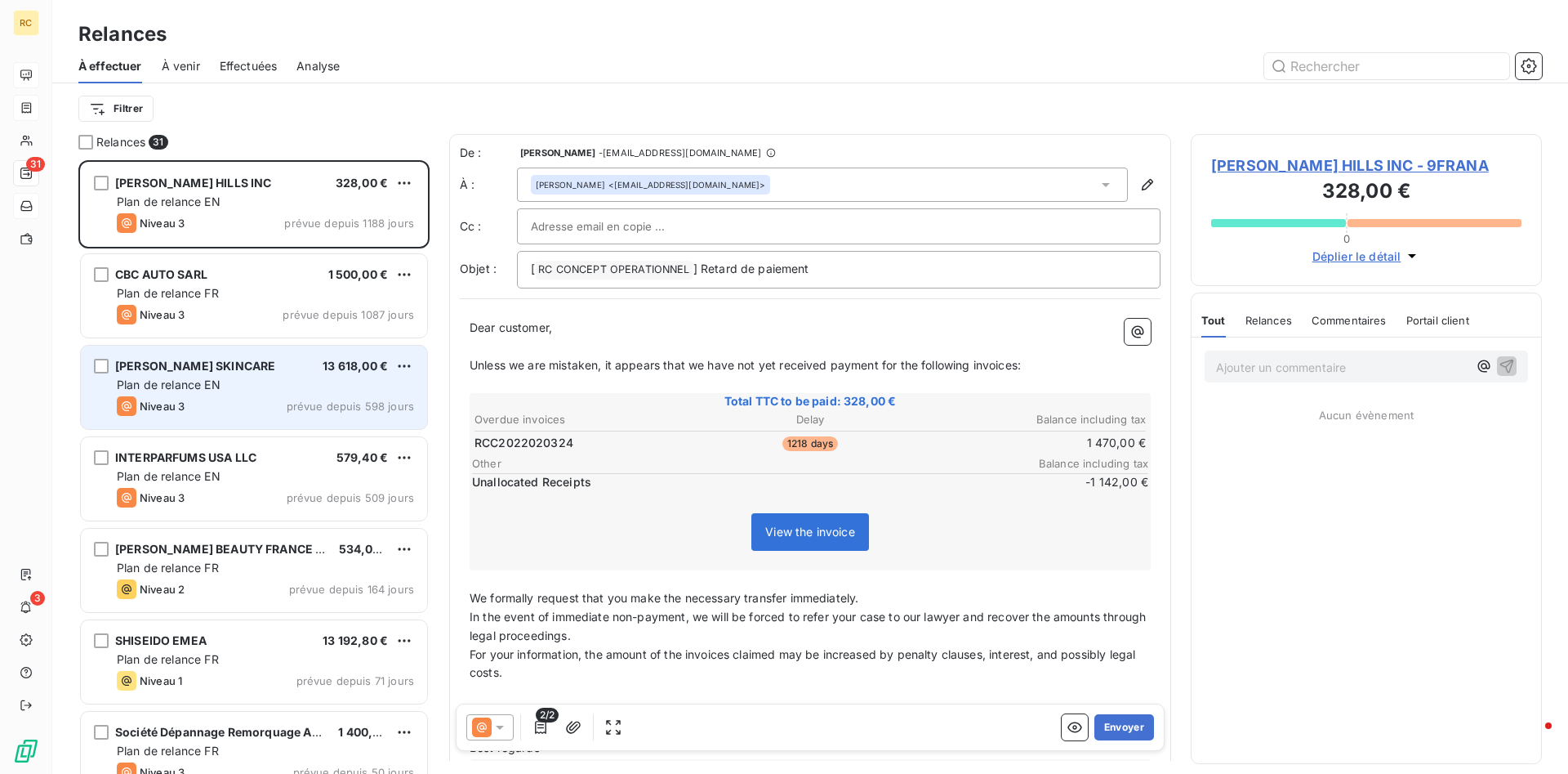
click at [225, 365] on span "[PERSON_NAME] SKINCARE" at bounding box center [195, 365] width 161 height 14
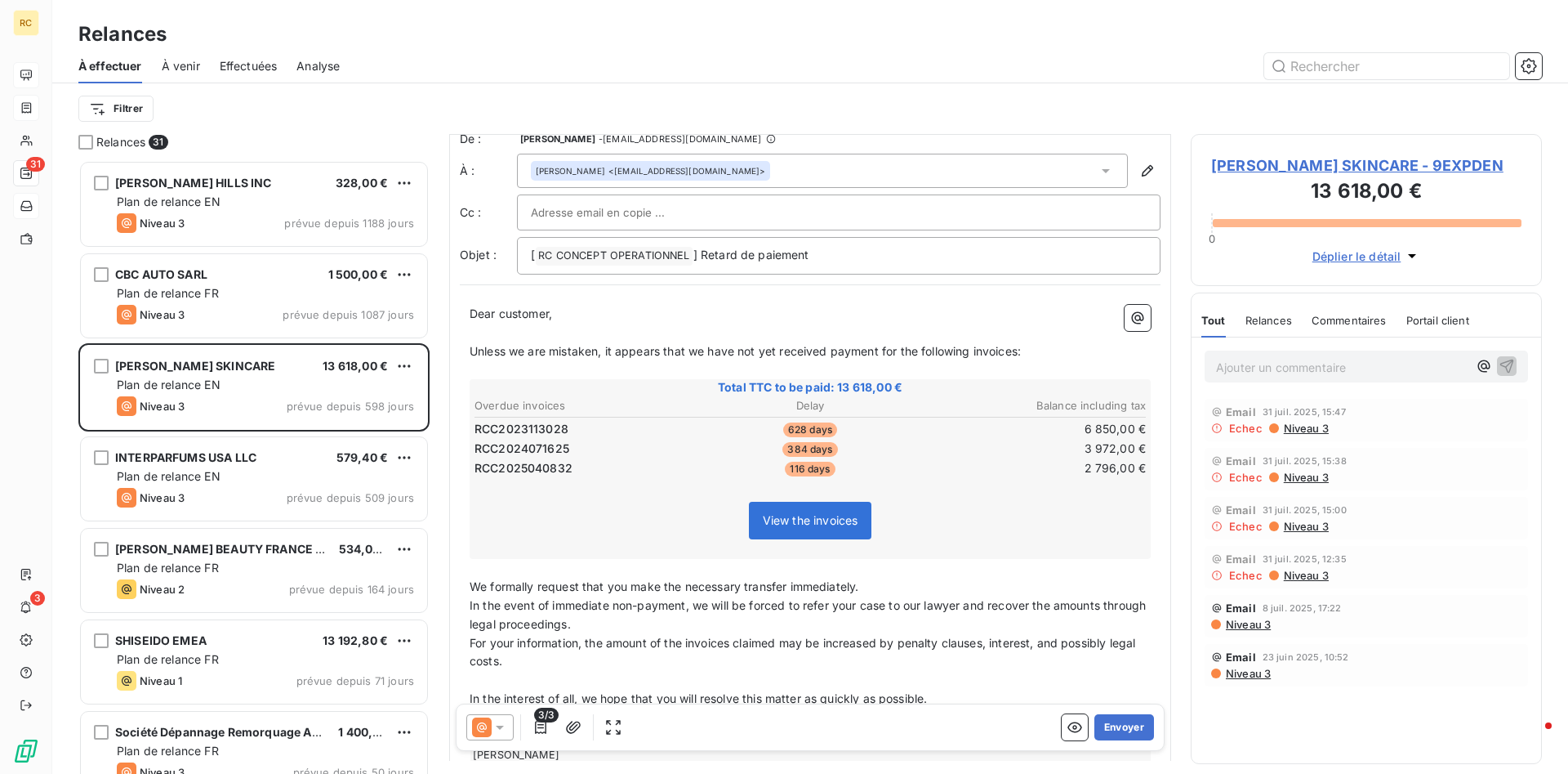
scroll to position [171, 0]
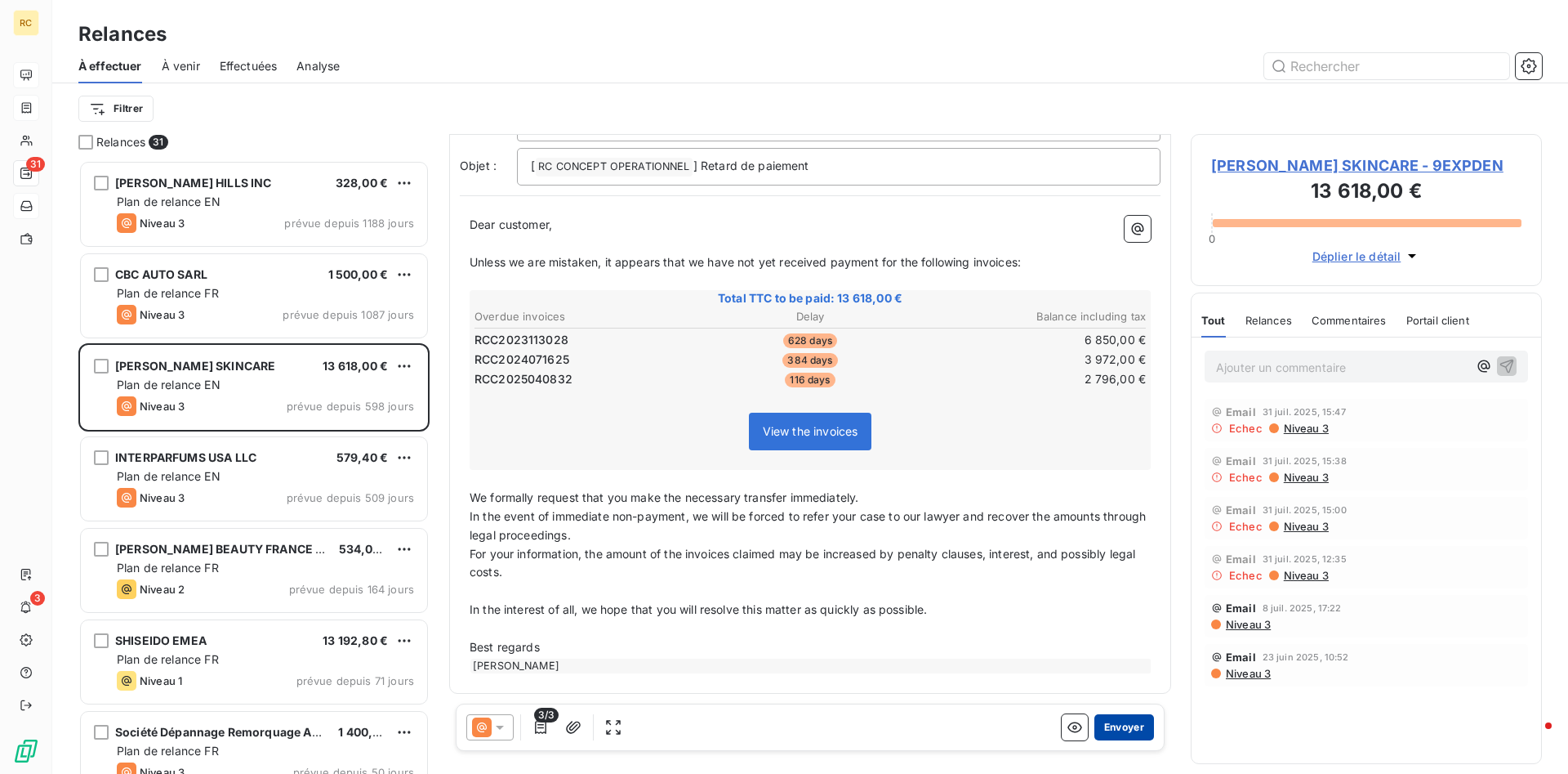
click at [1139, 725] on button "Envoyer" at bounding box center [1124, 727] width 59 height 26
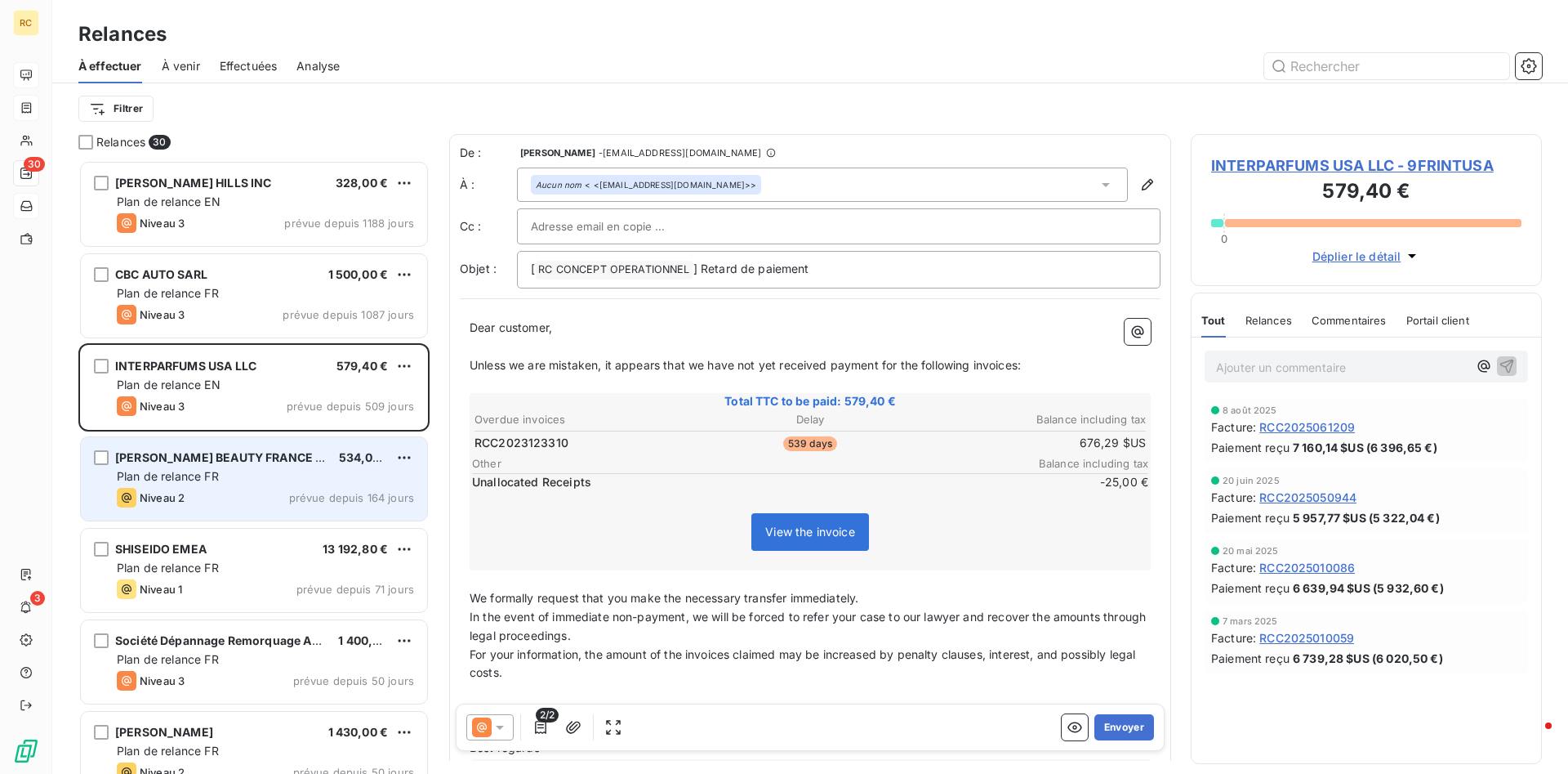
click at [180, 467] on div "[PERSON_NAME] BEAUTY FRANCE SAS 534,00 € Plan de relance FR Niveau 2 prévue dep…" at bounding box center [253, 479] width 346 height 84
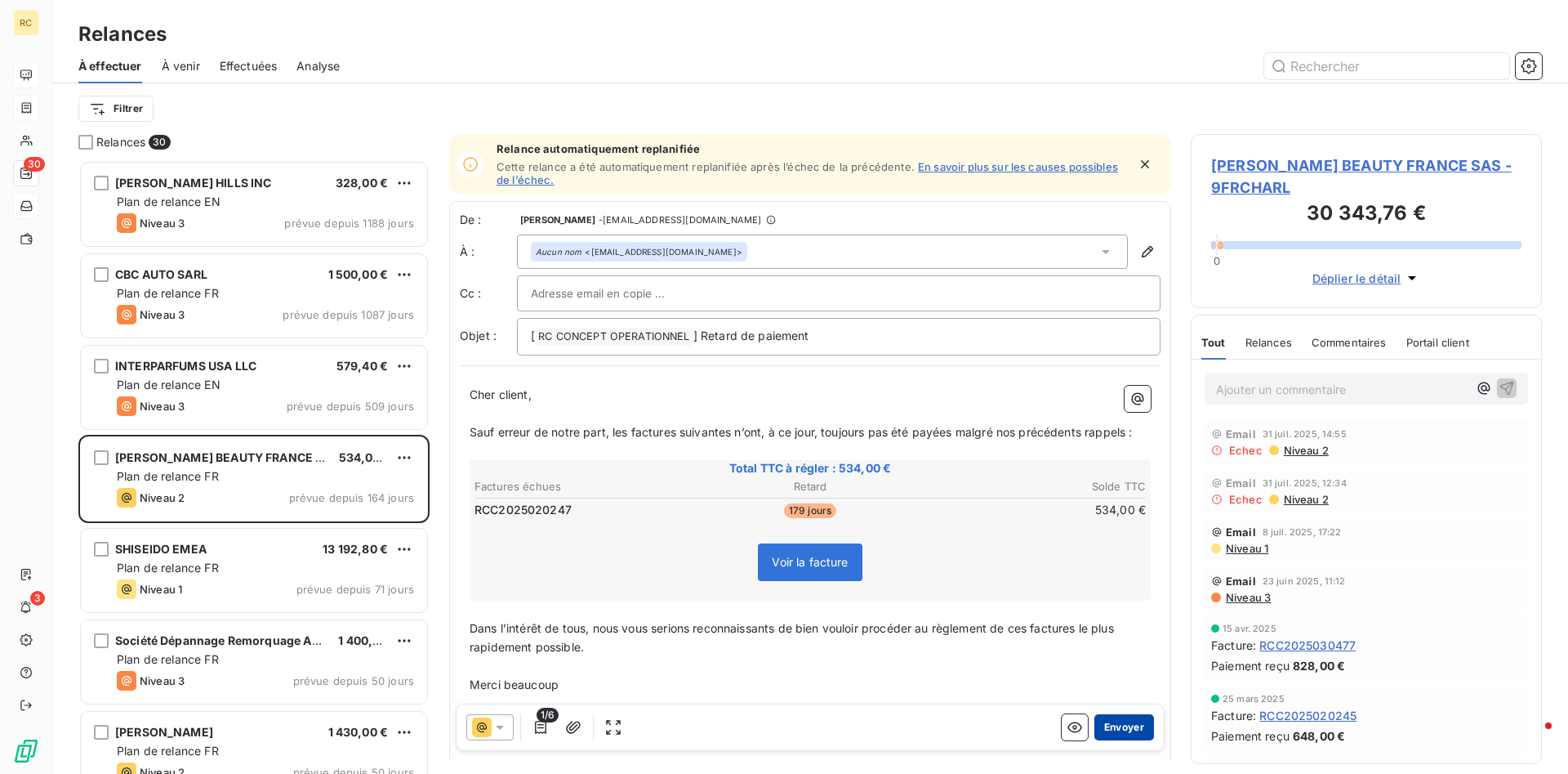
click at [1121, 725] on button "Envoyer" at bounding box center [1124, 727] width 59 height 26
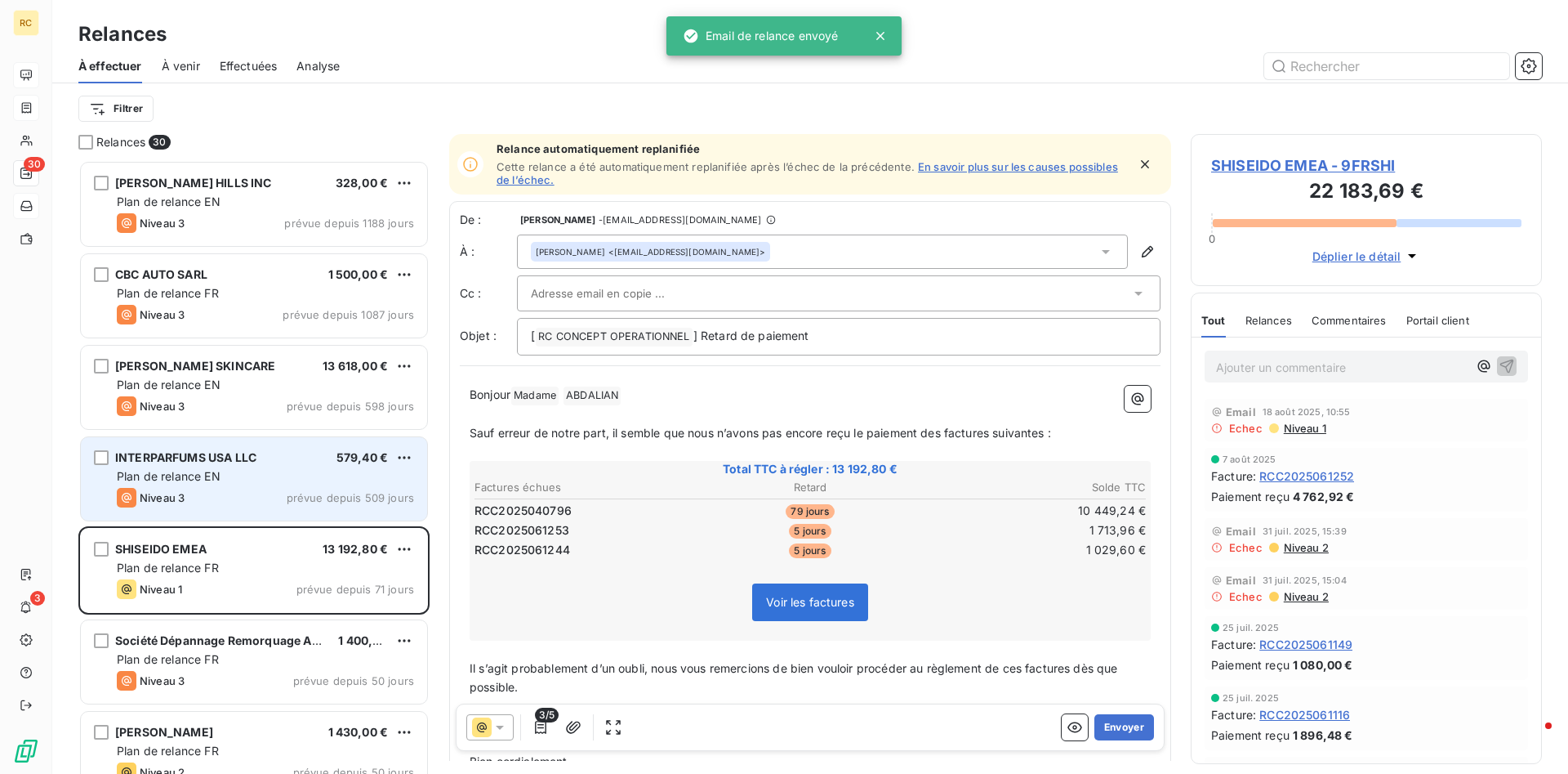
click at [149, 468] on div "Plan de relance EN" at bounding box center [265, 476] width 297 height 17
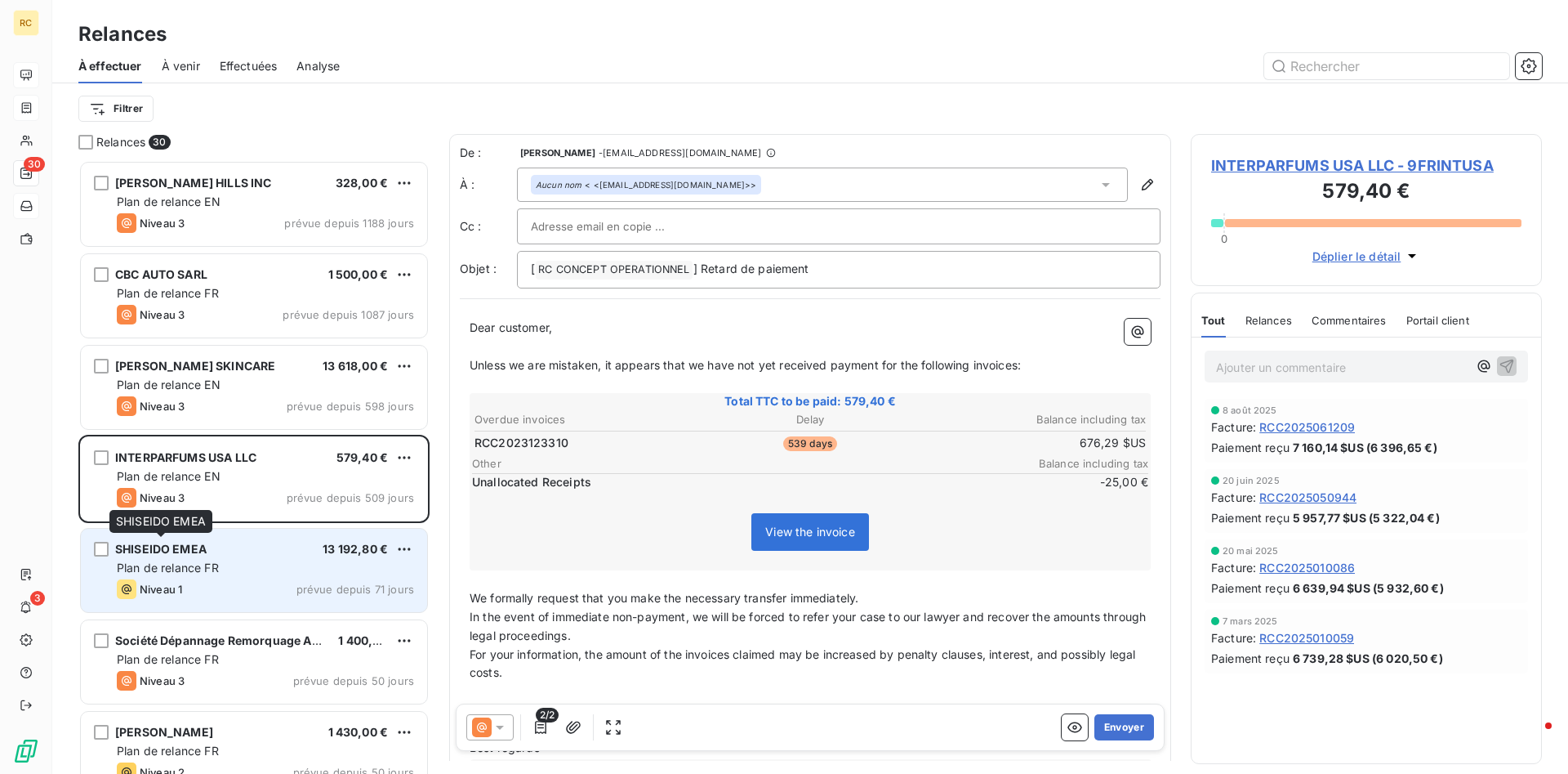
click at [177, 551] on span "SHISEIDO EMEA" at bounding box center [161, 548] width 92 height 14
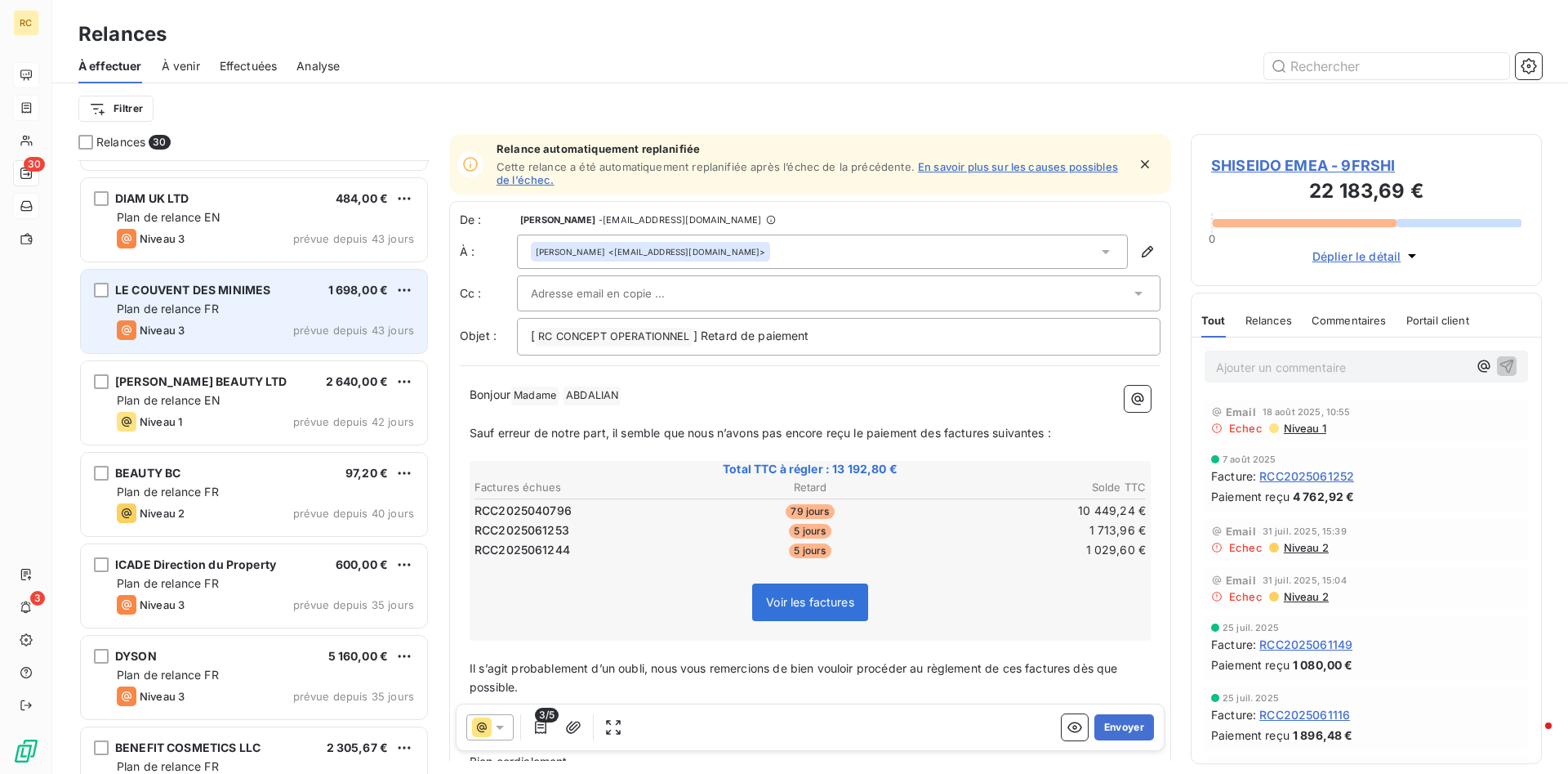
scroll to position [834, 0]
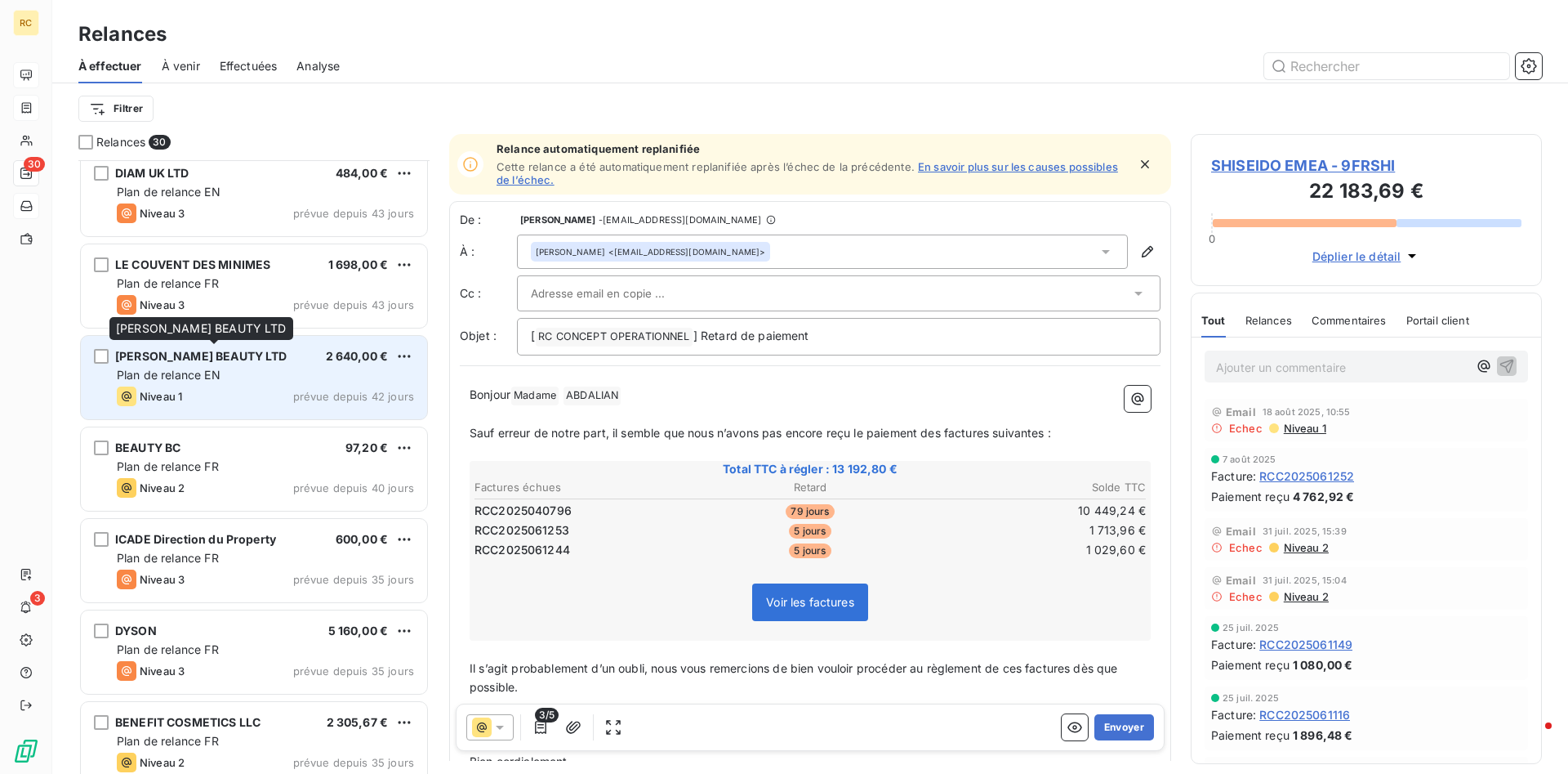
click at [214, 358] on span "[PERSON_NAME] BEAUTY LTD" at bounding box center [201, 355] width 173 height 14
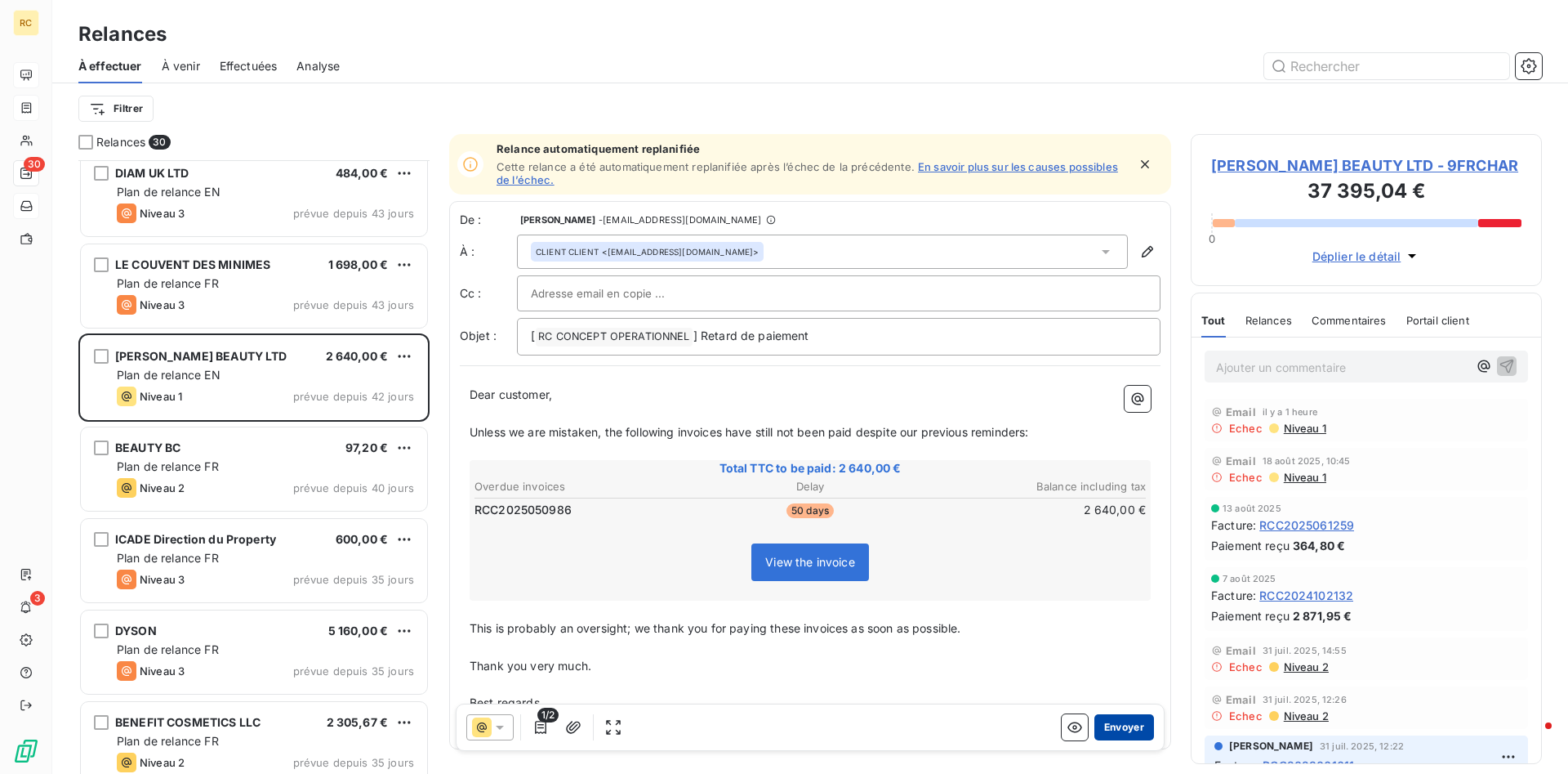
click at [1141, 724] on button "Envoyer" at bounding box center [1124, 727] width 59 height 26
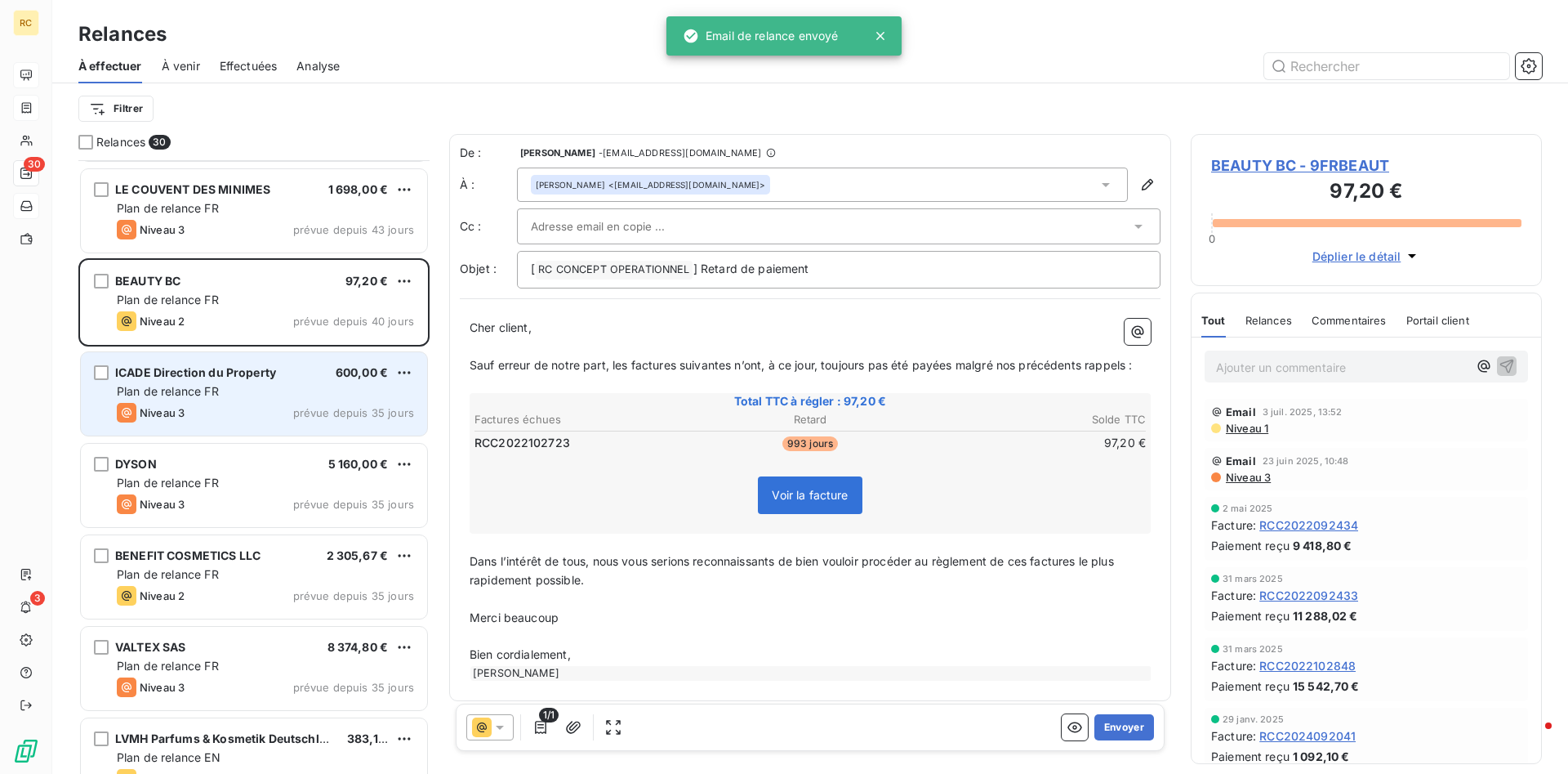
scroll to position [1251, 0]
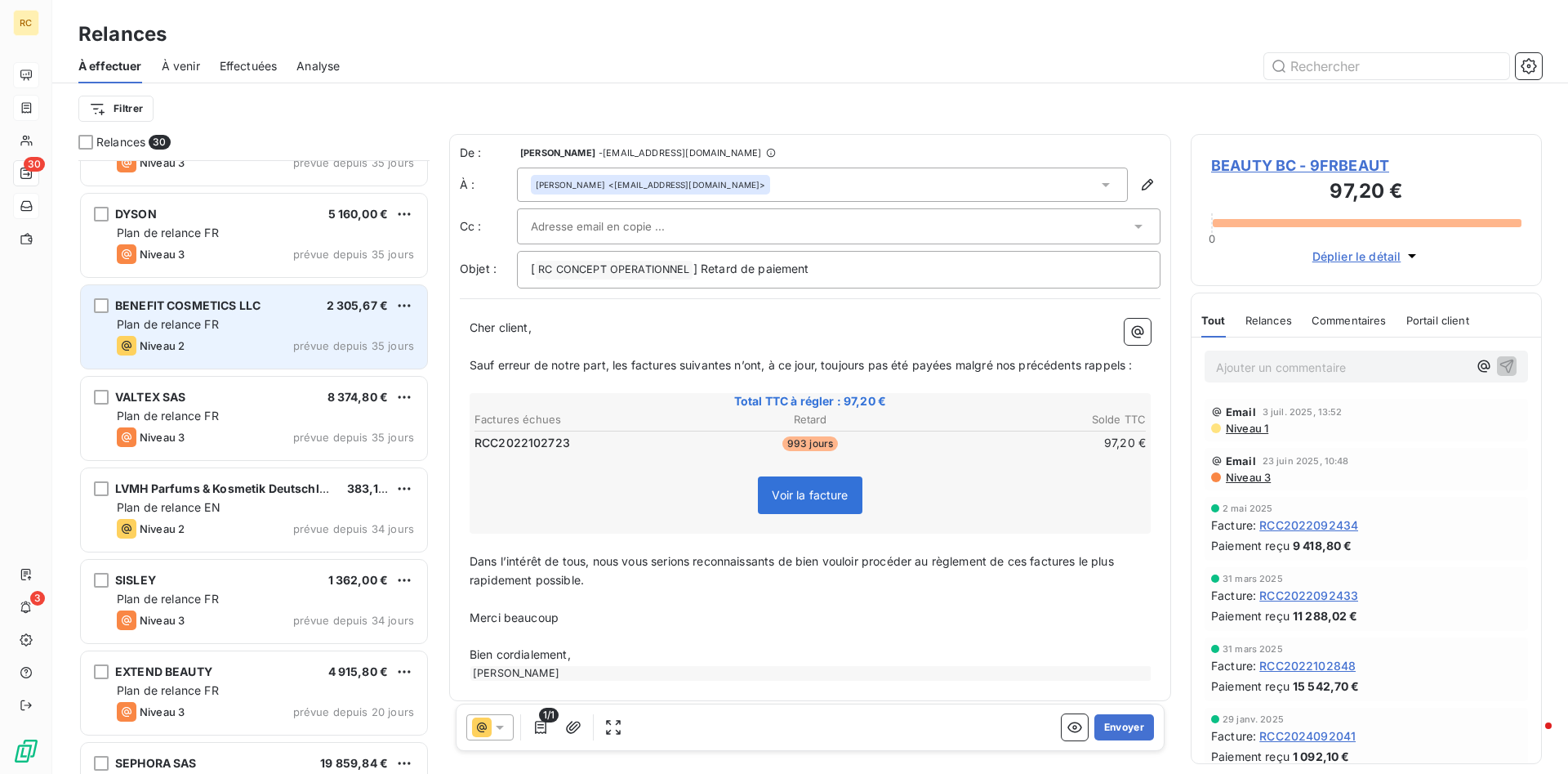
click at [147, 297] on div "BENEFIT COSMETICS LLC" at bounding box center [187, 305] width 146 height 17
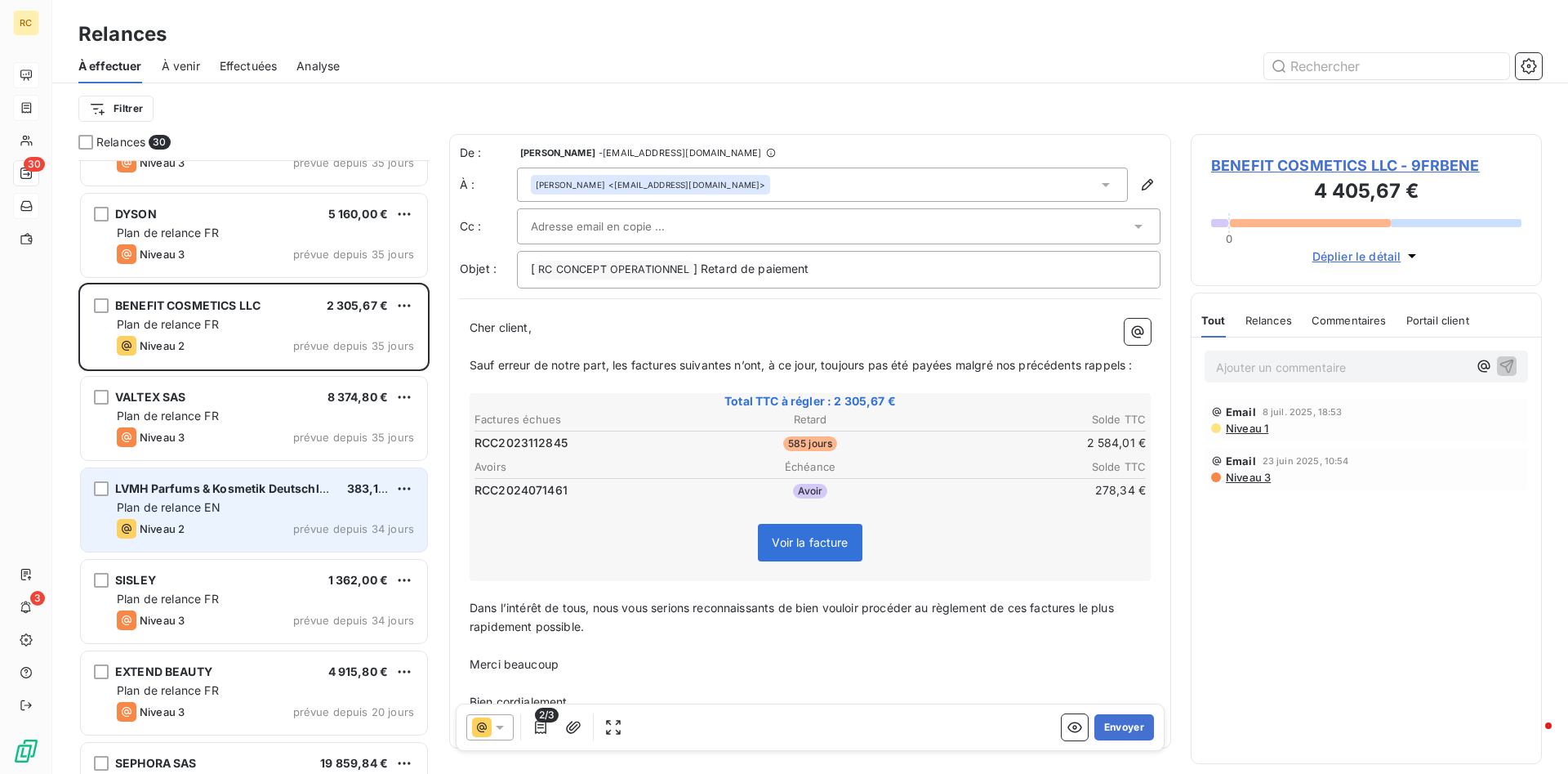
click at [167, 501] on span "Plan de relance EN" at bounding box center [169, 507] width 104 height 14
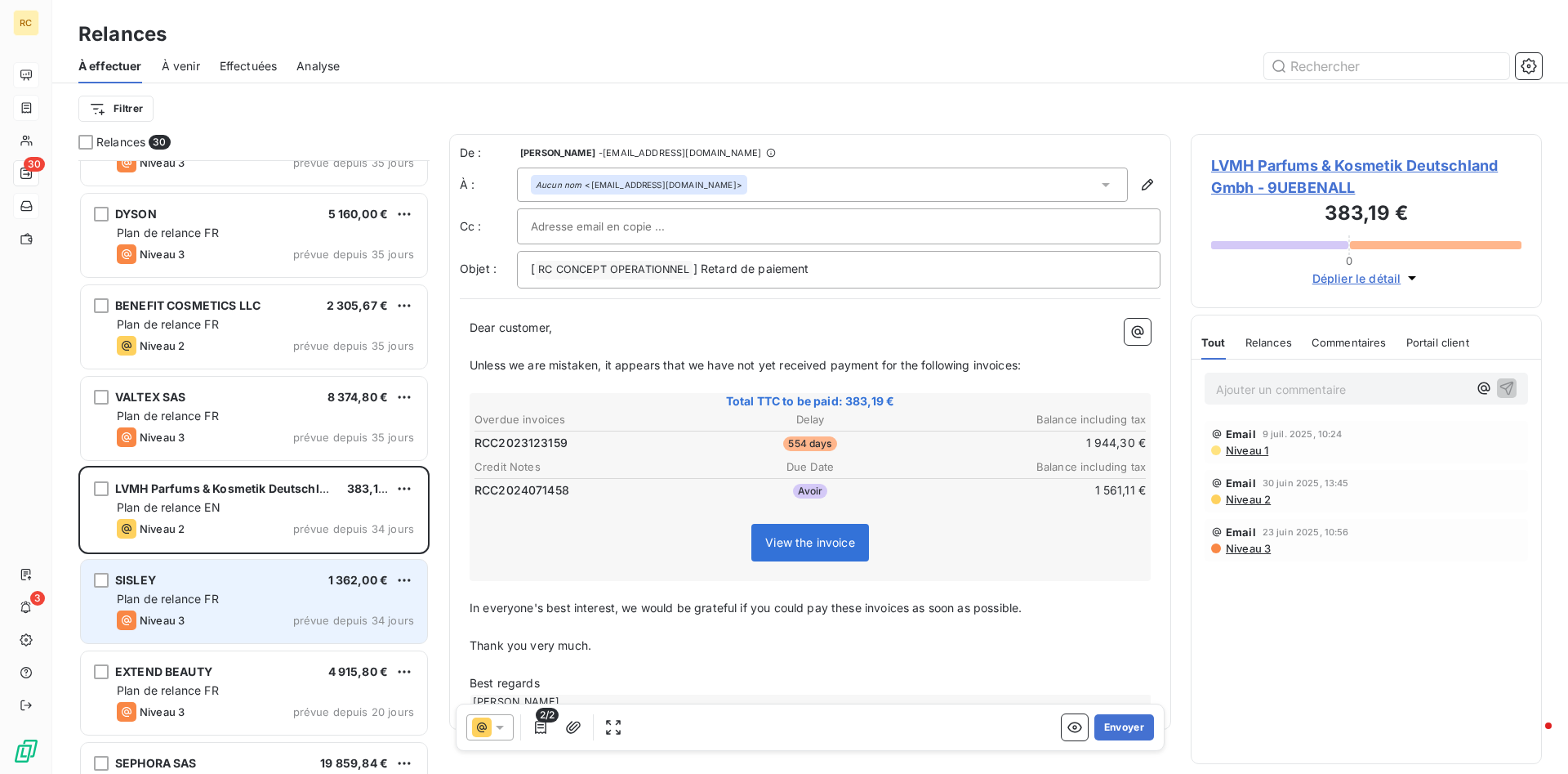
click at [201, 580] on div "SISLEY 1 362,00 €" at bounding box center [265, 580] width 297 height 15
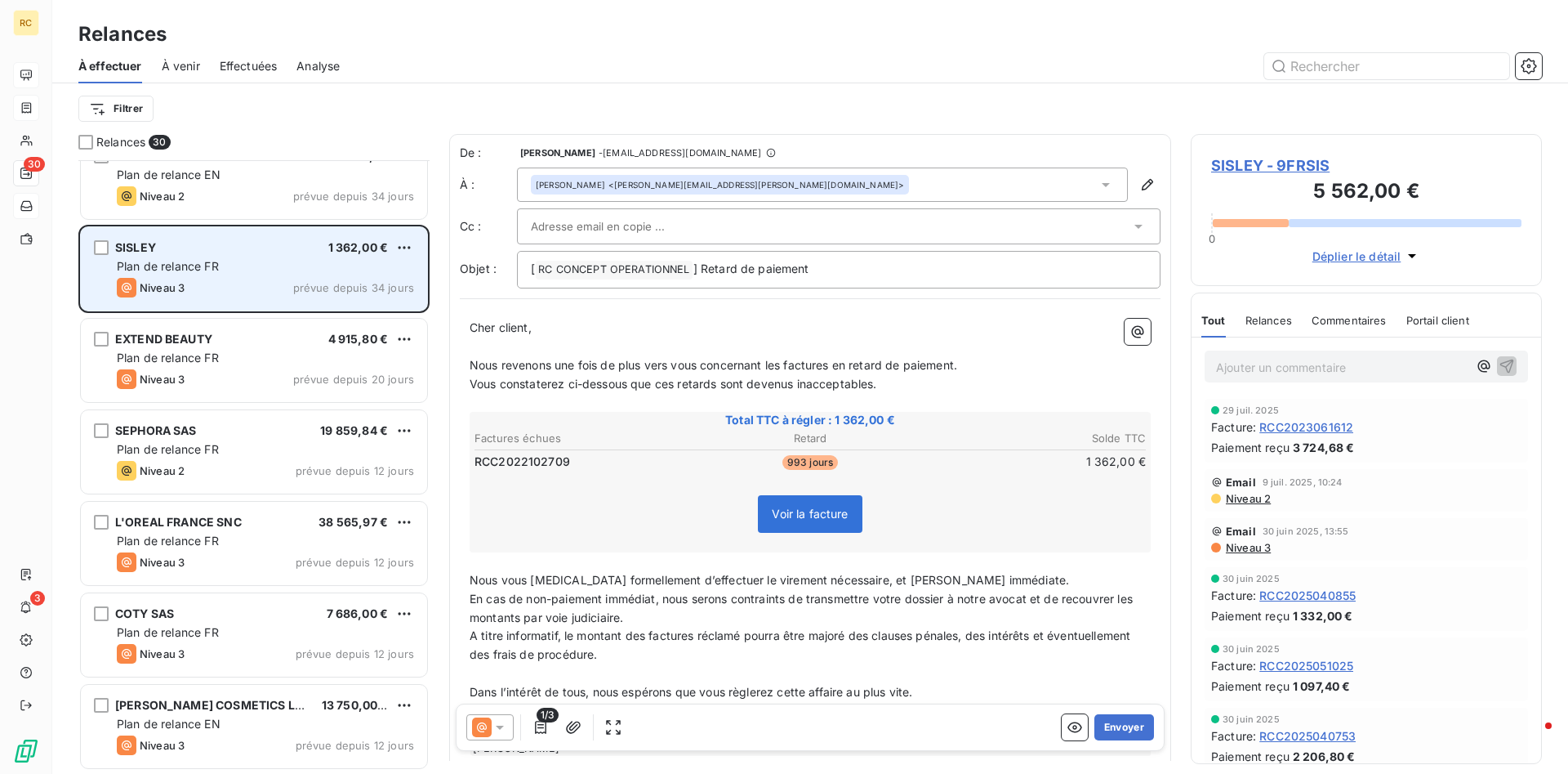
scroll to position [1584, 0]
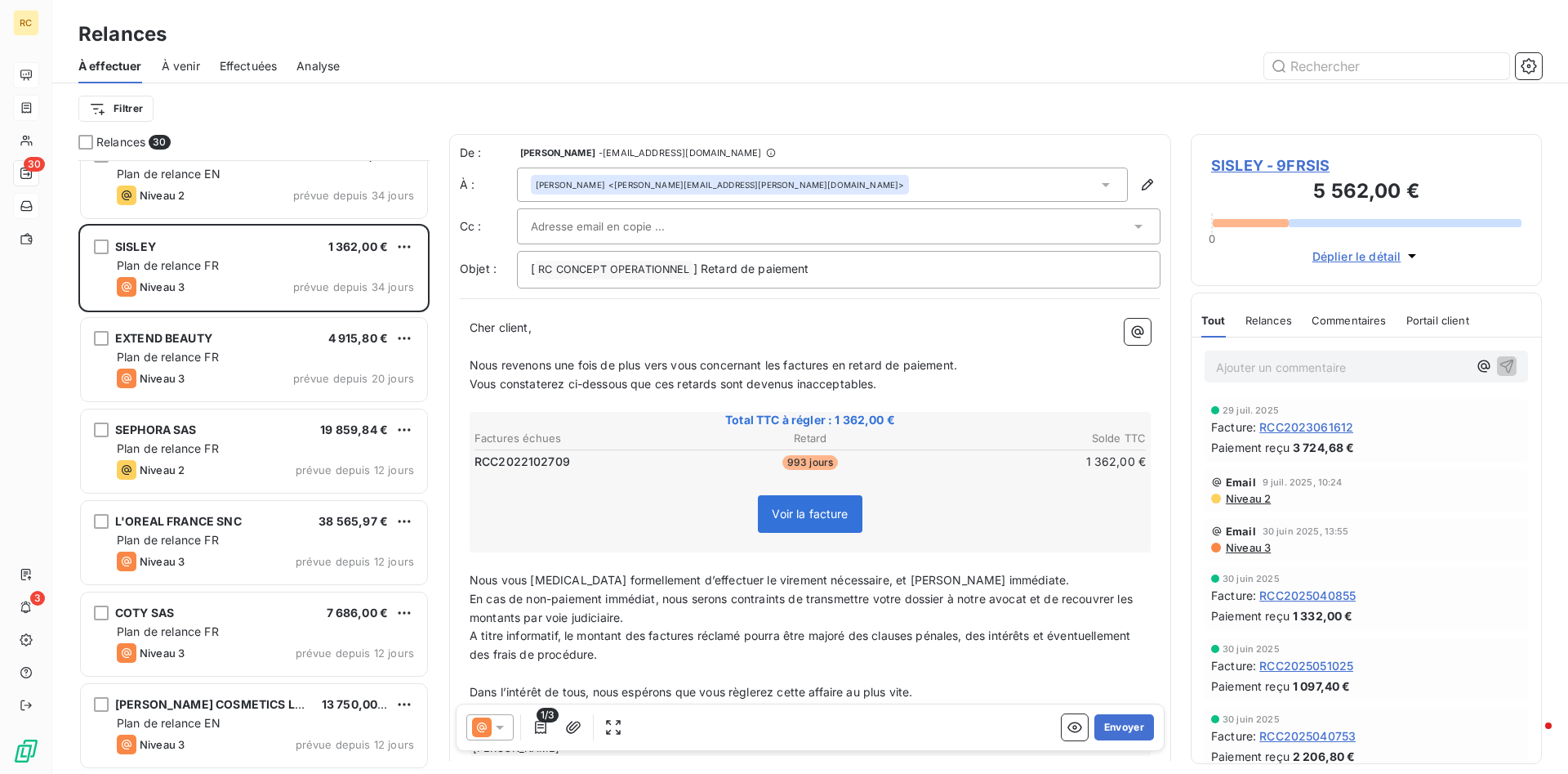
click at [260, 65] on span "Effectuées" at bounding box center [249, 66] width 58 height 17
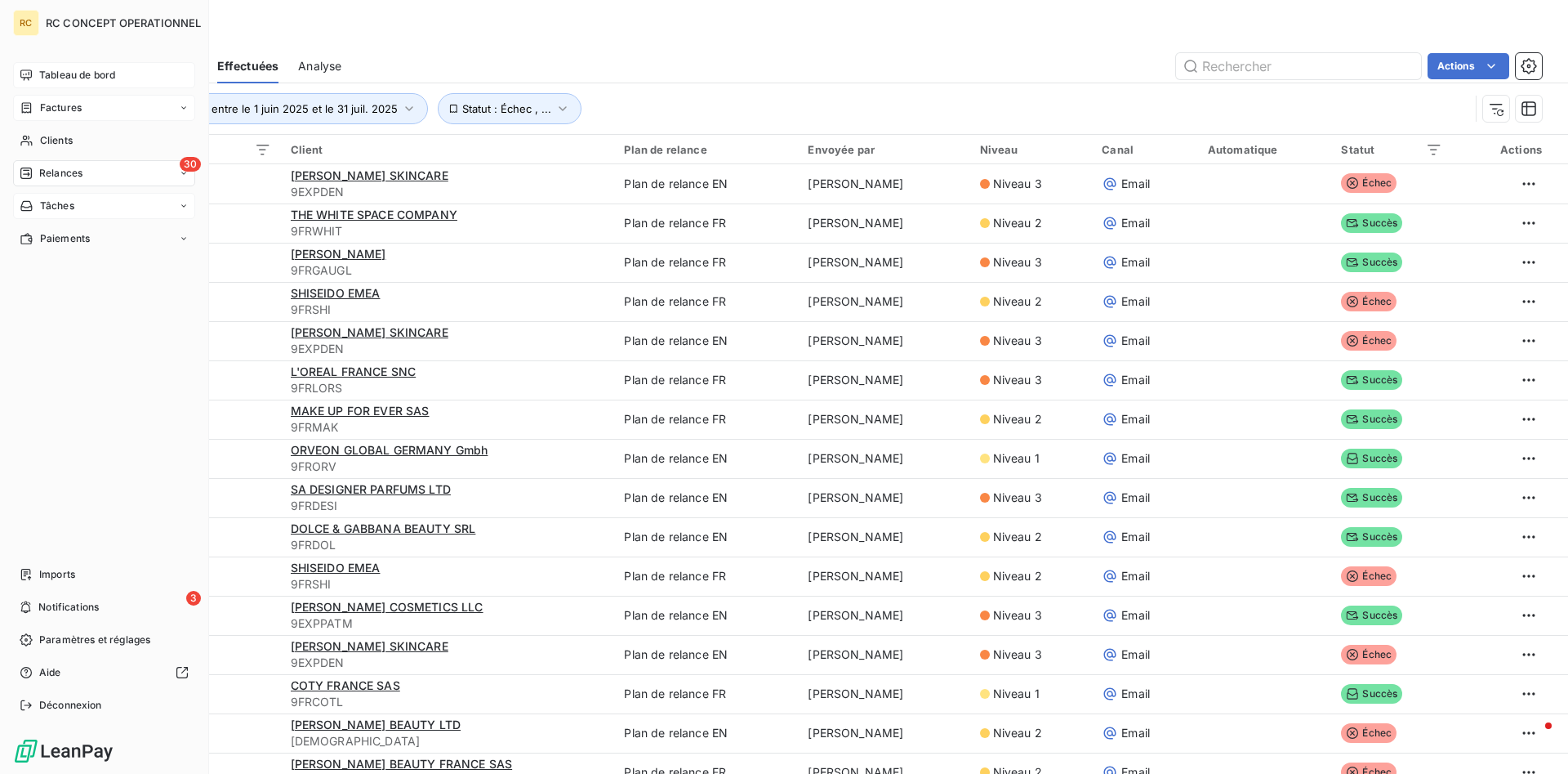
click at [64, 177] on span "Relances" at bounding box center [60, 174] width 44 height 15
click at [59, 272] on span "Effectuées" at bounding box center [64, 271] width 51 height 15
click at [54, 242] on span "À venir" at bounding box center [56, 239] width 33 height 15
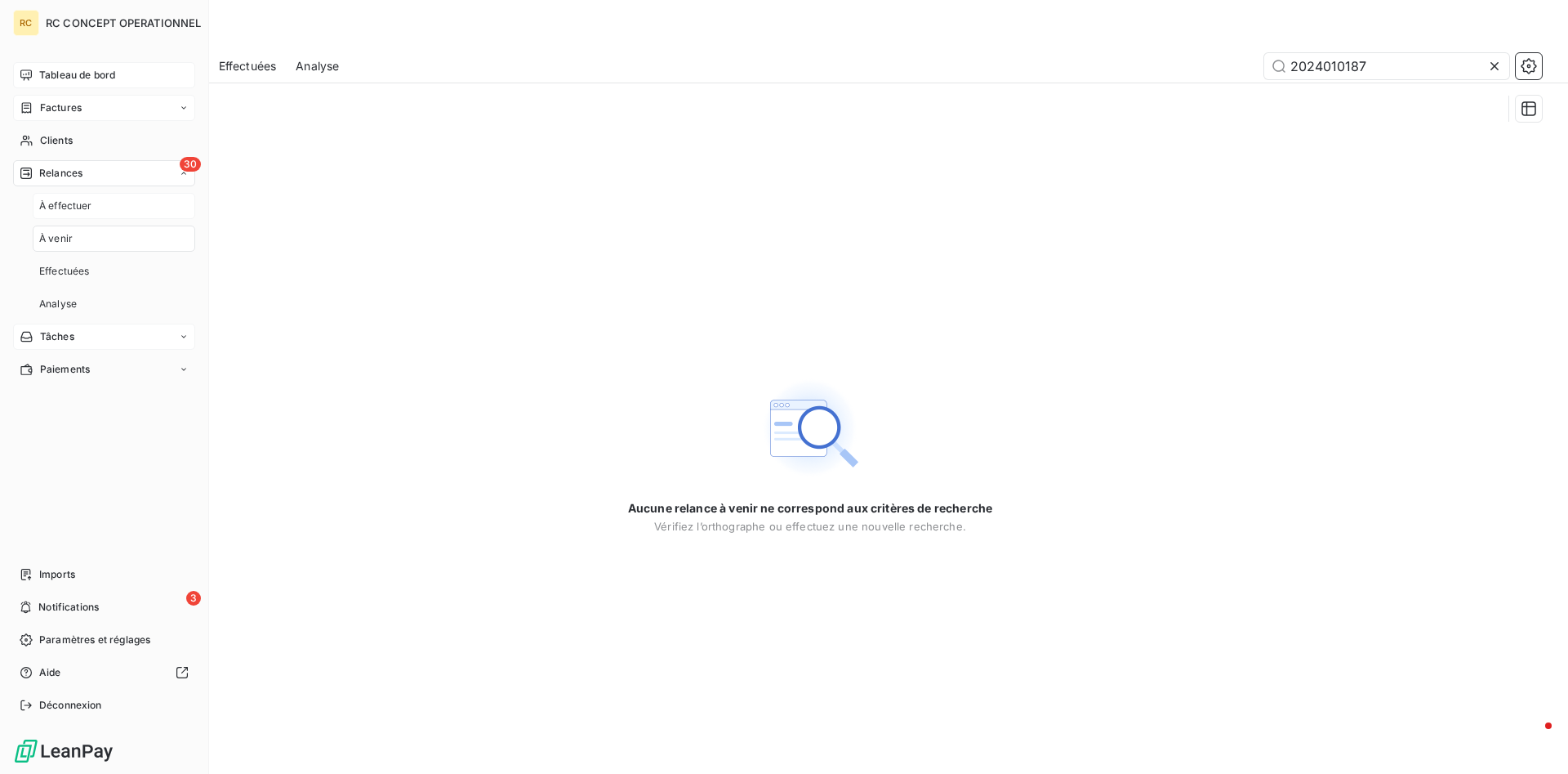
click at [51, 207] on span "À effectuer" at bounding box center [65, 206] width 53 height 15
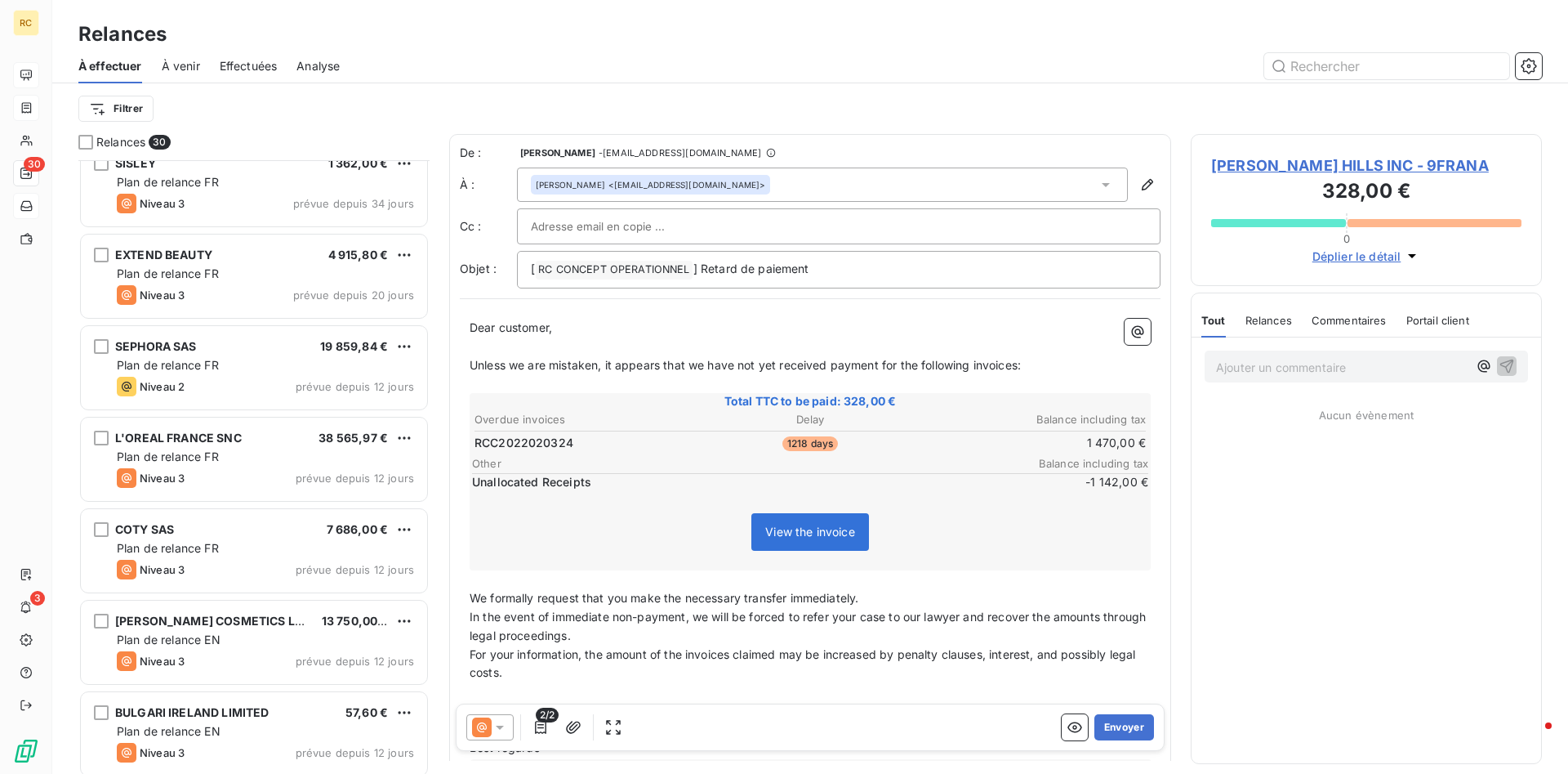
scroll to position [2132, 0]
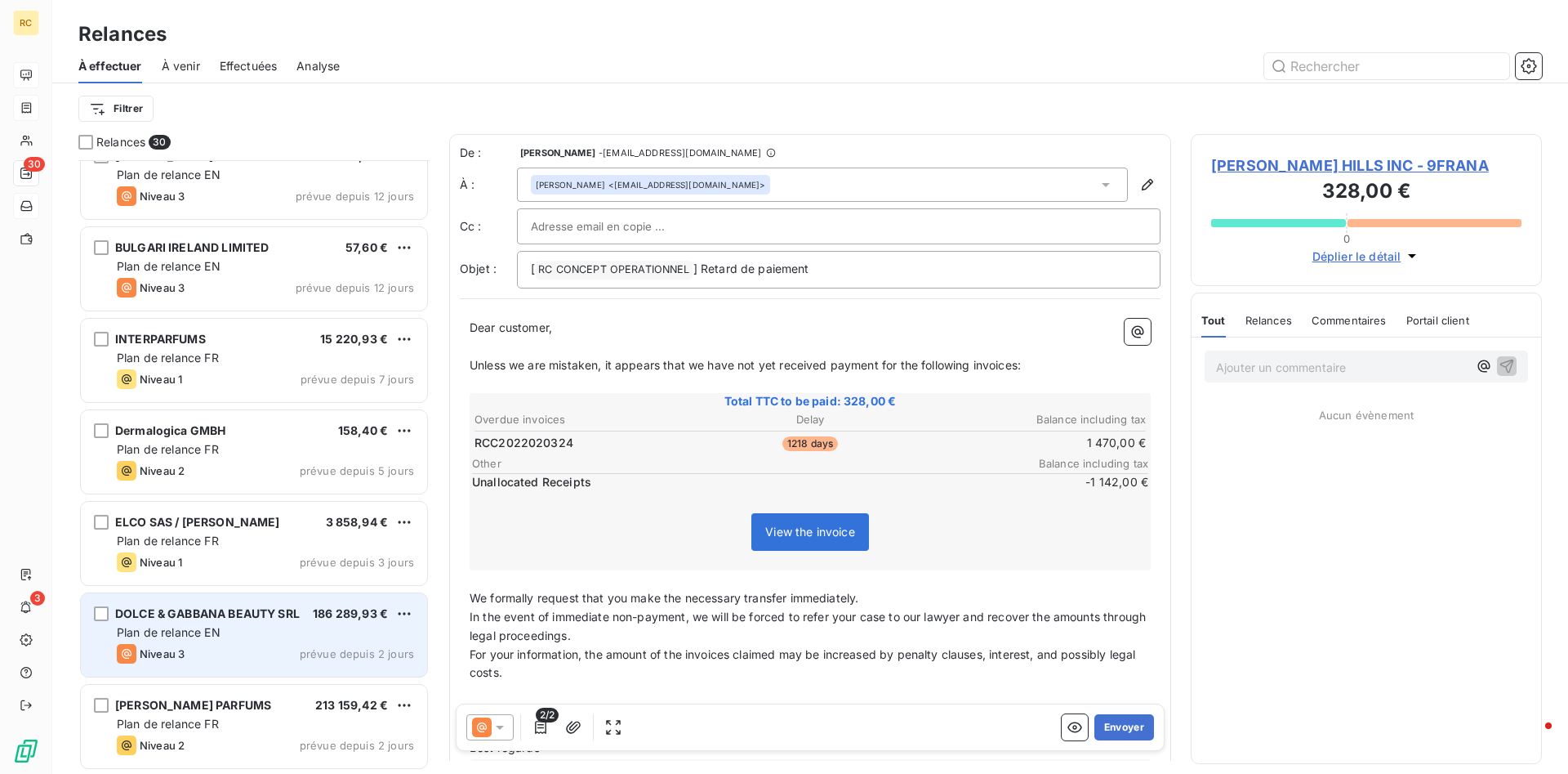
click at [201, 611] on span "DOLCE & GABBANA BEAUTY SRL" at bounding box center [207, 613] width 185 height 14
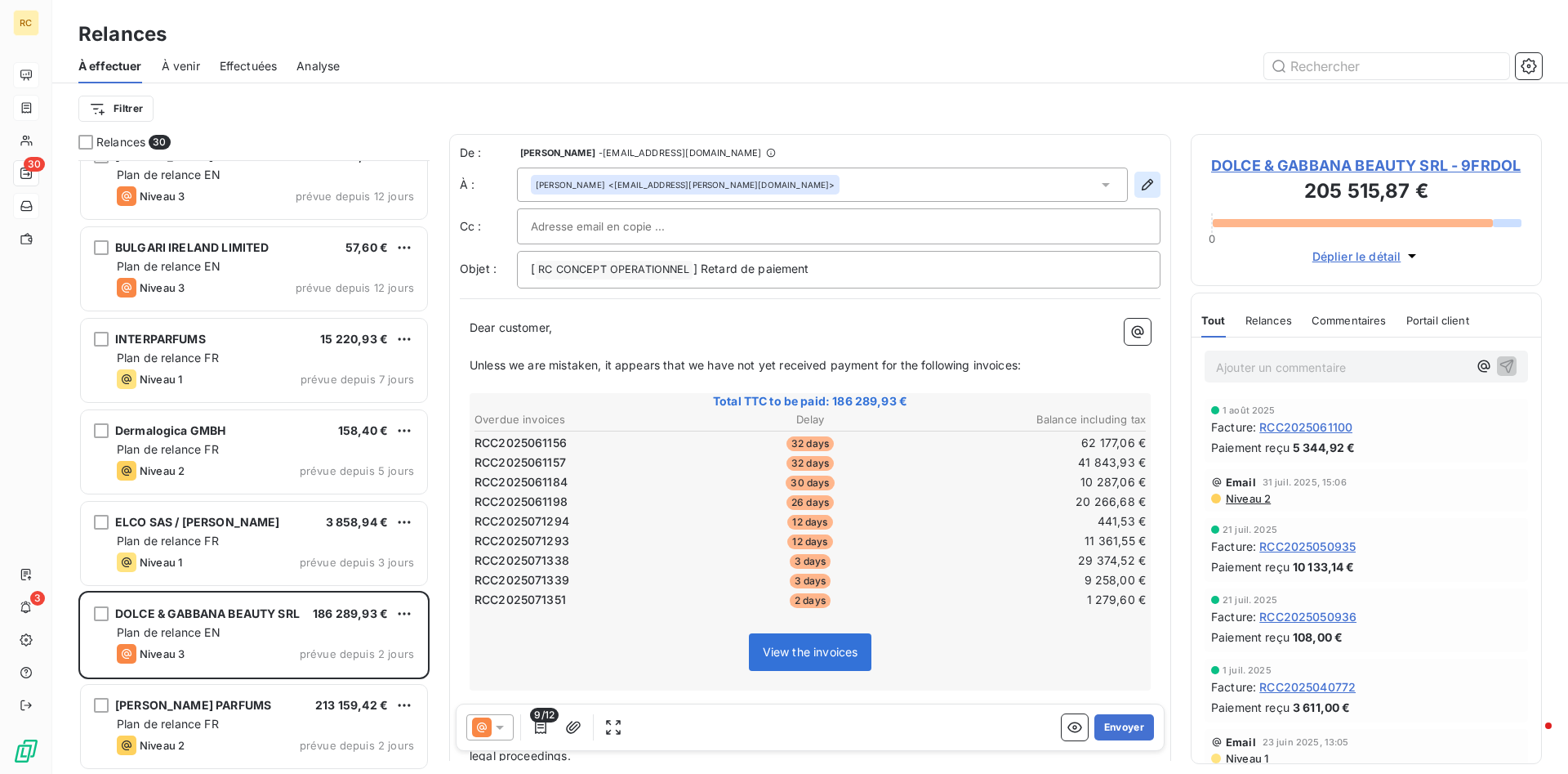
click at [1149, 183] on icon "button" at bounding box center [1148, 185] width 17 height 17
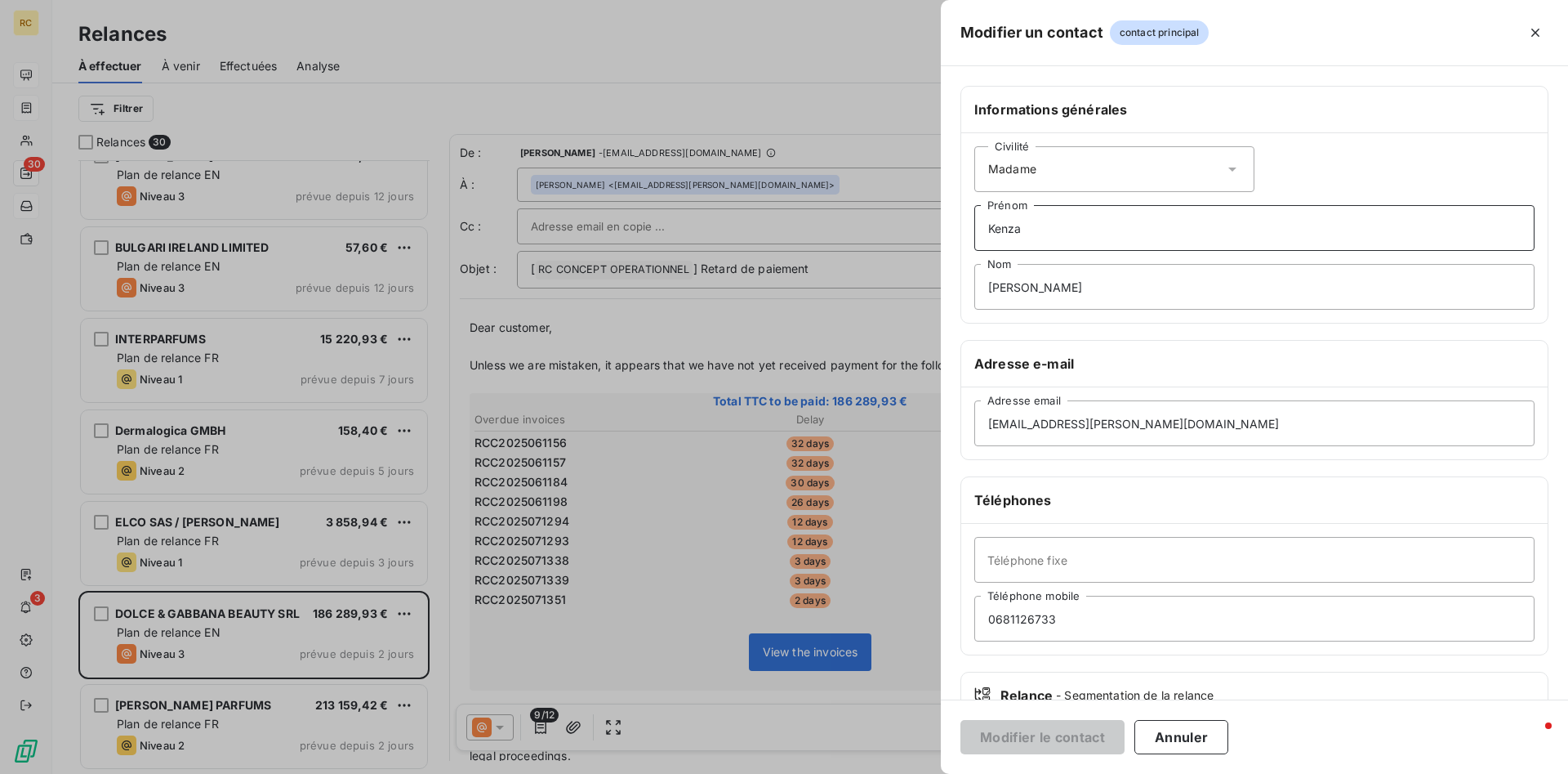
drag, startPoint x: 1047, startPoint y: 236, endPoint x: 983, endPoint y: 232, distance: 64.1
click at [983, 232] on input "Kenza" at bounding box center [1254, 227] width 560 height 45
drag, startPoint x: 1044, startPoint y: 228, endPoint x: 853, endPoint y: 236, distance: 191.2
click at [974, 236] on input "Kenza" at bounding box center [1254, 227] width 560 height 45
type input "[PERSON_NAME]"
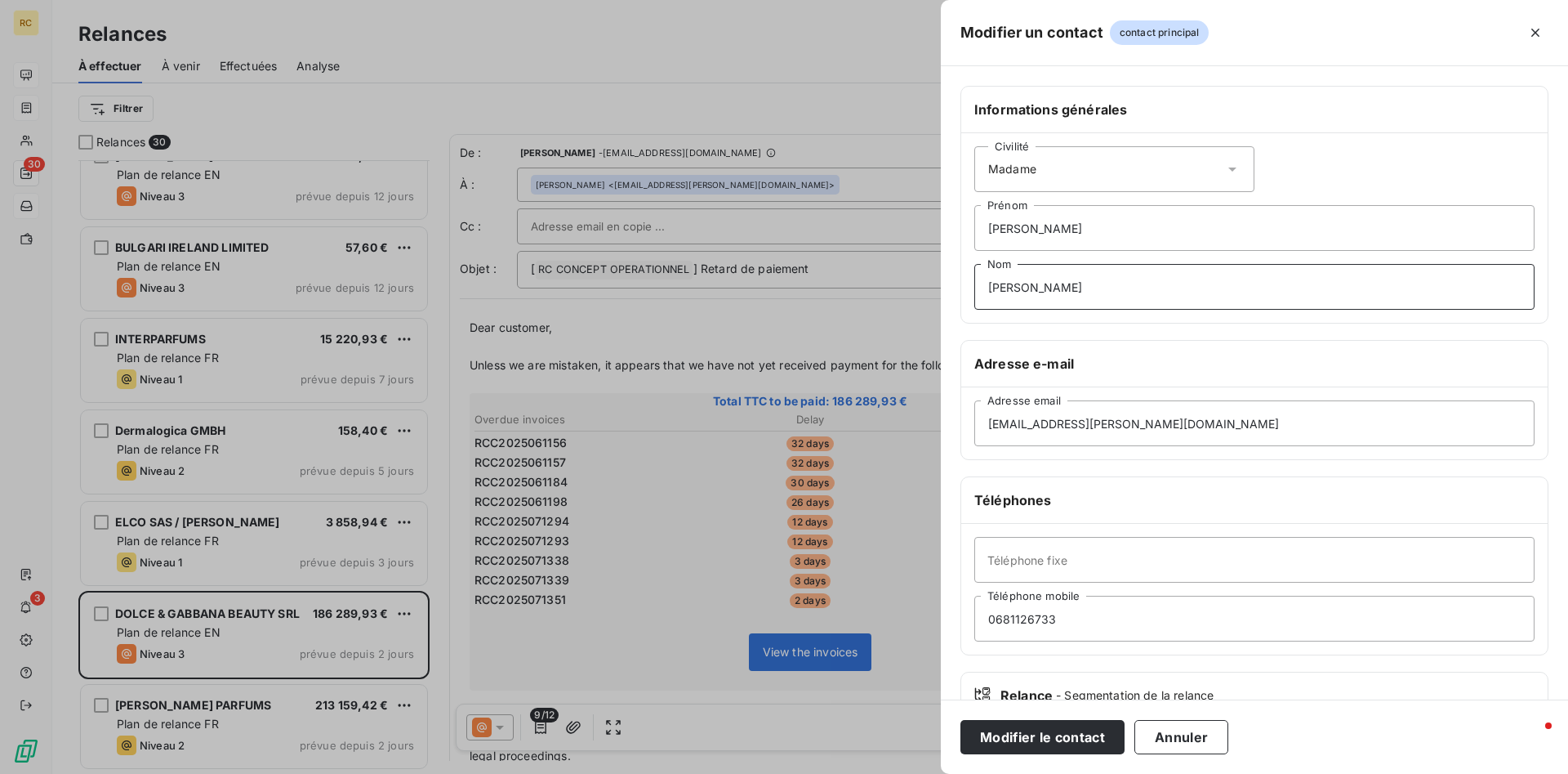
drag, startPoint x: 1083, startPoint y: 289, endPoint x: 881, endPoint y: 288, distance: 202.0
click at [974, 288] on input "[PERSON_NAME]" at bounding box center [1254, 286] width 560 height 45
type input "[PERSON_NAME]"
drag, startPoint x: 1189, startPoint y: 427, endPoint x: 905, endPoint y: 439, distance: 284.3
click at [974, 439] on input "[EMAIL_ADDRESS][PERSON_NAME][DOMAIN_NAME]" at bounding box center [1254, 422] width 560 height 45
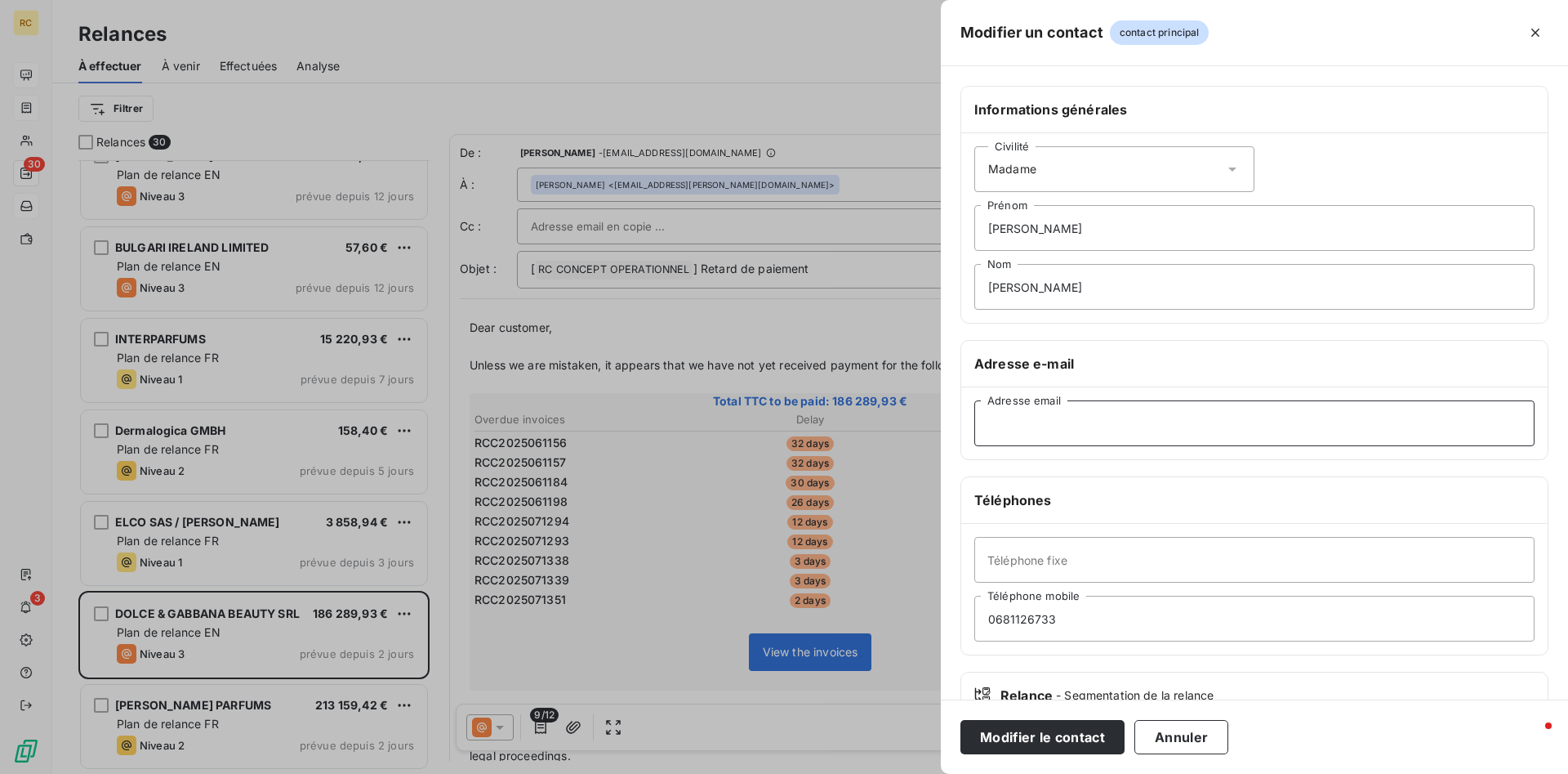
click at [1022, 420] on input "Adresse email" at bounding box center [1254, 422] width 560 height 45
paste input "[PERSON_NAME][EMAIL_ADDRESS][DOMAIN_NAME]"
type input "[PERSON_NAME][EMAIL_ADDRESS][DOMAIN_NAME]"
click at [1001, 736] on button "Modifier le contact" at bounding box center [1042, 736] width 164 height 34
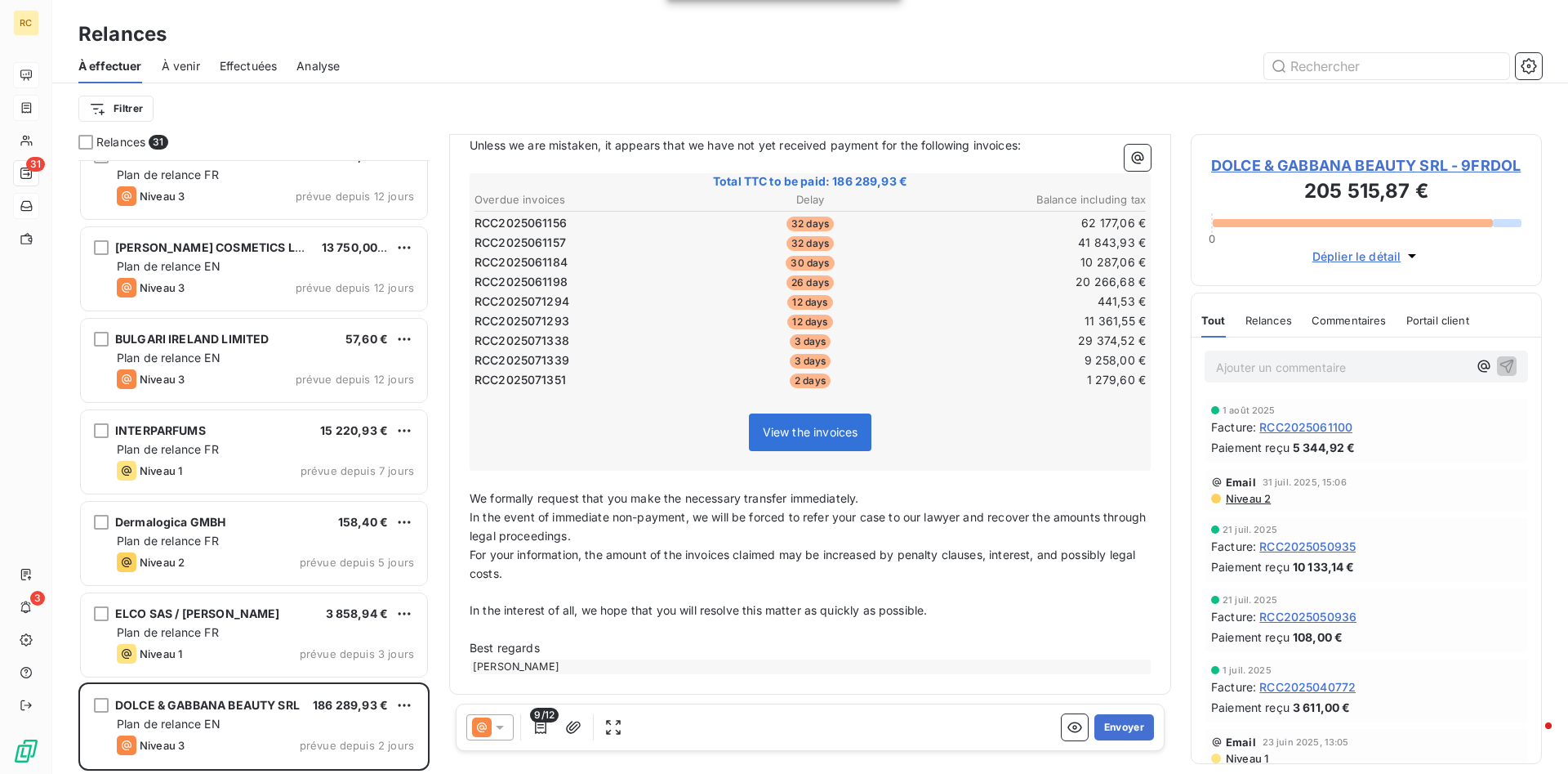
scroll to position [222, 0]
click at [497, 725] on icon at bounding box center [500, 728] width 17 height 17
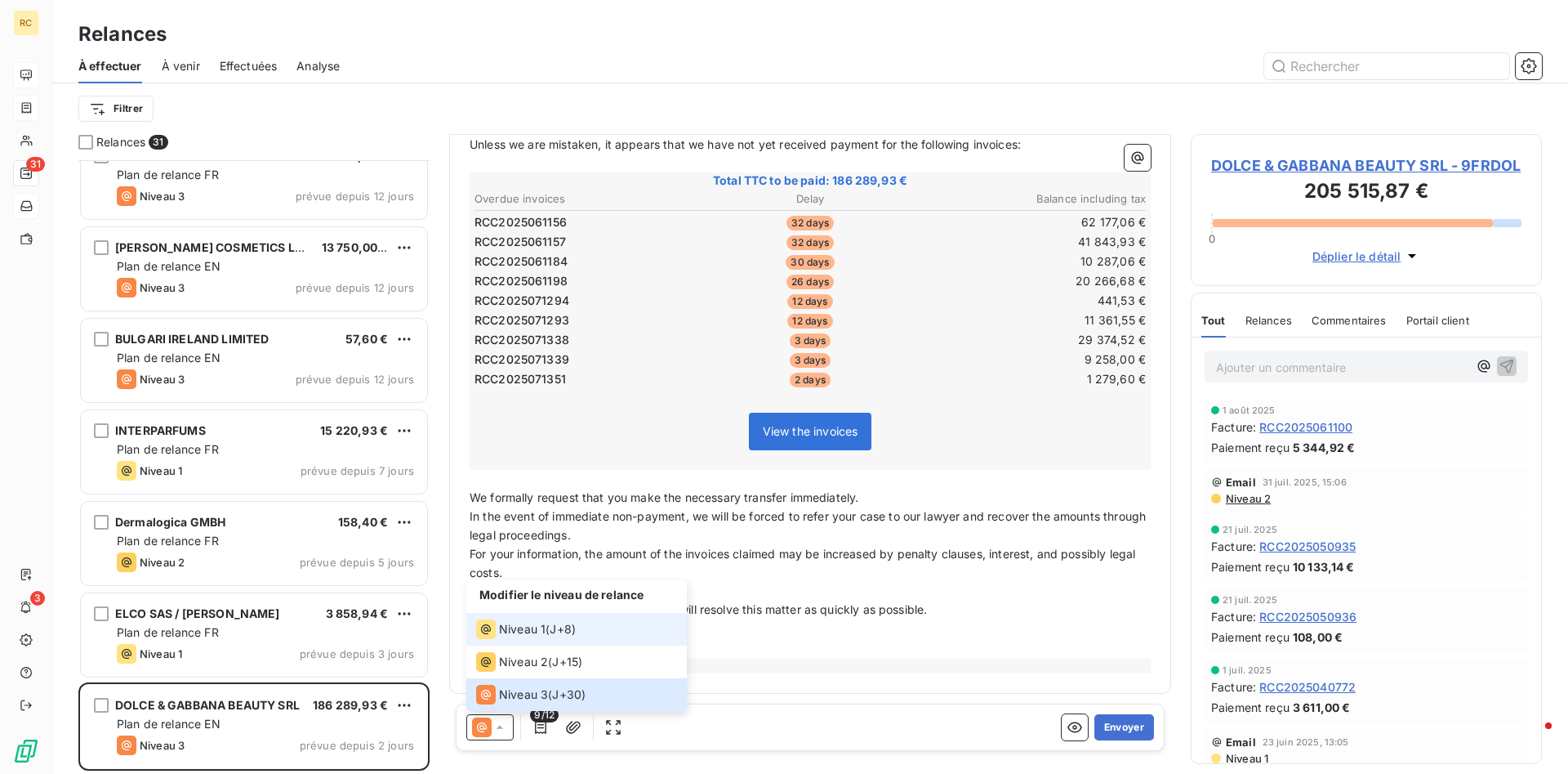
click at [503, 634] on span "Niveau 1" at bounding box center [522, 629] width 46 height 17
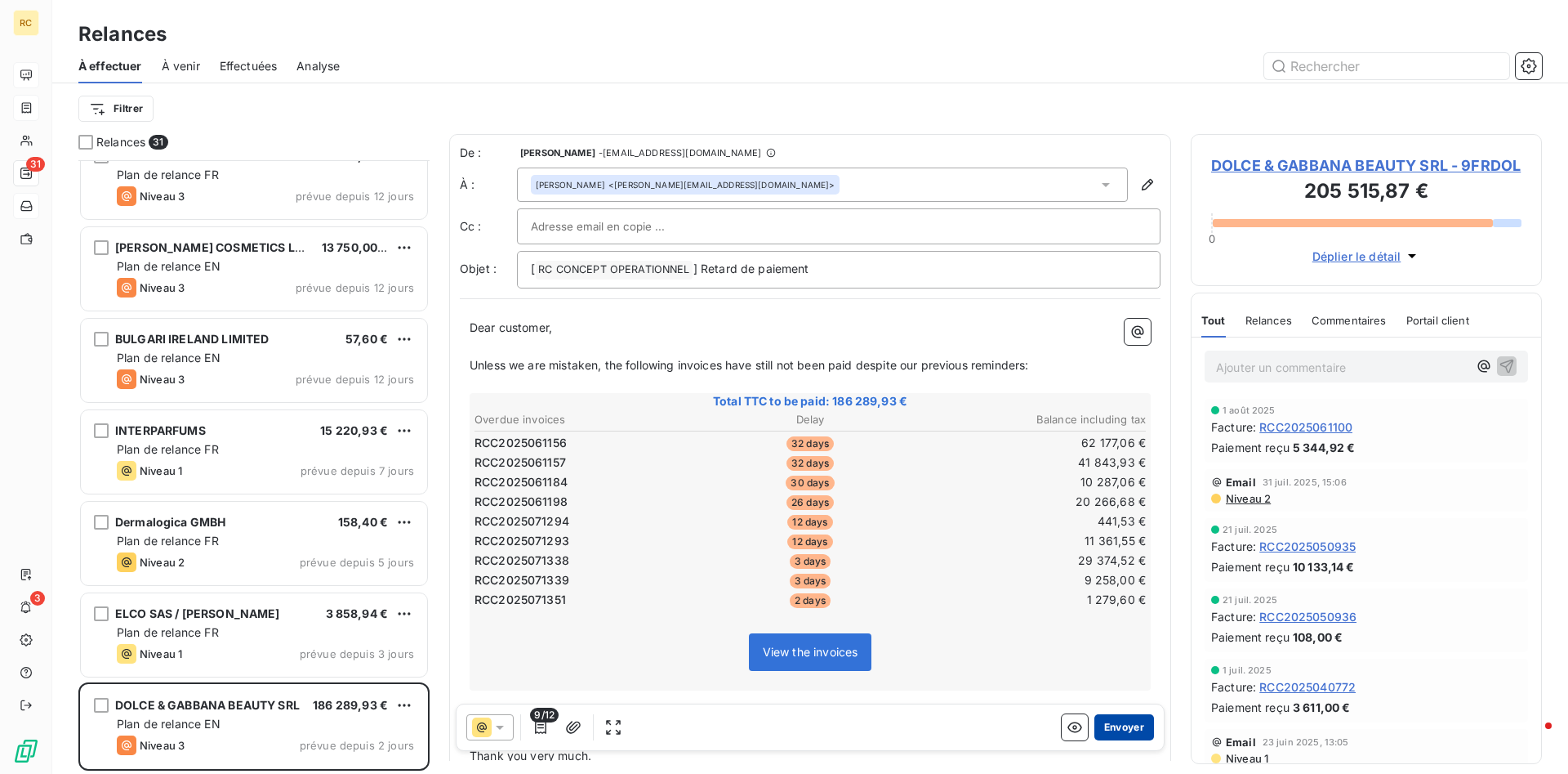
click at [1135, 727] on button "Envoyer" at bounding box center [1124, 727] width 59 height 26
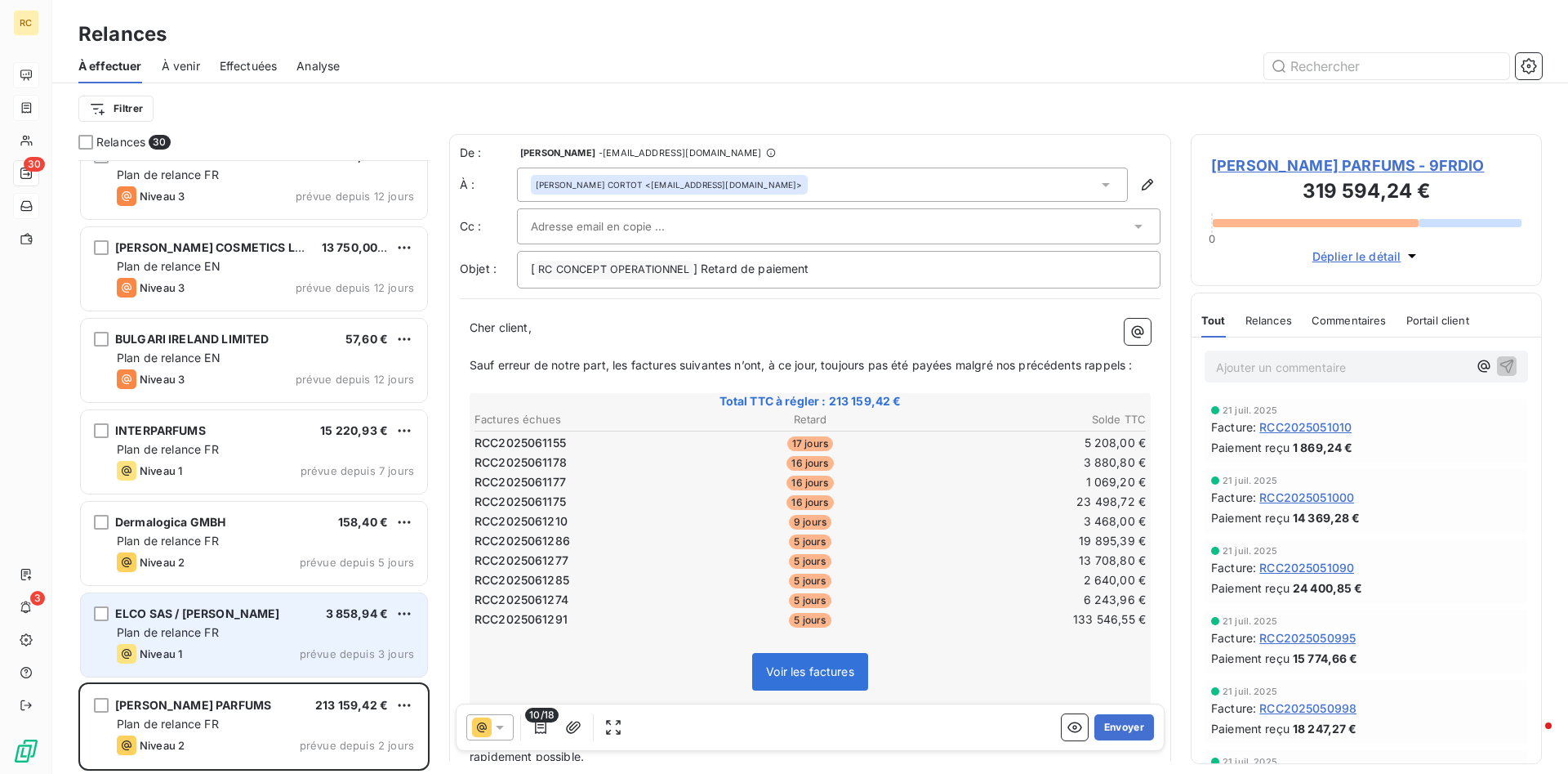
click at [194, 611] on span "ELCO SAS / [PERSON_NAME]" at bounding box center [198, 613] width 165 height 14
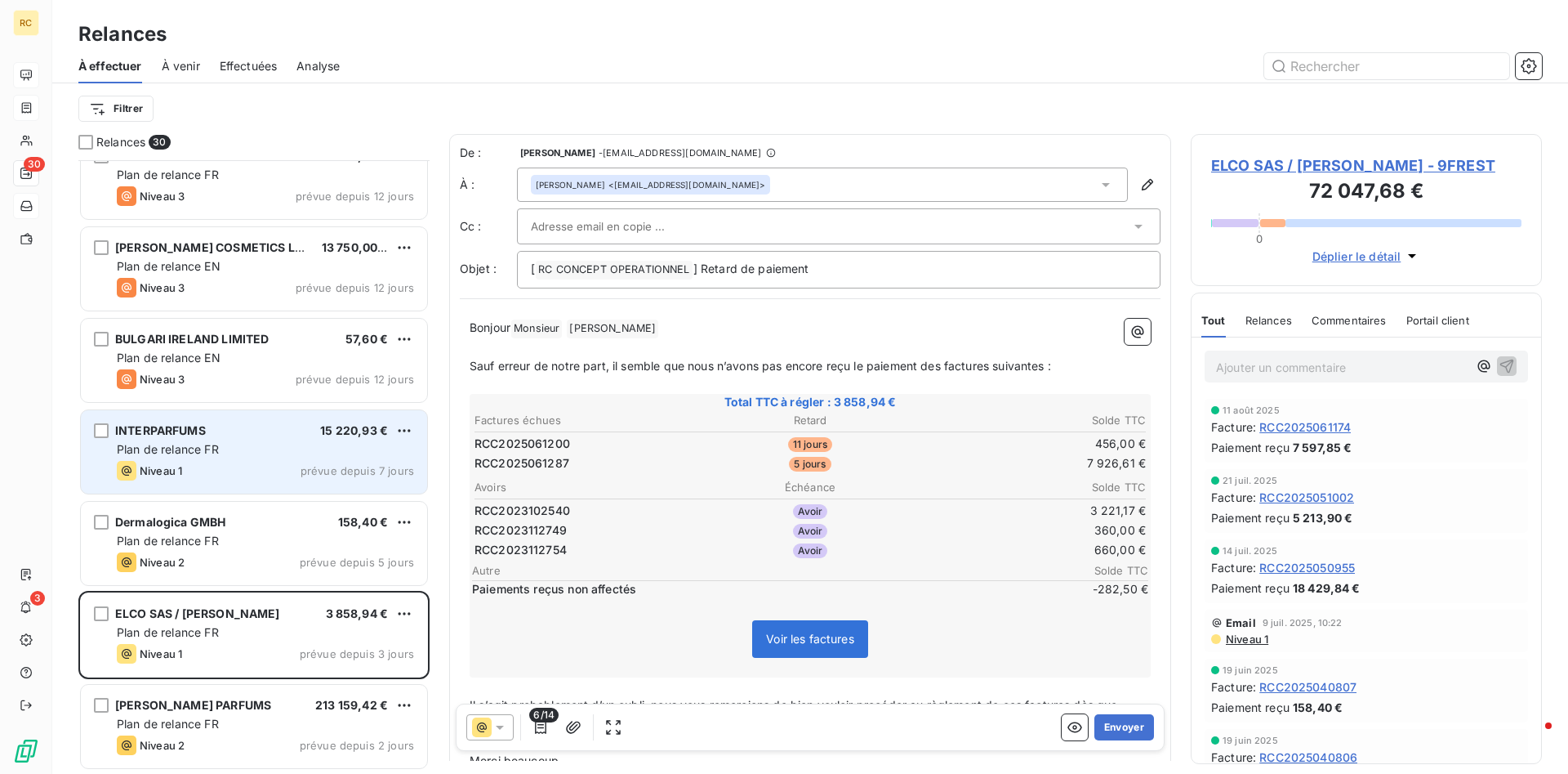
click at [178, 433] on span "INTERPARFUMS" at bounding box center [161, 430] width 91 height 14
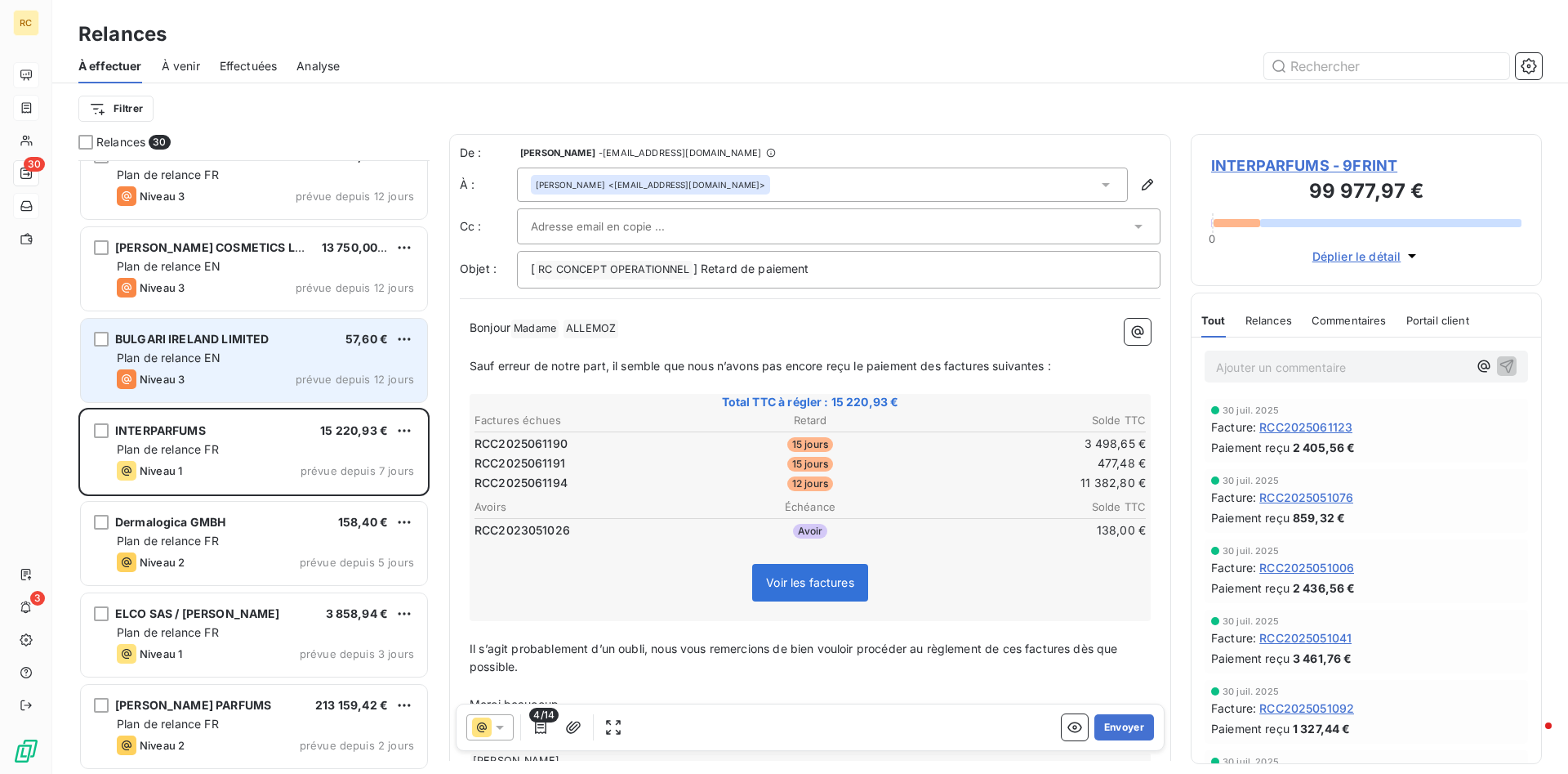
click at [156, 329] on div "BULGARI IRELAND LIMITED 57,60 € Plan de relance EN Niveau 3 prévue depuis 12 jo…" at bounding box center [253, 360] width 346 height 84
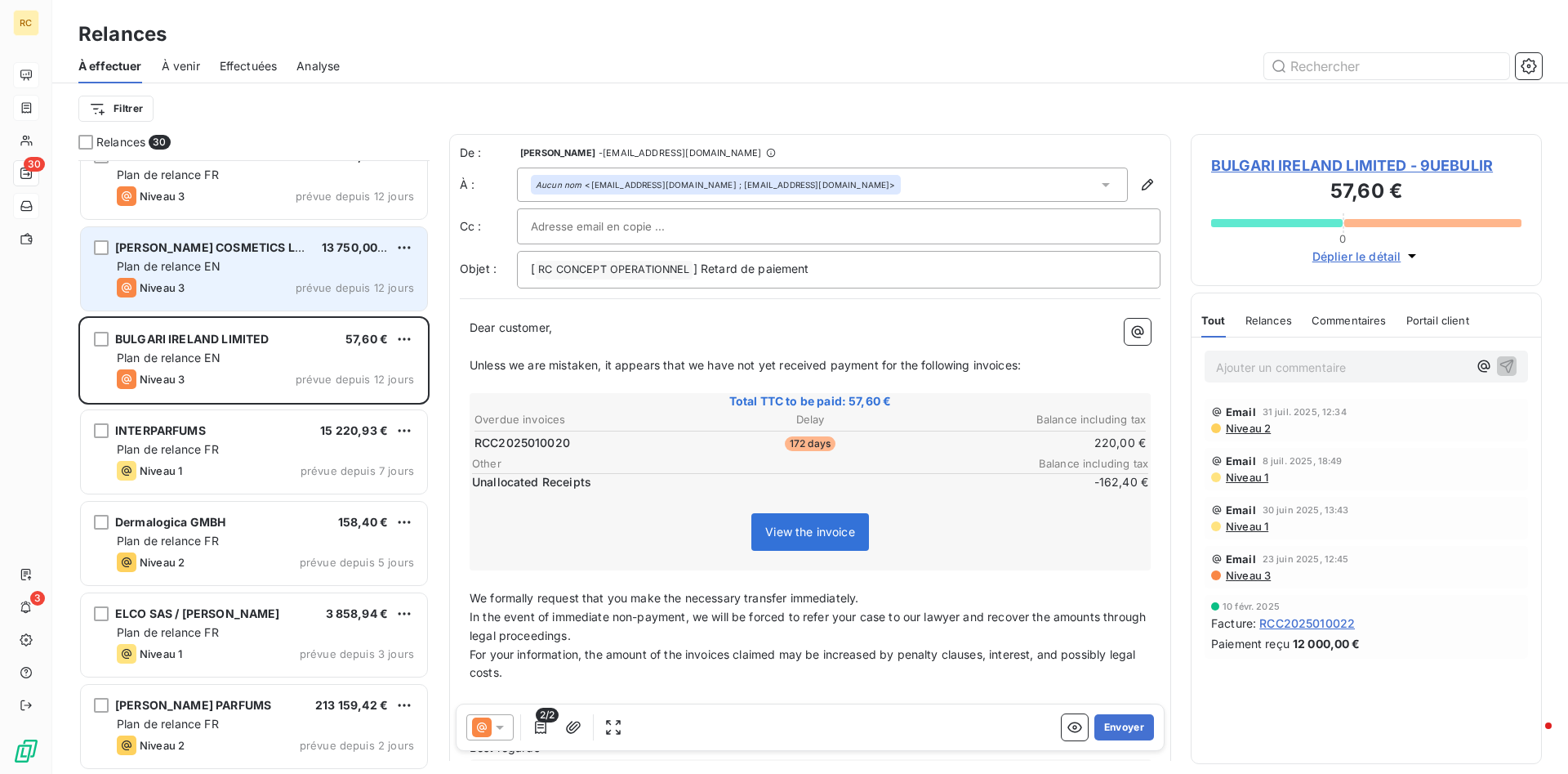
click at [159, 239] on div "[PERSON_NAME] COSMETICS LLC" at bounding box center [212, 248] width 194 height 17
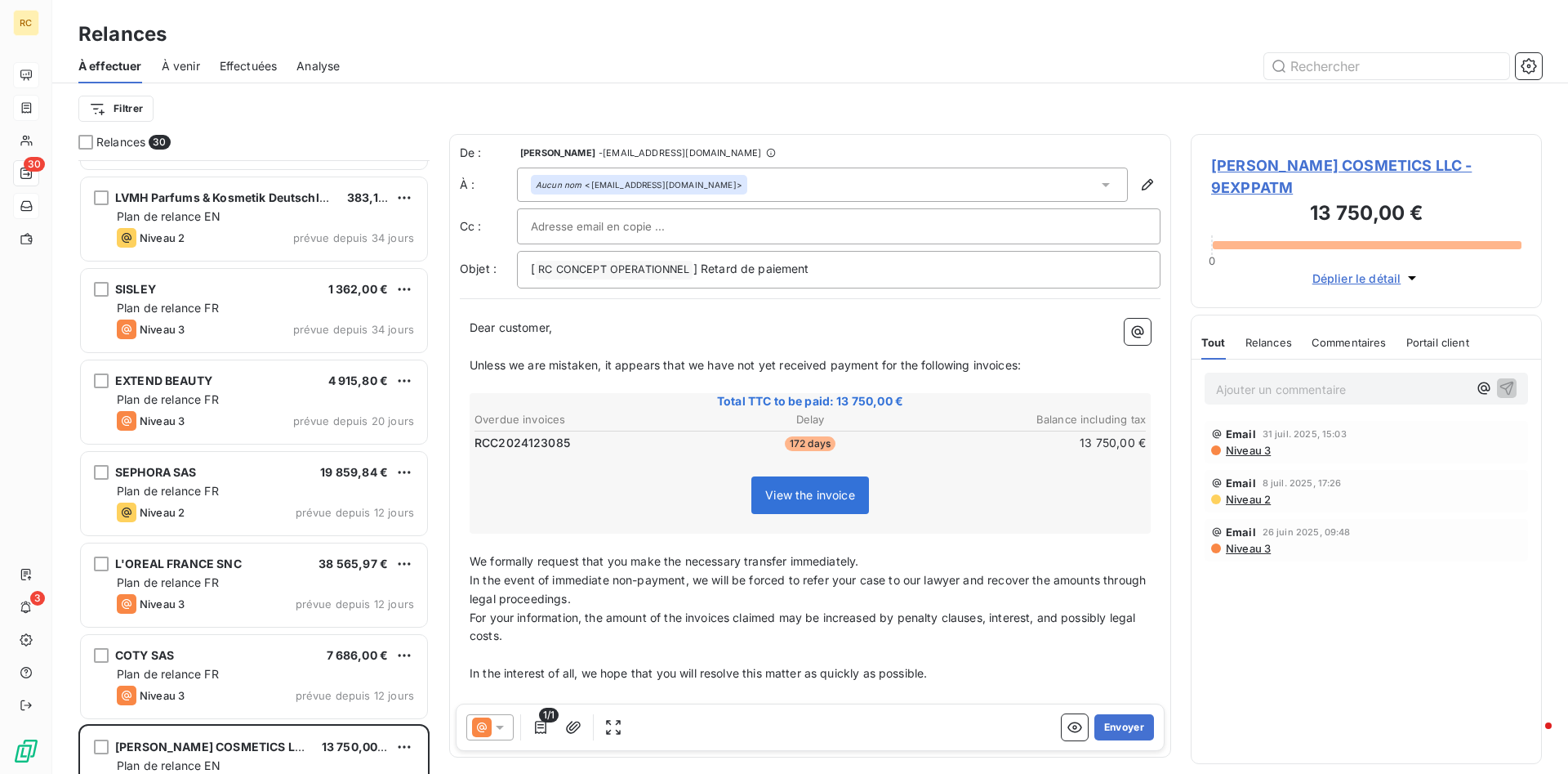
scroll to position [1632, 0]
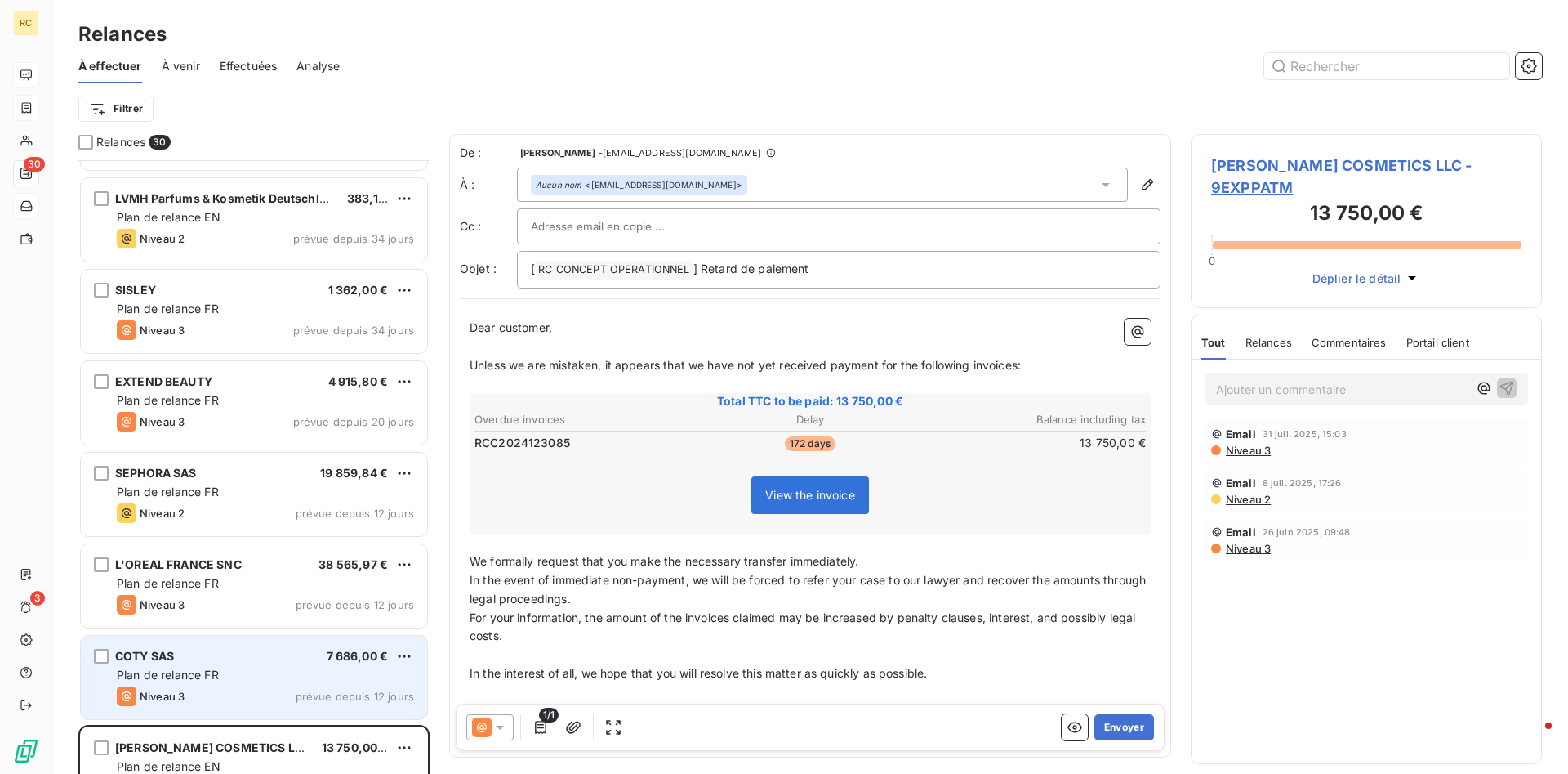
click at [181, 670] on span "Plan de relance FR" at bounding box center [168, 674] width 102 height 14
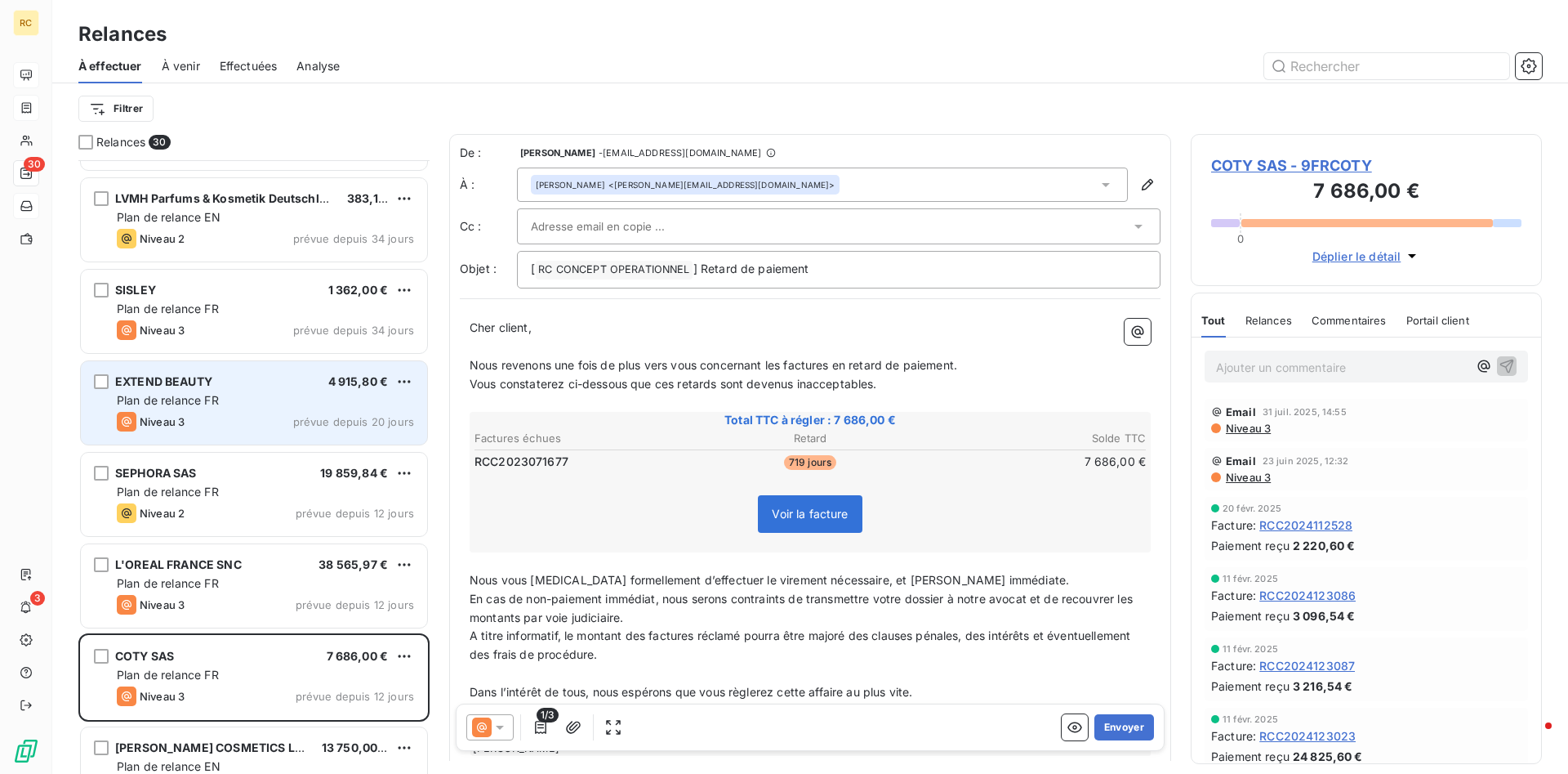
scroll to position [2132, 0]
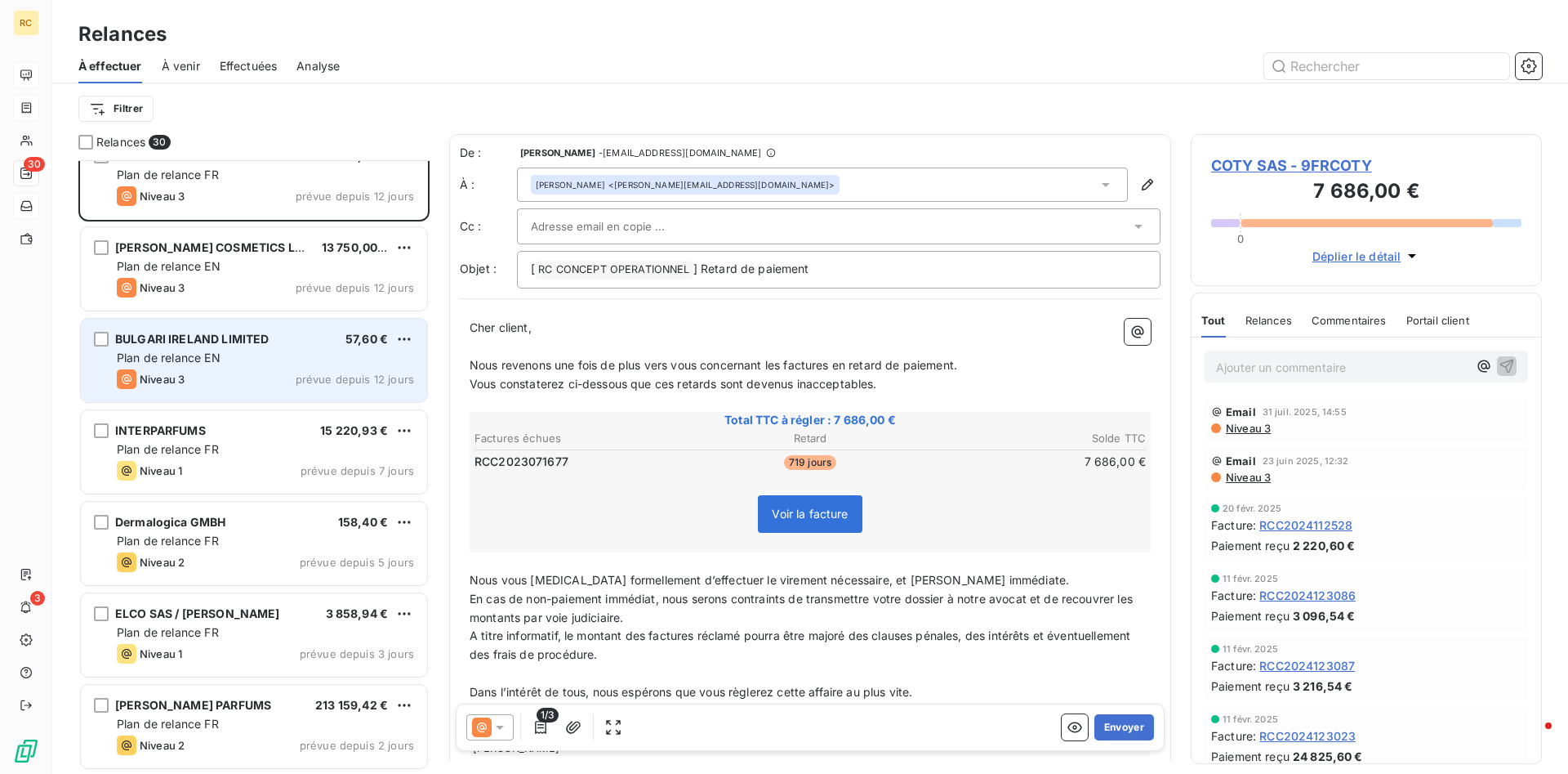
click at [166, 355] on span "Plan de relance EN" at bounding box center [169, 357] width 104 height 14
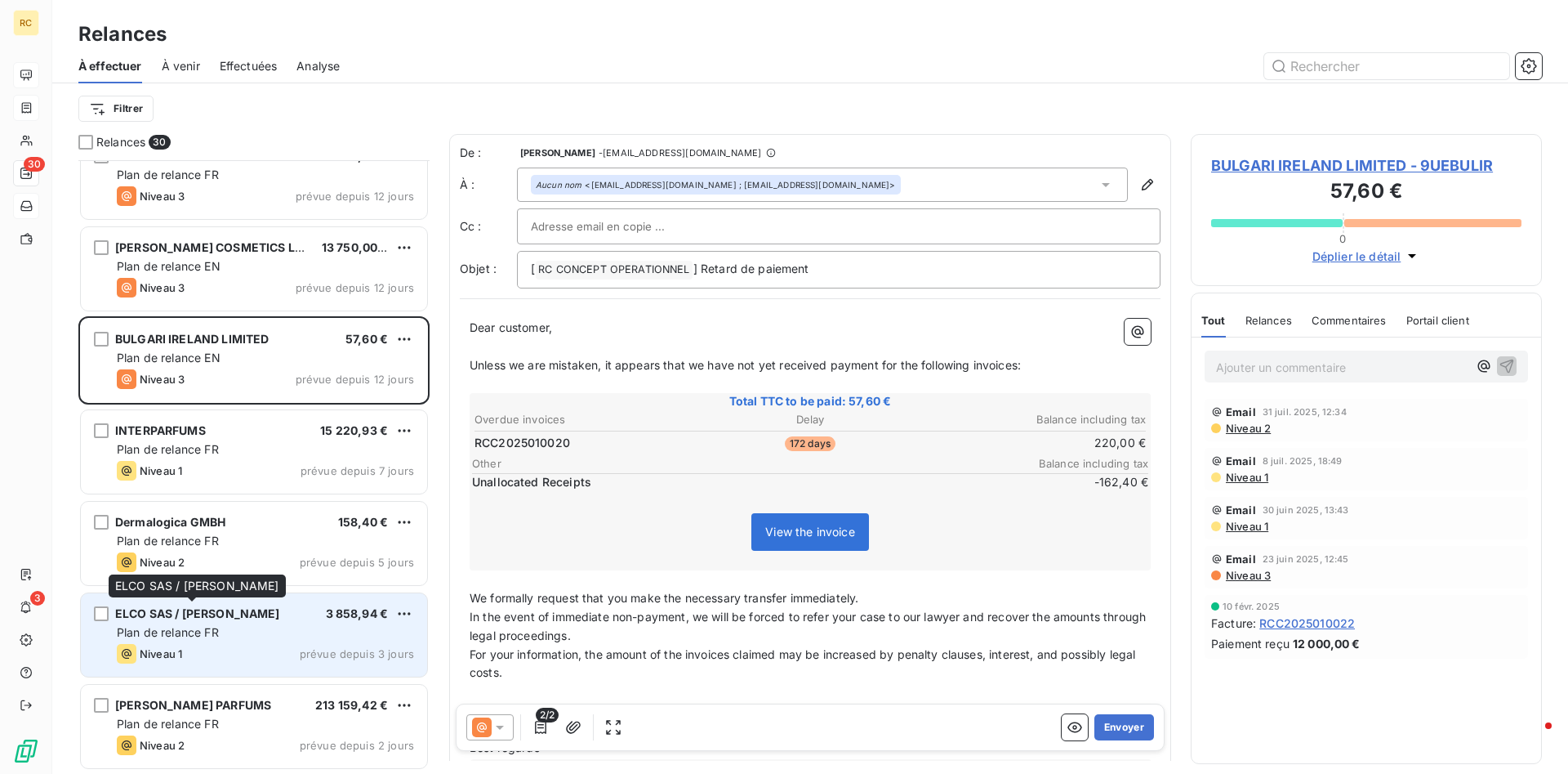
click at [200, 615] on span "ELCO SAS / [PERSON_NAME]" at bounding box center [198, 613] width 165 height 14
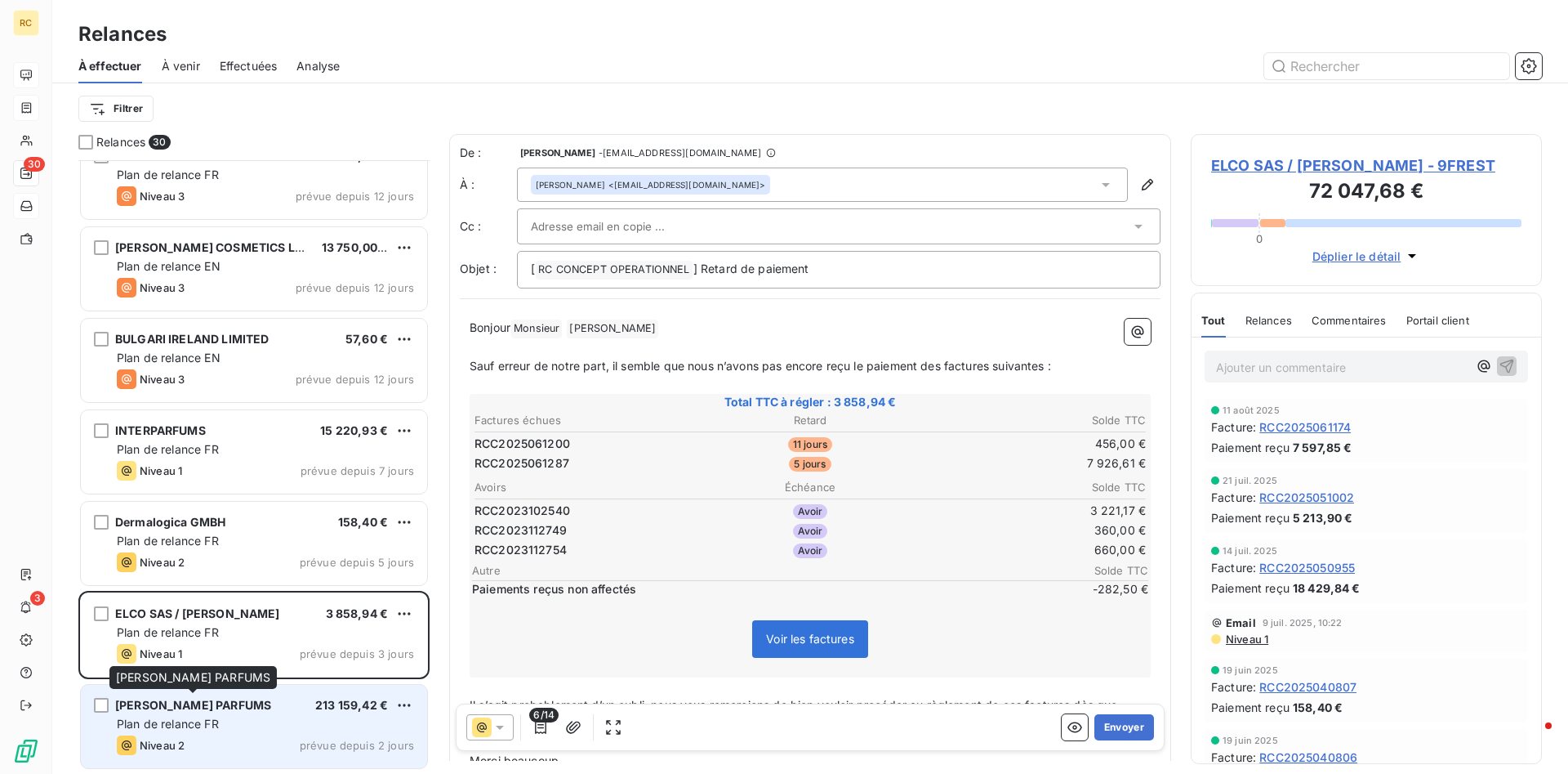
click at [191, 703] on span "[PERSON_NAME] PARFUMS" at bounding box center [193, 704] width 156 height 14
